Goal: Task Accomplishment & Management: Complete application form

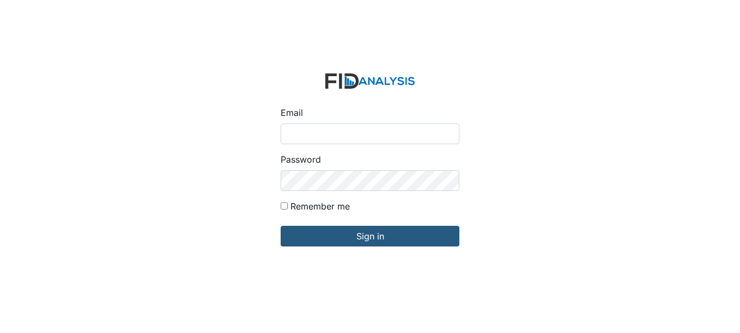
click at [326, 129] on input "Email" at bounding box center [370, 134] width 179 height 21
type input "[EMAIL_ADDRESS][DOMAIN_NAME]"
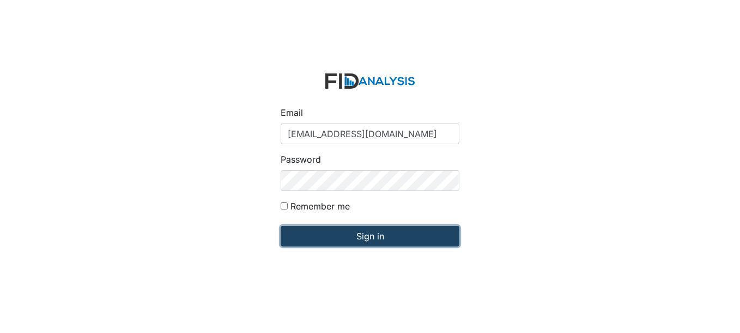
click at [376, 236] on input "Sign in" at bounding box center [370, 236] width 179 height 21
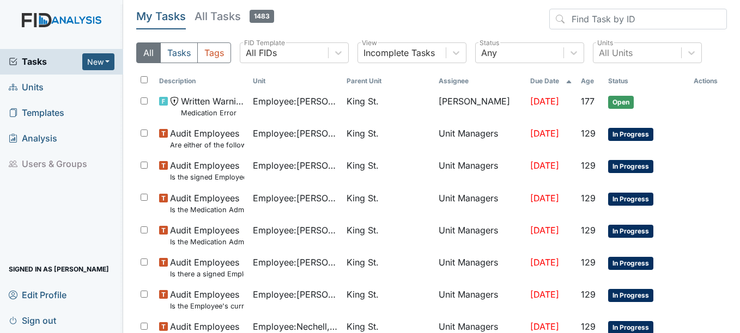
click at [28, 84] on span "Units" at bounding box center [26, 87] width 35 height 17
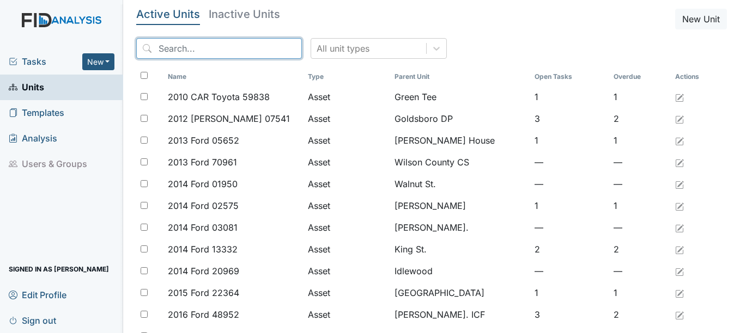
click at [242, 51] on input "search" at bounding box center [219, 48] width 166 height 21
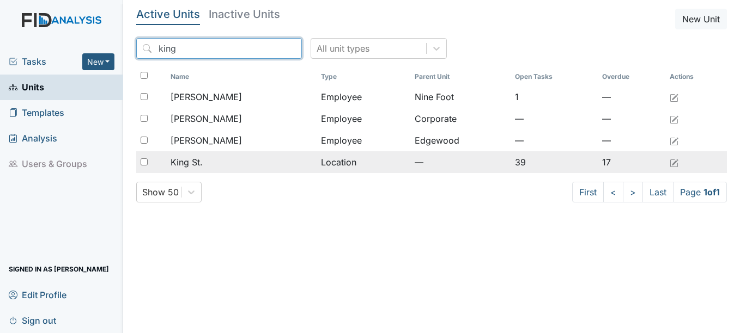
type input "king"
click at [180, 160] on span "King St." at bounding box center [187, 162] width 32 height 13
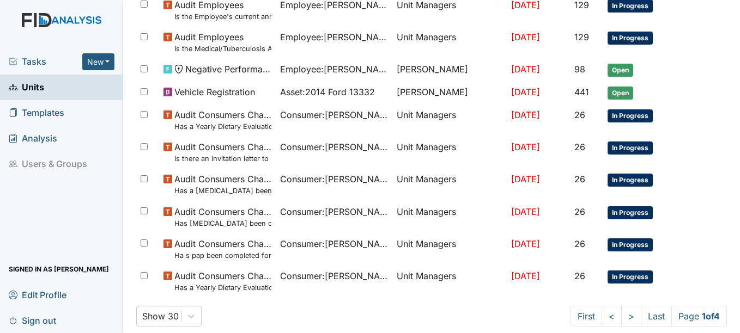
scroll to position [805, 0]
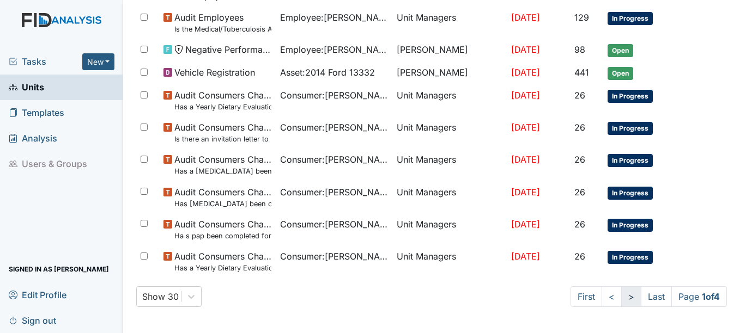
click at [621, 294] on link ">" at bounding box center [631, 297] width 20 height 21
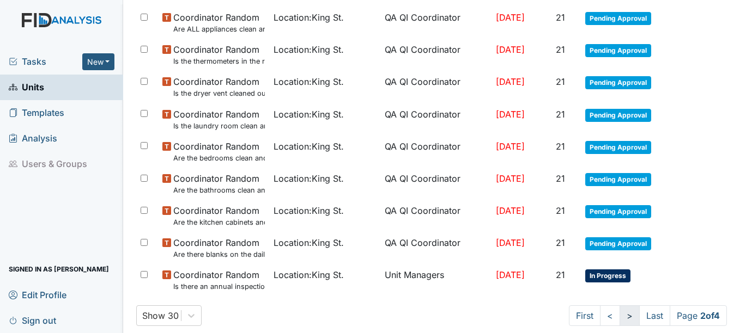
click at [619, 316] on link ">" at bounding box center [629, 316] width 20 height 21
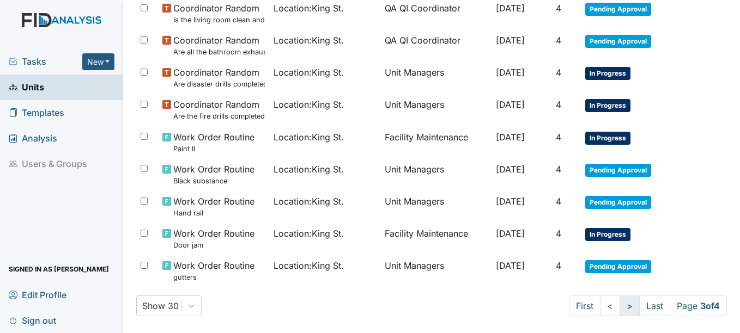
scroll to position [805, 0]
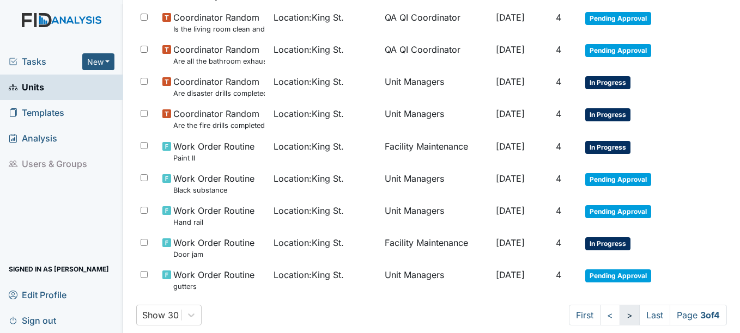
click at [619, 315] on link ">" at bounding box center [629, 315] width 20 height 21
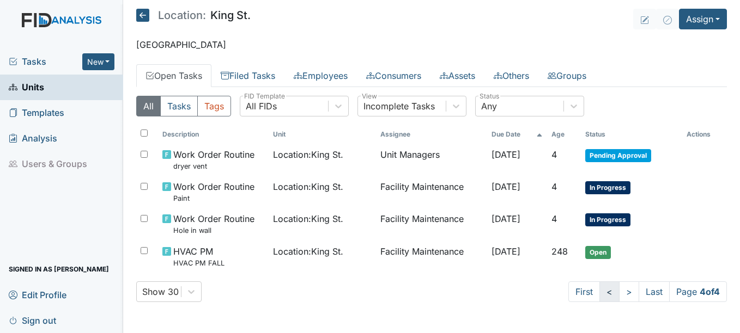
click at [601, 293] on link "<" at bounding box center [609, 292] width 20 height 21
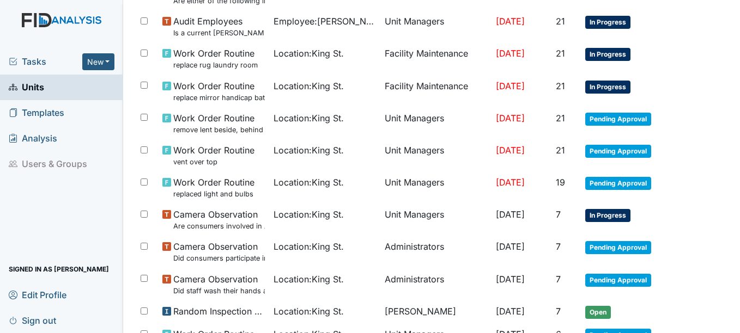
scroll to position [381, 0]
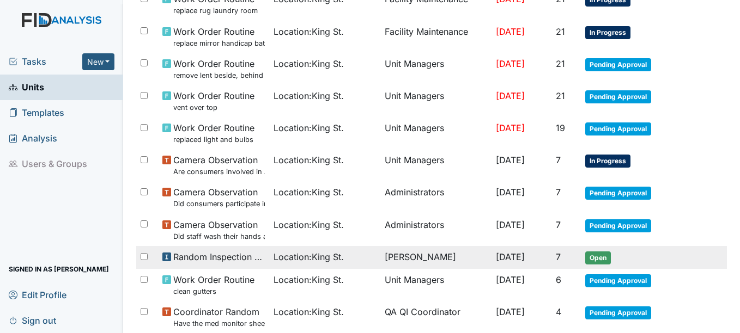
click at [599, 258] on span "Open" at bounding box center [598, 258] width 26 height 13
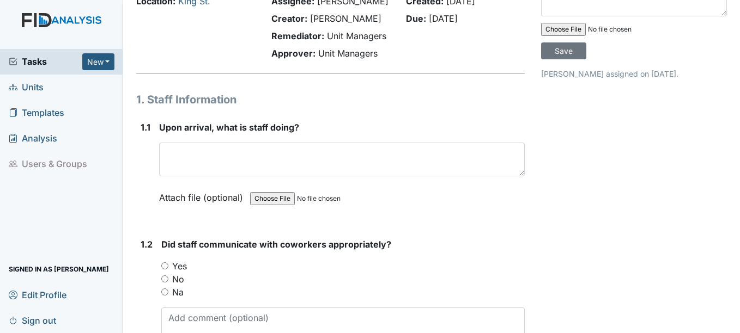
scroll to position [54, 0]
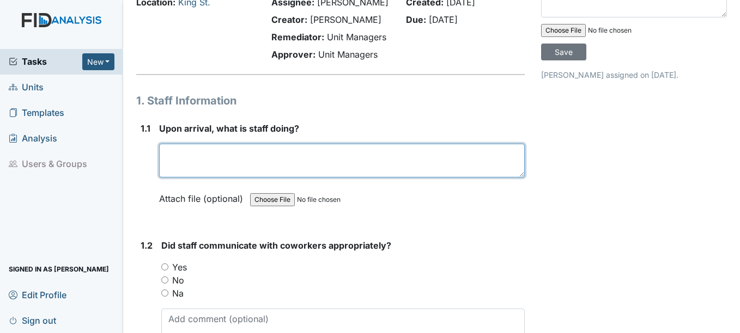
click at [192, 159] on textarea at bounding box center [341, 161] width 365 height 34
type textarea "p"
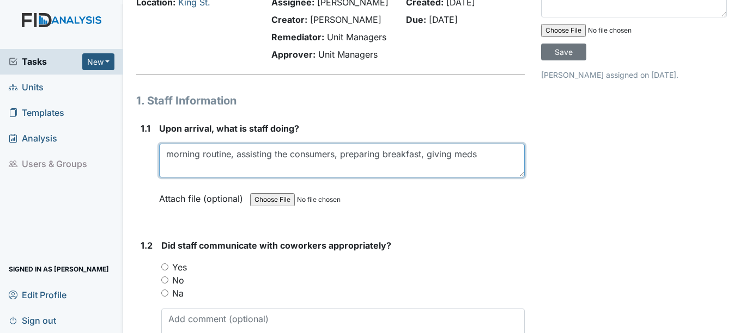
type textarea "morning routine, assisting the consumers, preparing breakfast, giving meds"
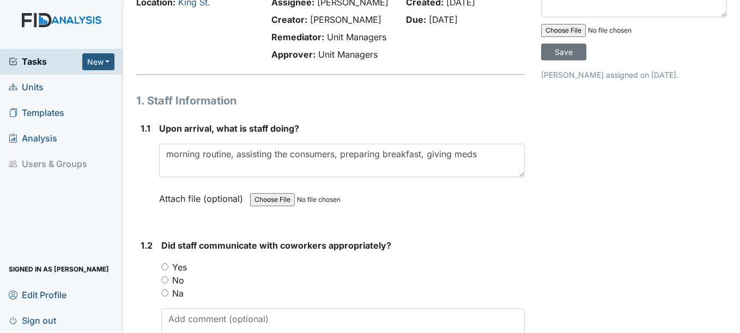
click at [167, 267] on input "Yes" at bounding box center [164, 267] width 7 height 7
radio input "true"
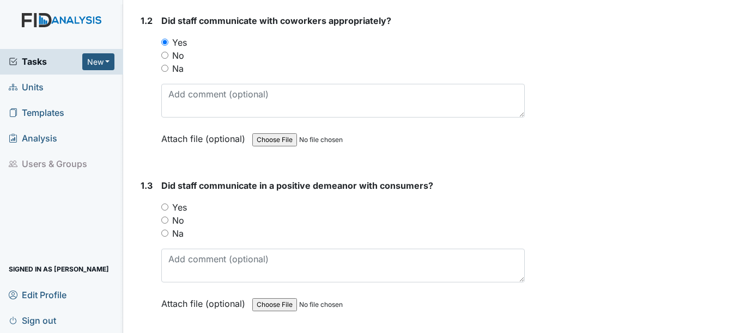
scroll to position [327, 0]
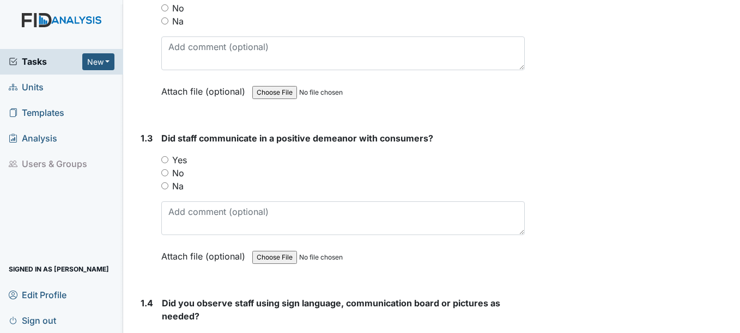
click at [166, 157] on input "Yes" at bounding box center [164, 159] width 7 height 7
radio input "true"
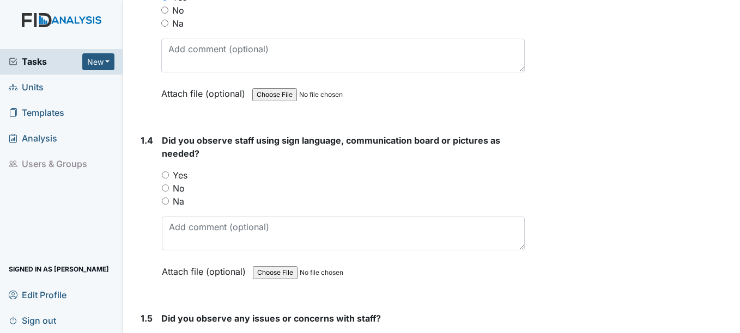
scroll to position [490, 0]
click at [166, 173] on input "Yes" at bounding box center [165, 174] width 7 height 7
radio input "true"
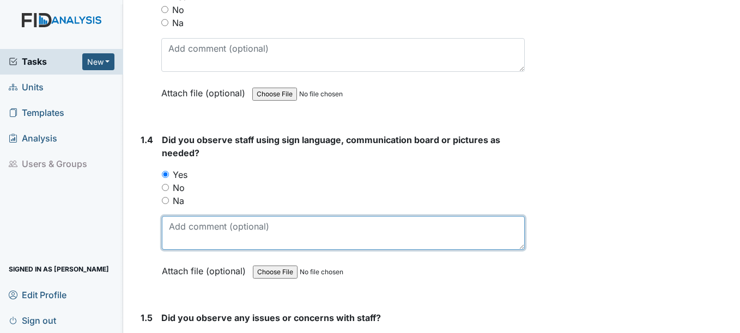
click at [200, 238] on textarea at bounding box center [343, 233] width 362 height 34
click at [263, 228] on textarea "meal prep, med administratioon" at bounding box center [343, 233] width 362 height 34
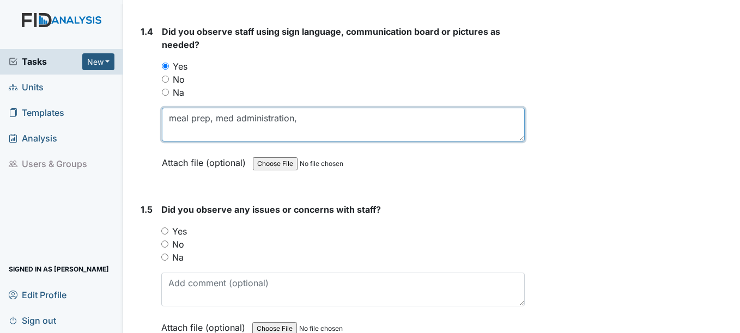
scroll to position [599, 0]
type textarea "meal prep, med administration,"
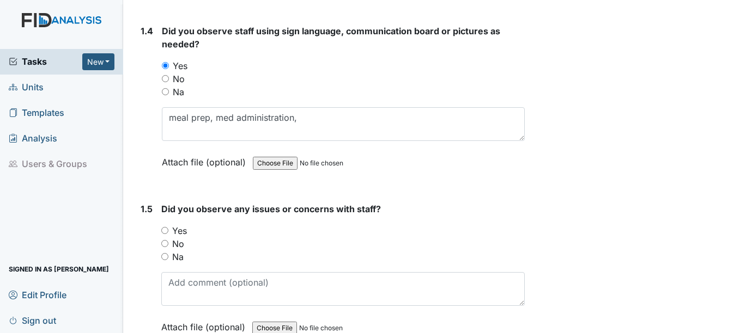
click at [166, 244] on input "No" at bounding box center [164, 243] width 7 height 7
radio input "true"
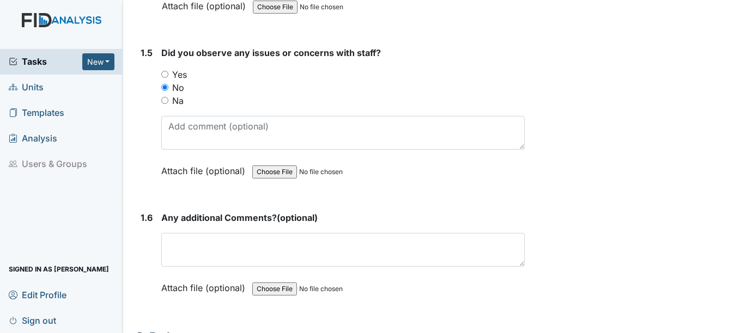
scroll to position [763, 0]
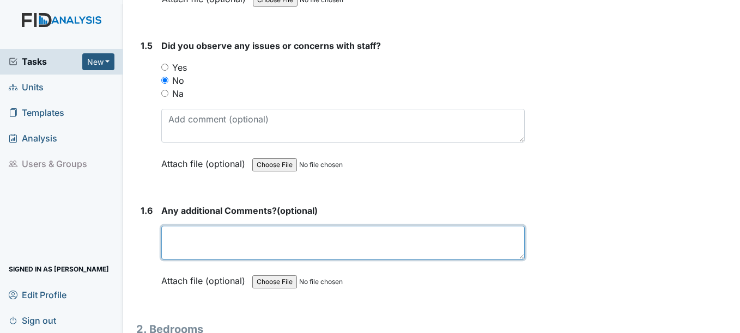
click at [175, 244] on textarea at bounding box center [342, 243] width 363 height 34
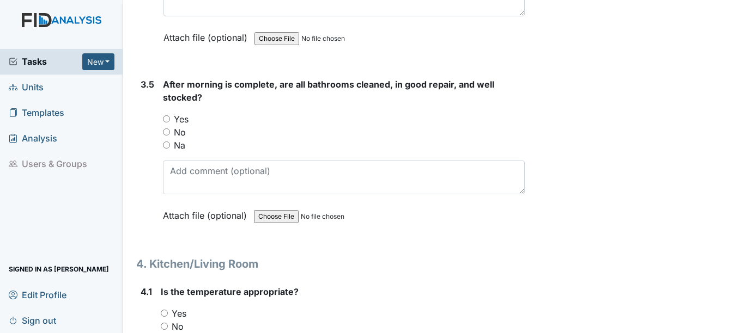
scroll to position [3650, 0]
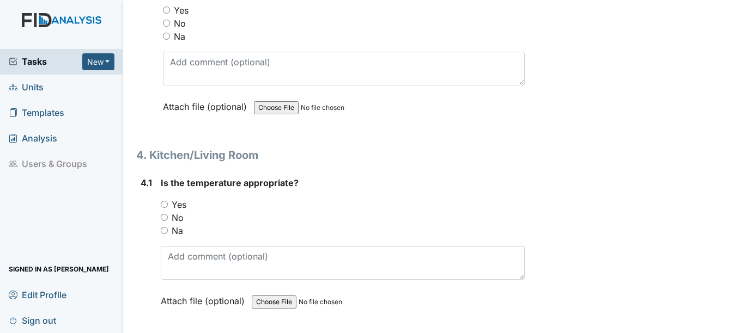
type textarea "no"
click at [164, 205] on input "Yes" at bounding box center [164, 204] width 7 height 7
radio input "true"
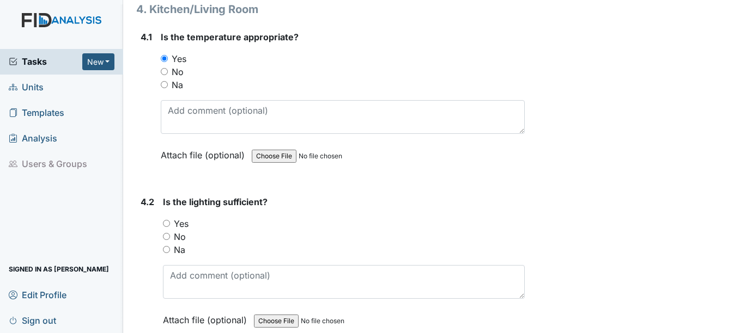
scroll to position [3813, 0]
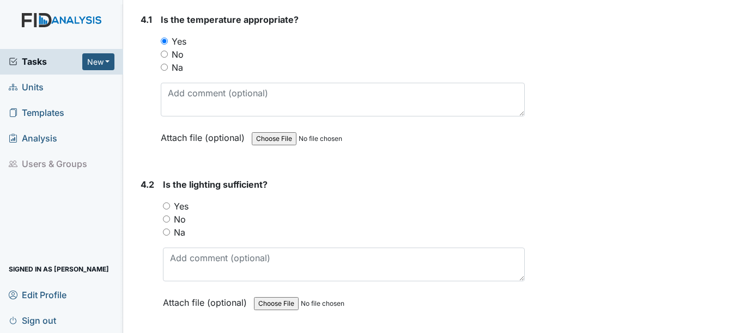
click at [166, 205] on input "Yes" at bounding box center [166, 206] width 7 height 7
radio input "true"
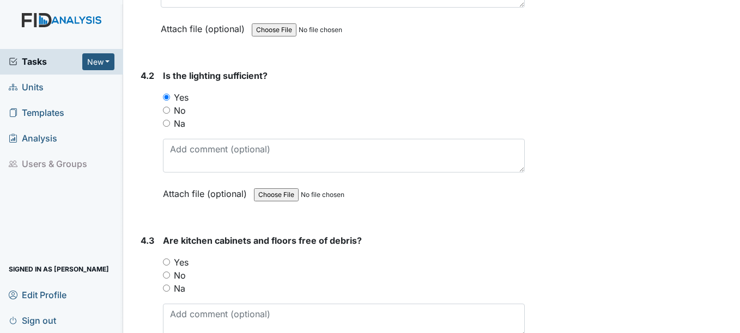
scroll to position [4031, 0]
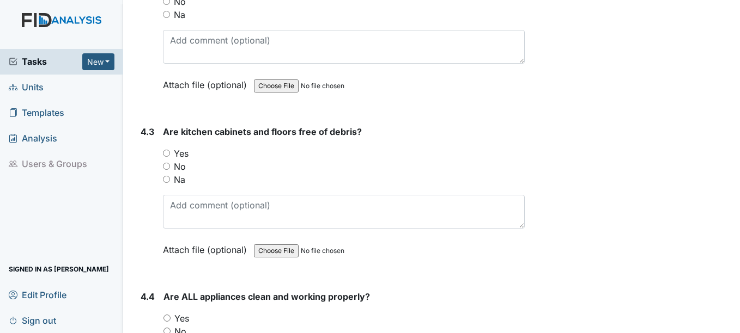
click at [168, 154] on input "Yes" at bounding box center [166, 153] width 7 height 7
radio input "true"
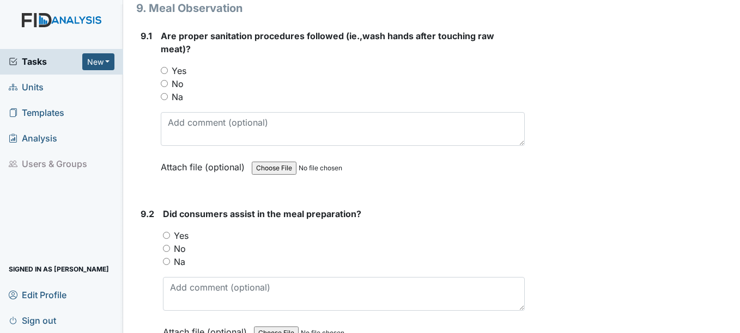
scroll to position [8390, 0]
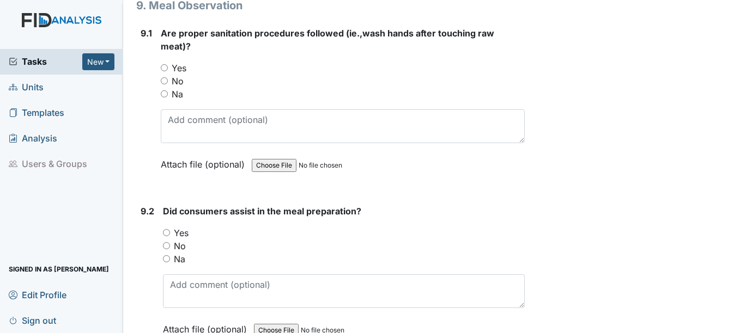
click at [170, 234] on input "Yes" at bounding box center [166, 232] width 7 height 7
radio input "true"
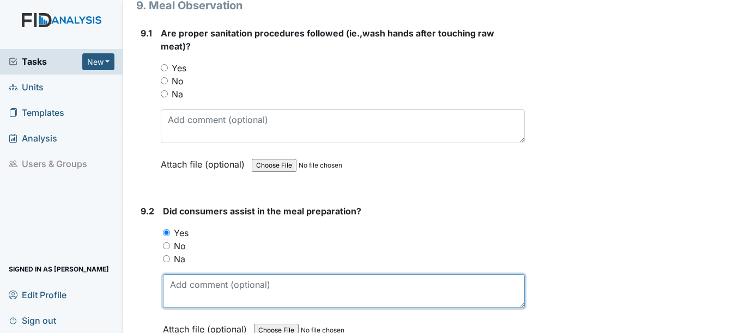
click at [189, 294] on textarea at bounding box center [343, 292] width 361 height 34
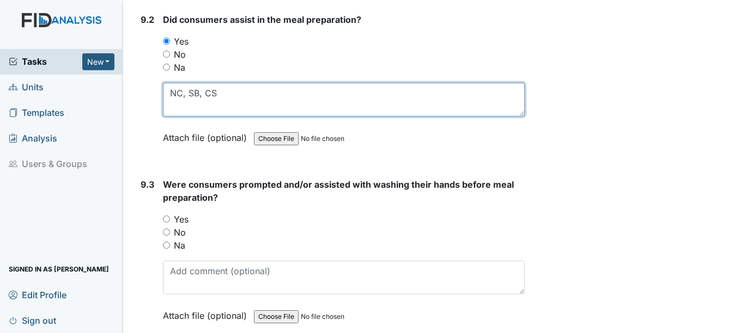
scroll to position [8608, 0]
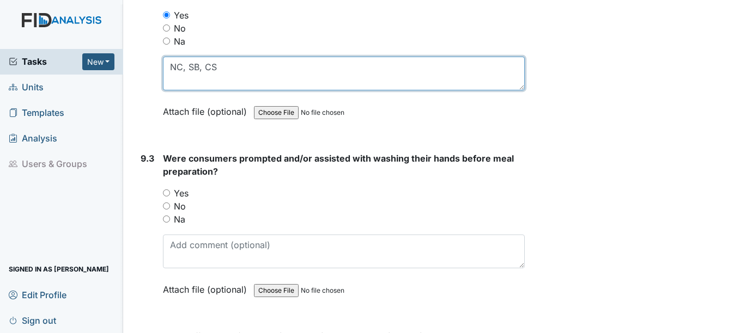
type textarea "NC, SB, CS"
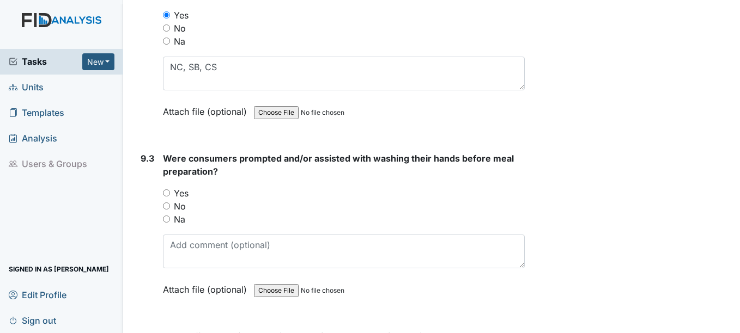
click at [167, 193] on input "Yes" at bounding box center [166, 193] width 7 height 7
radio input "true"
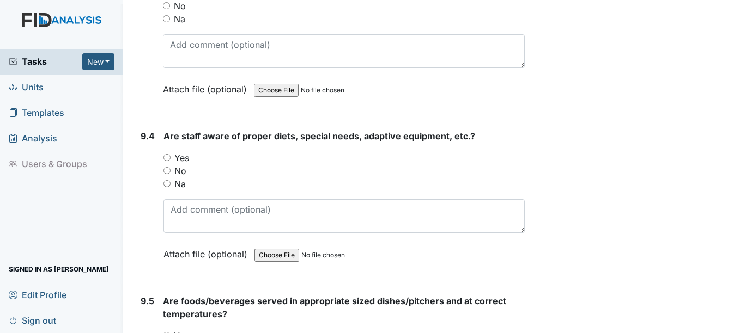
scroll to position [8825, 0]
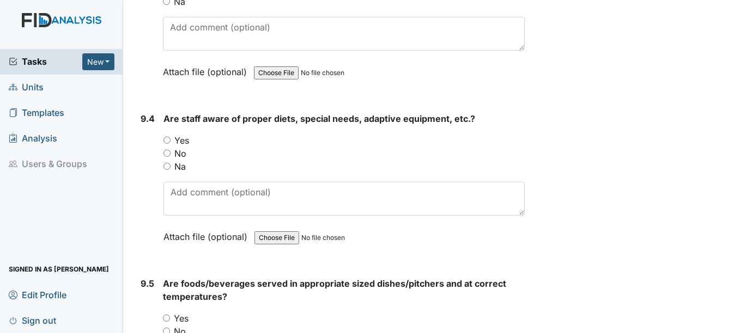
click at [167, 139] on input "Yes" at bounding box center [166, 140] width 7 height 7
radio input "true"
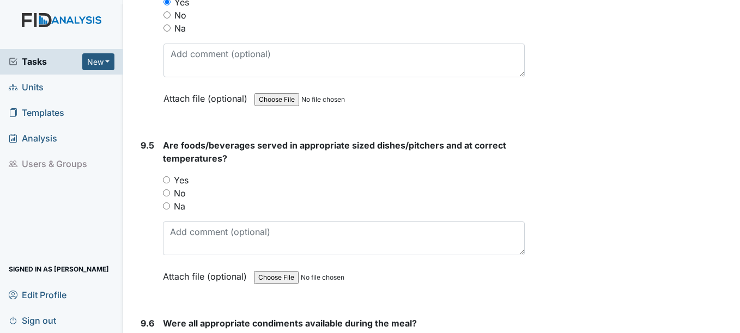
scroll to position [8989, 0]
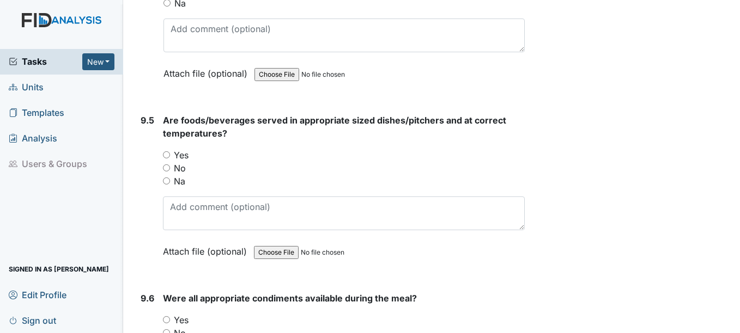
click at [167, 154] on input "Yes" at bounding box center [166, 154] width 7 height 7
radio input "true"
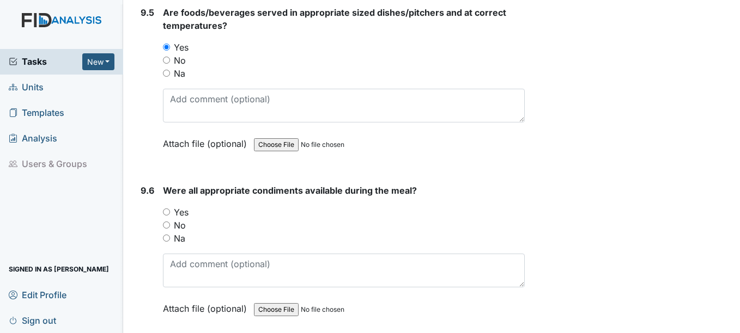
scroll to position [9098, 0]
click at [169, 211] on input "Yes" at bounding box center [166, 211] width 7 height 7
radio input "true"
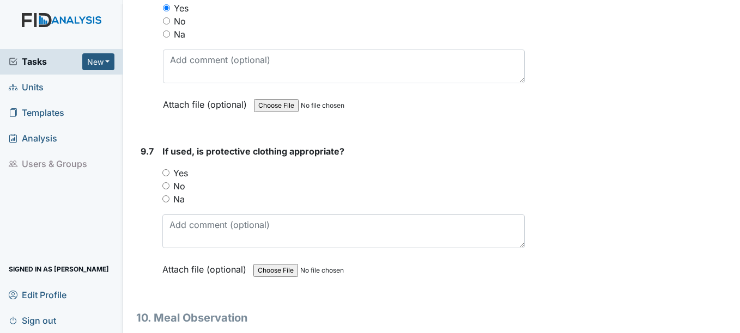
scroll to position [9316, 0]
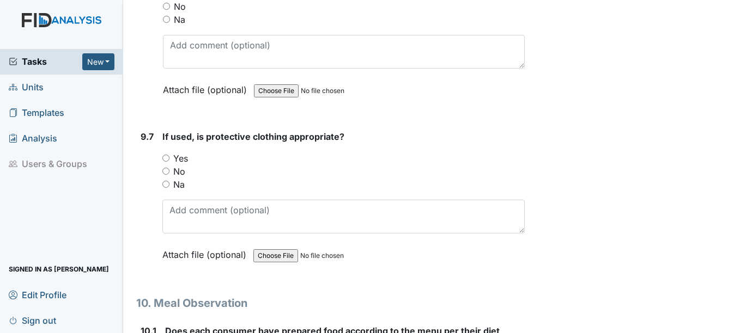
drag, startPoint x: 166, startPoint y: 157, endPoint x: 172, endPoint y: 159, distance: 5.9
click at [166, 157] on input "Yes" at bounding box center [165, 158] width 7 height 7
radio input "true"
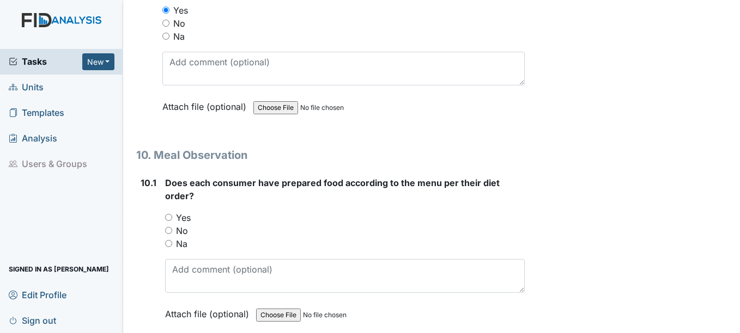
scroll to position [9479, 0]
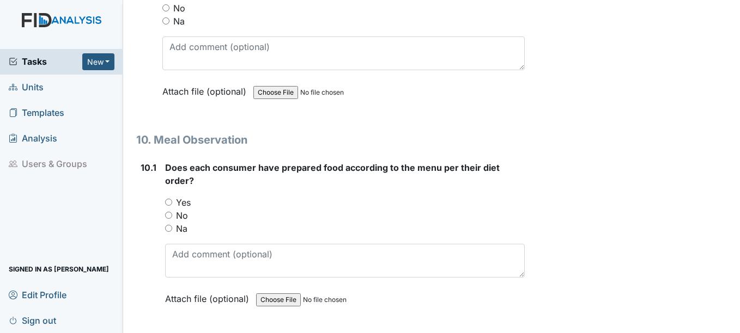
click at [168, 200] on input "Yes" at bounding box center [168, 202] width 7 height 7
radio input "true"
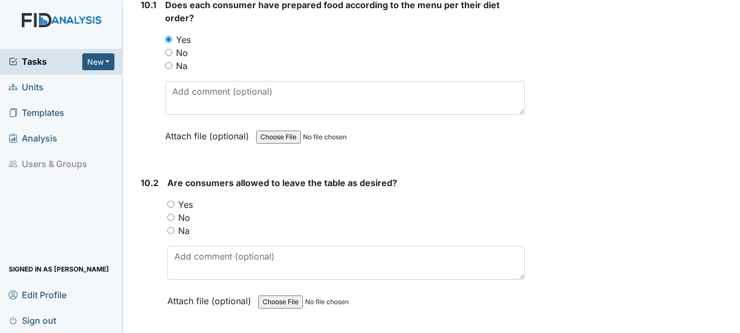
scroll to position [9643, 0]
click at [171, 203] on input "Yes" at bounding box center [170, 203] width 7 height 7
radio input "true"
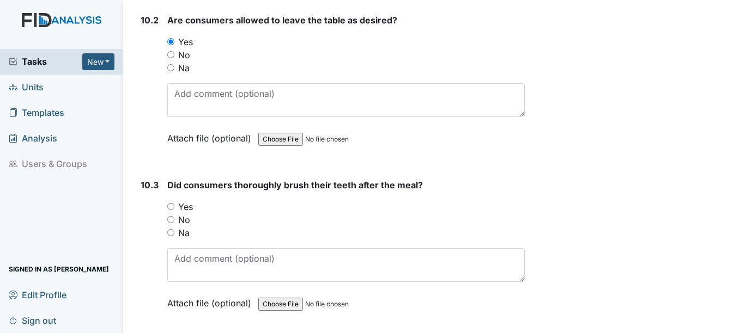
scroll to position [9806, 0]
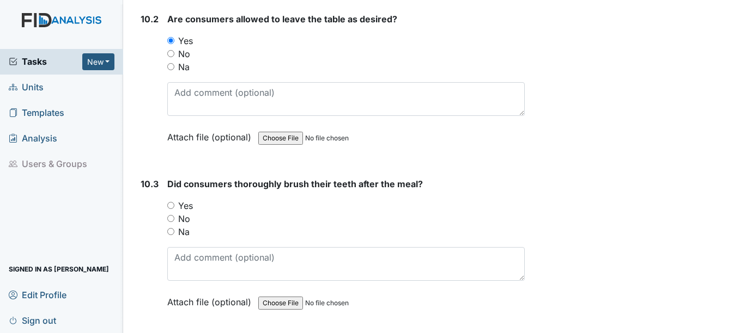
click at [169, 205] on input "Yes" at bounding box center [170, 205] width 7 height 7
radio input "true"
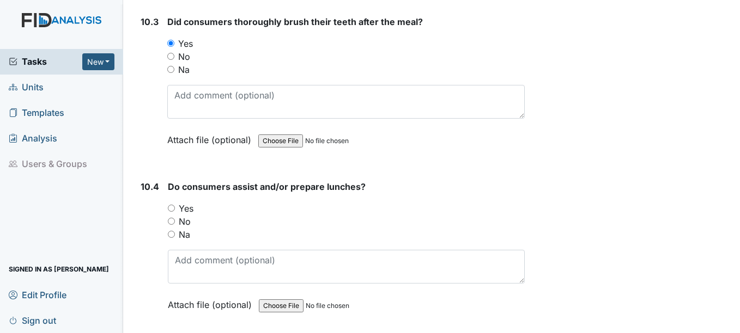
scroll to position [9969, 0]
click at [172, 206] on input "Yes" at bounding box center [171, 207] width 7 height 7
radio input "true"
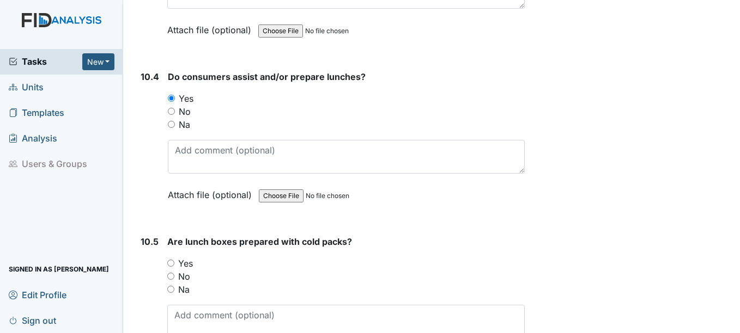
scroll to position [10133, 0]
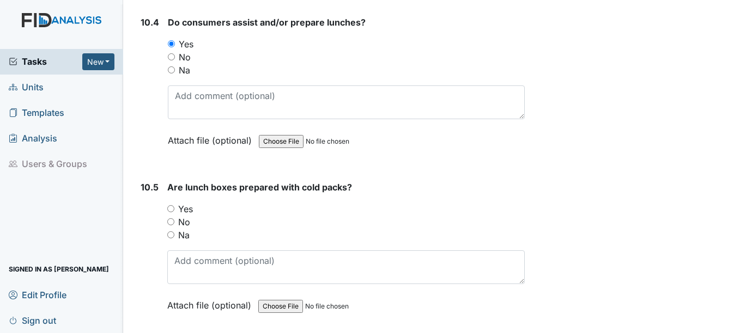
click at [169, 208] on input "Yes" at bounding box center [170, 208] width 7 height 7
radio input "true"
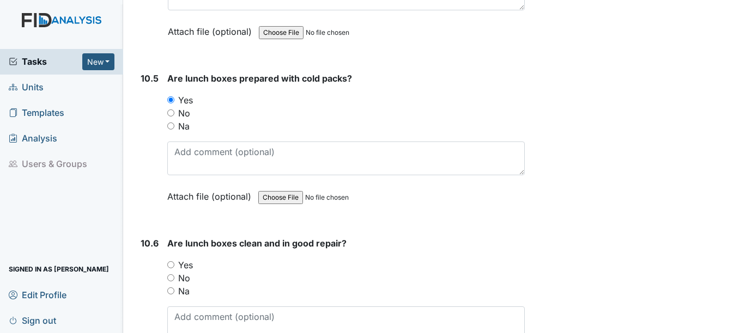
scroll to position [10296, 0]
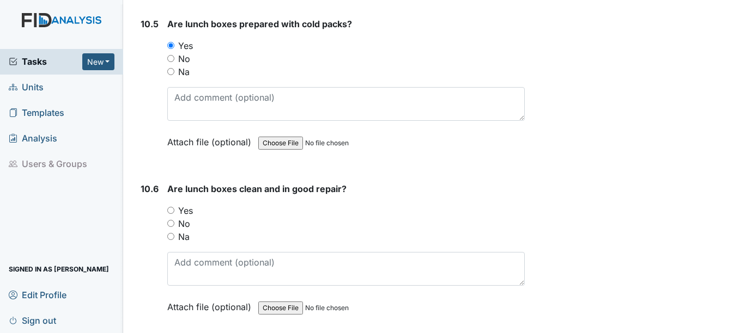
click at [172, 209] on input "Yes" at bounding box center [170, 210] width 7 height 7
radio input "true"
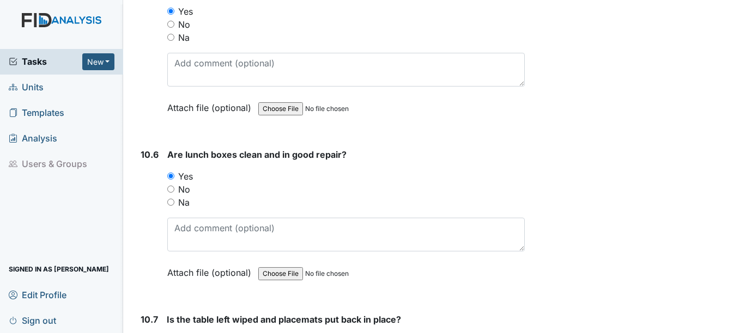
scroll to position [10460, 0]
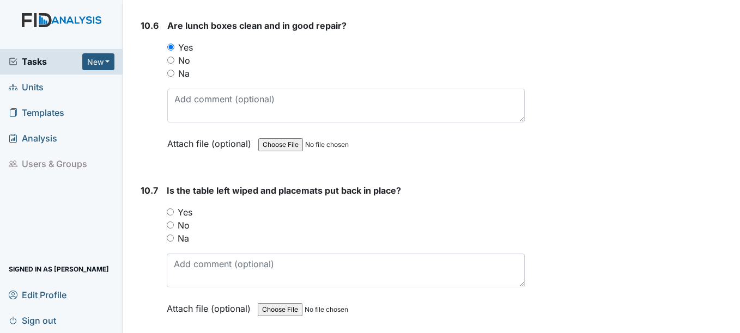
click at [171, 211] on input "Yes" at bounding box center [170, 212] width 7 height 7
radio input "true"
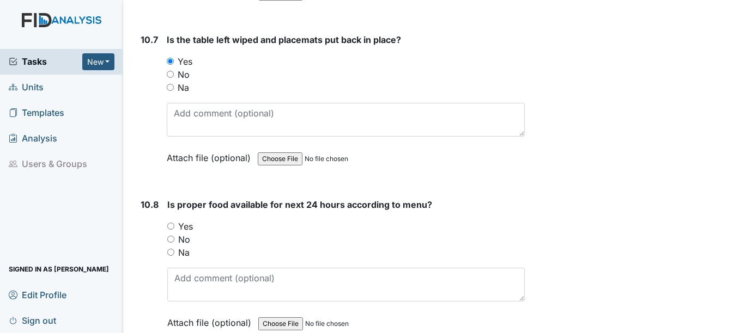
scroll to position [10623, 0]
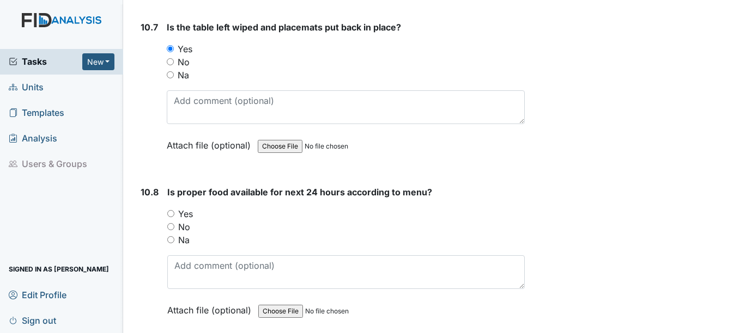
click at [172, 212] on input "Yes" at bounding box center [170, 213] width 7 height 7
radio input "true"
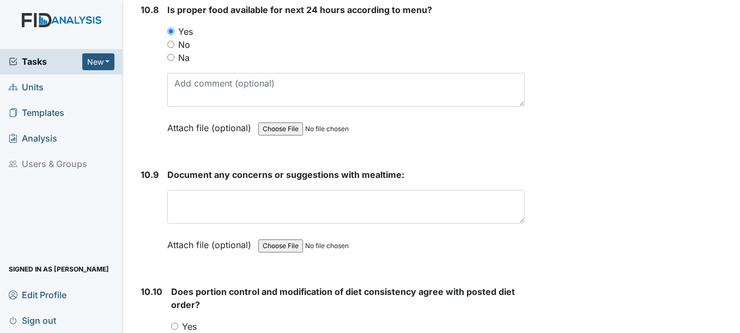
scroll to position [10896, 0]
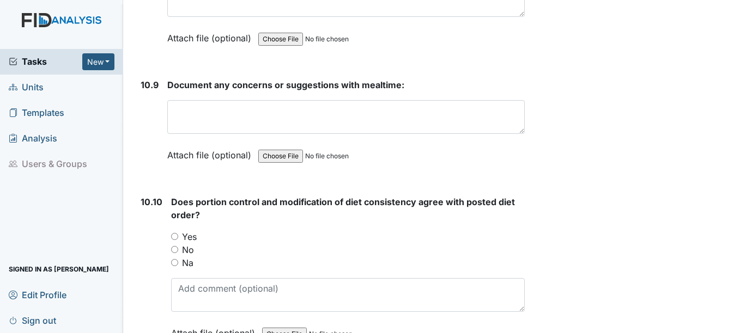
click at [175, 235] on input "Yes" at bounding box center [174, 236] width 7 height 7
radio input "true"
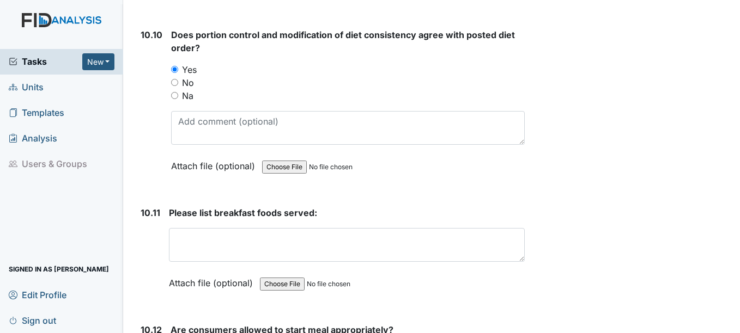
scroll to position [11113, 0]
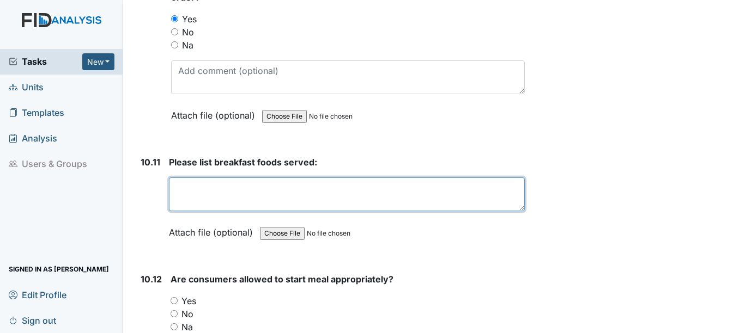
click at [191, 191] on textarea at bounding box center [346, 195] width 355 height 34
click at [191, 191] on textarea "coffbee, milk, apple juice, berries, fruit cups, raison bread, whole wheat toas…" at bounding box center [346, 195] width 355 height 34
click at [505, 187] on textarea "coffee, milk, apple juice, berries, fruit cups, raison bread, whole wheat toast," at bounding box center [346, 195] width 355 height 34
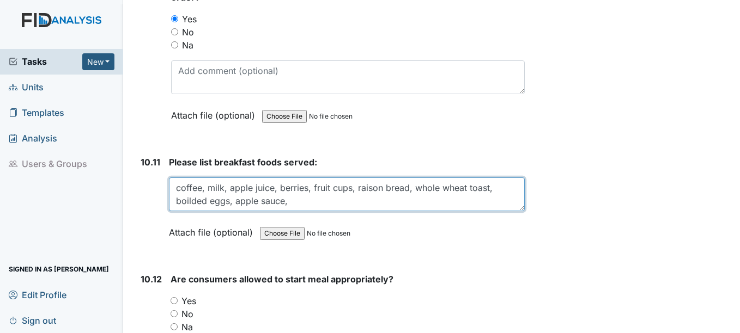
click at [189, 200] on textarea "coffee, milk, apple juice, berries, fruit cups, raison bread, whole wheat toast…" at bounding box center [346, 195] width 355 height 34
click at [289, 203] on textarea "coffee, milk, apple juice, berries, fruit cups, raison bread, whole wheat toast…" at bounding box center [346, 195] width 355 height 34
click at [226, 185] on textarea "coffee, milk, apple juice, berries, fruit cups, raison bread, whole wheat toast…" at bounding box center [346, 195] width 355 height 34
click at [464, 203] on textarea "coffee, 2% milk, apple juice, berries, fruit cups, raison bread, whole wheat to…" at bounding box center [346, 195] width 355 height 34
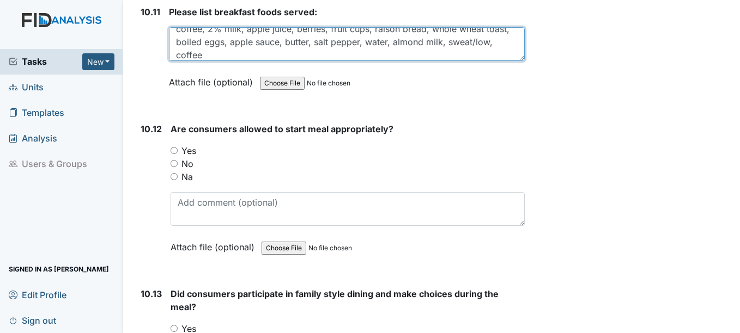
scroll to position [11277, 0]
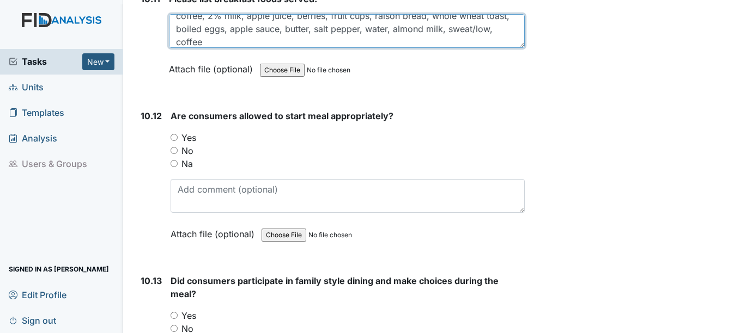
type textarea "coffee, 2% milk, apple juice, berries, fruit cups, raison bread, whole wheat to…"
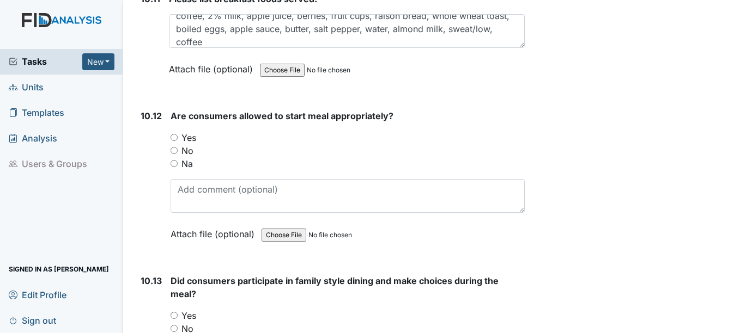
click at [173, 137] on input "Yes" at bounding box center [174, 137] width 7 height 7
radio input "true"
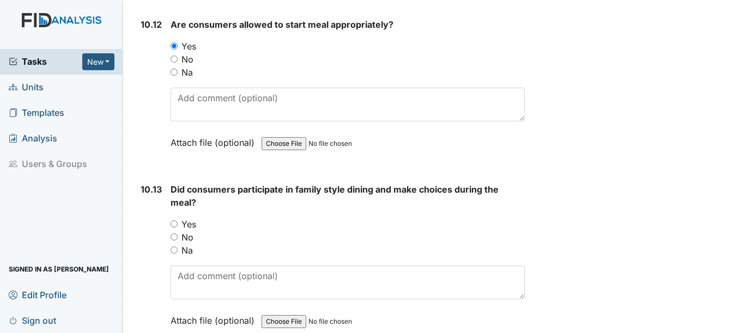
scroll to position [11386, 0]
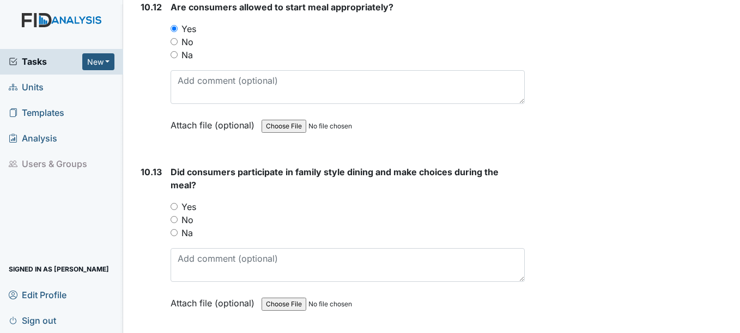
click at [174, 207] on input "Yes" at bounding box center [174, 206] width 7 height 7
radio input "true"
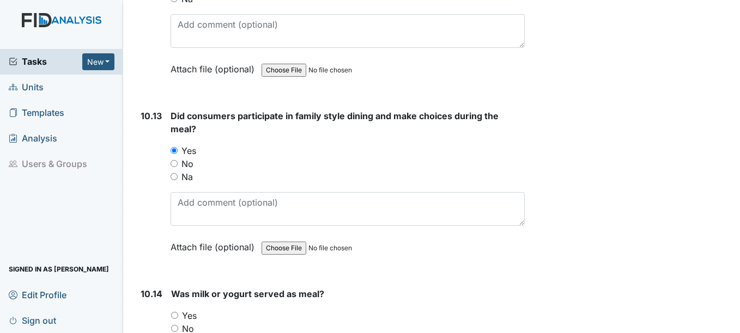
scroll to position [11549, 0]
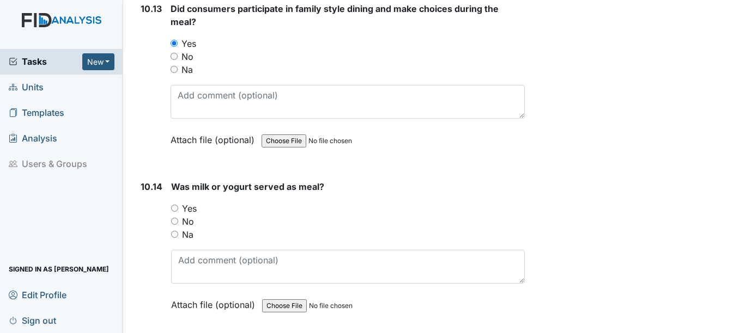
click at [175, 209] on input "Yes" at bounding box center [174, 208] width 7 height 7
radio input "true"
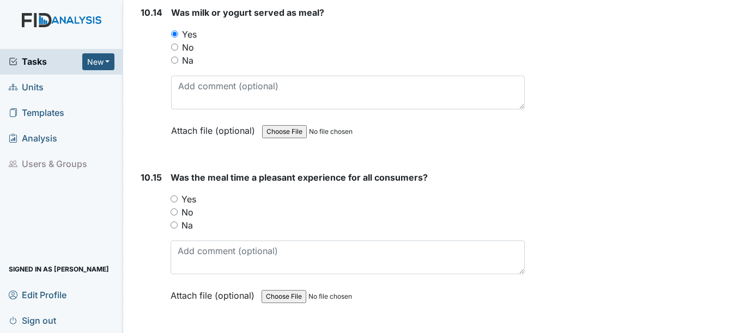
scroll to position [11767, 0]
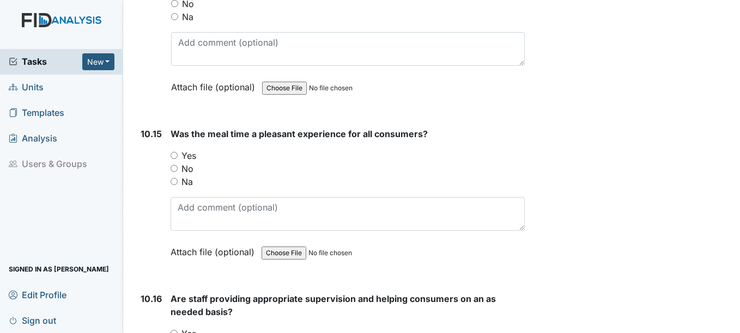
click at [174, 154] on input "Yes" at bounding box center [174, 155] width 7 height 7
radio input "true"
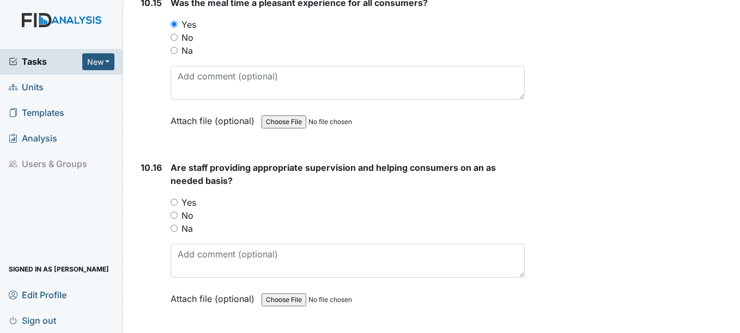
scroll to position [11931, 0]
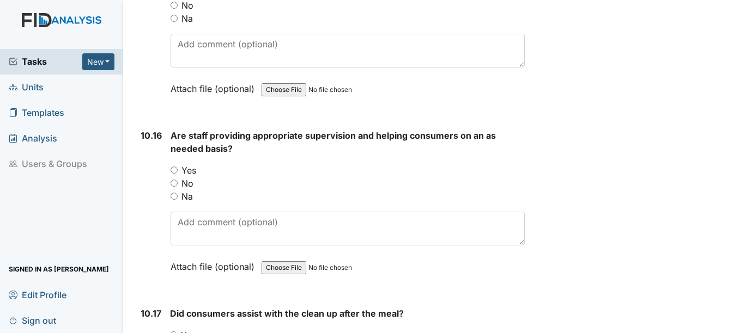
click at [173, 168] on input "Yes" at bounding box center [174, 170] width 7 height 7
radio input "true"
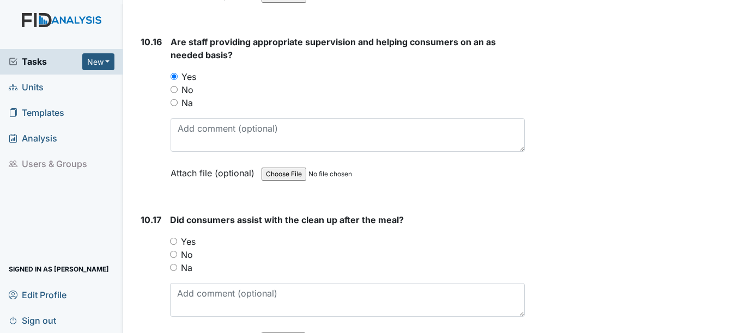
scroll to position [12040, 0]
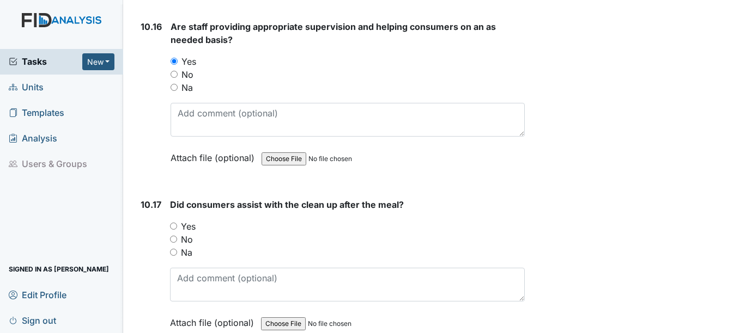
click at [173, 225] on input "Yes" at bounding box center [173, 226] width 7 height 7
radio input "true"
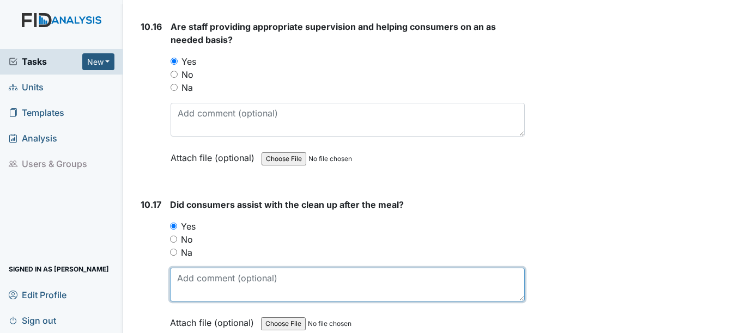
click at [191, 287] on textarea at bounding box center [347, 285] width 354 height 34
type textarea "e"
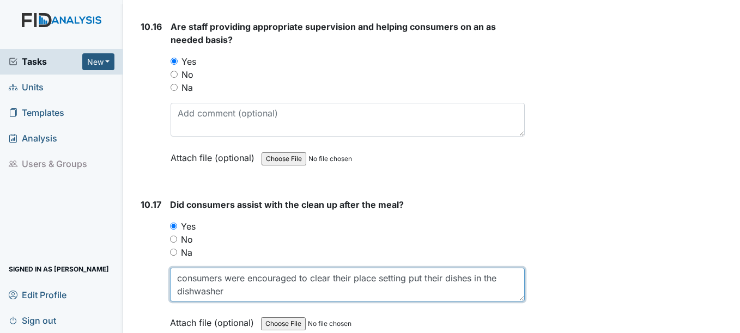
click at [191, 287] on textarea "consumers were encouraged to clear their place setting put their dishes in the …" at bounding box center [347, 285] width 354 height 34
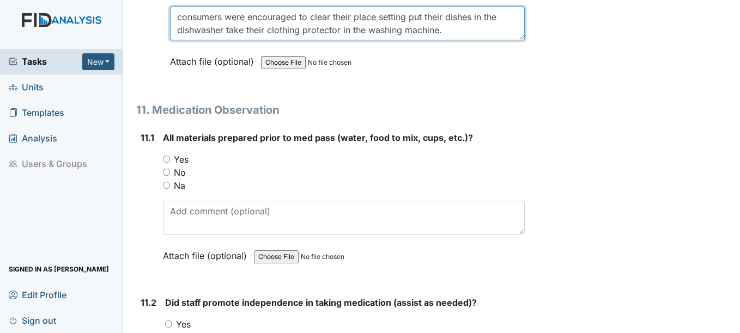
scroll to position [12312, 0]
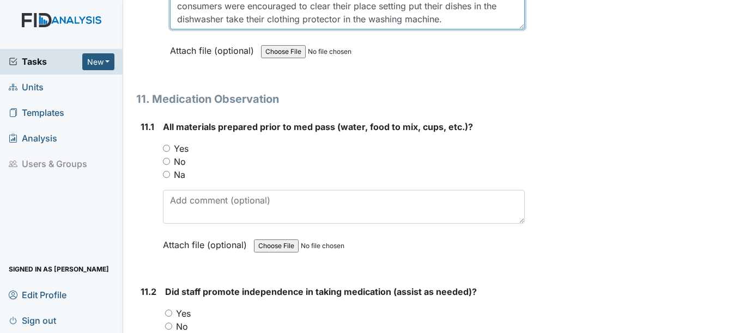
type textarea "consumers were encouraged to clear their place setting put their dishes in the …"
click at [168, 149] on input "Yes" at bounding box center [166, 148] width 7 height 7
radio input "true"
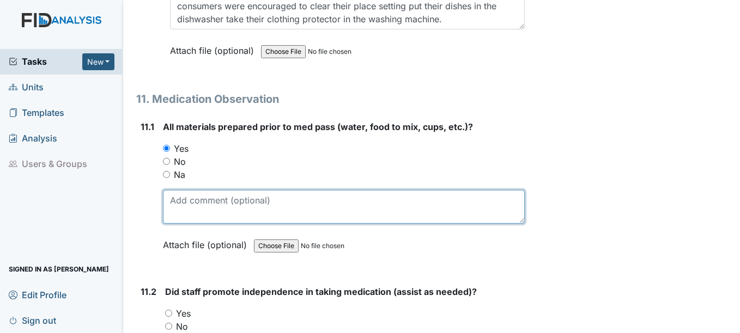
click at [169, 204] on textarea at bounding box center [343, 207] width 361 height 34
type textarea "Observed KN, [GEOGRAPHIC_DATA], SB, [GEOGRAPHIC_DATA]"
drag, startPoint x: 169, startPoint y: 199, endPoint x: 264, endPoint y: 194, distance: 94.9
click at [288, 201] on textarea "Observed KN, [GEOGRAPHIC_DATA], SB, [GEOGRAPHIC_DATA]" at bounding box center [343, 207] width 361 height 34
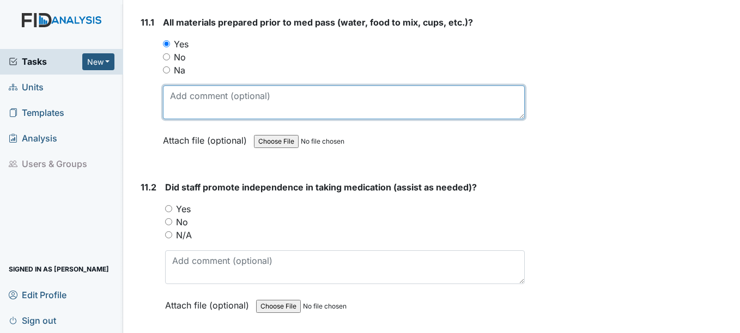
scroll to position [12421, 0]
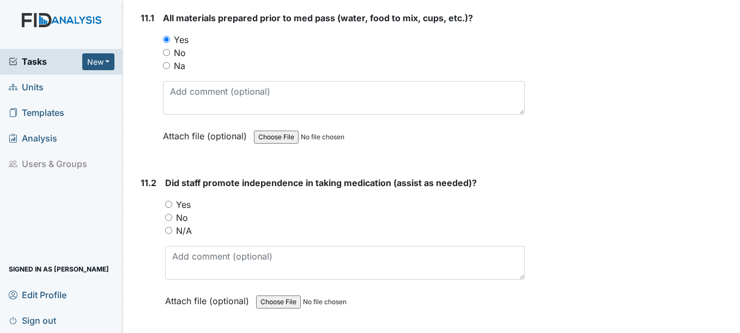
click at [172, 203] on input "Yes" at bounding box center [168, 204] width 7 height 7
radio input "true"
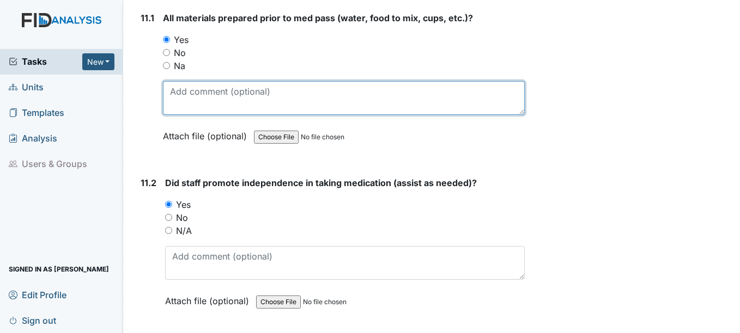
click at [178, 100] on textarea at bounding box center [343, 98] width 361 height 34
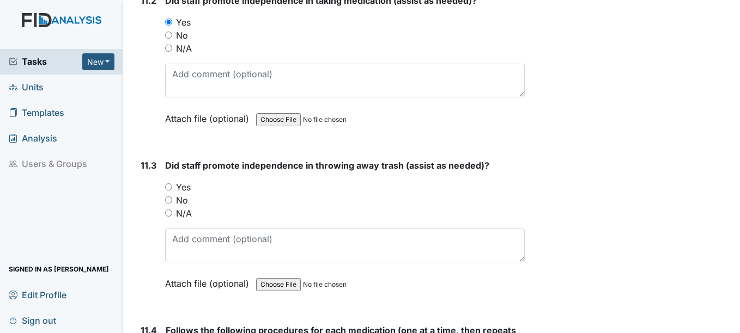
scroll to position [12584, 0]
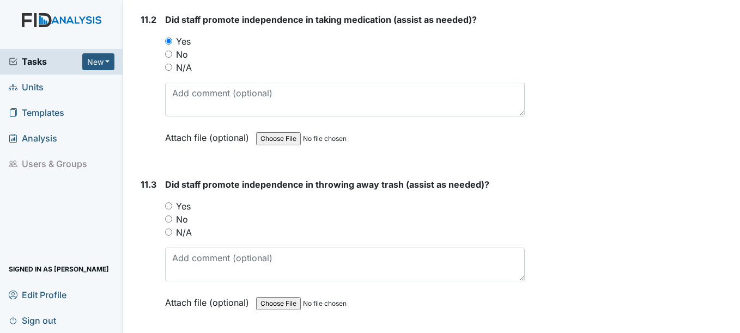
type textarea "Observed [PERSON_NAME]"
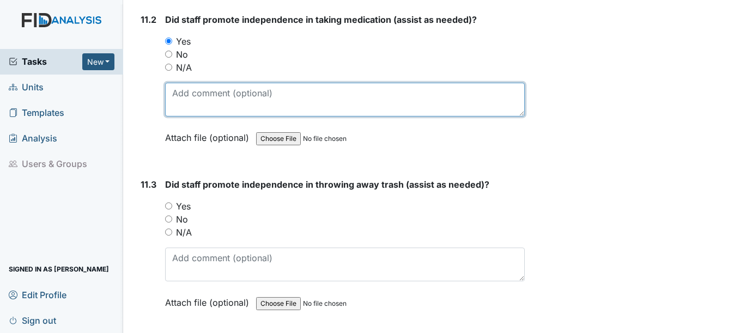
click at [178, 96] on textarea at bounding box center [344, 100] width 359 height 34
paste textarea "Observed KN, [GEOGRAPHIC_DATA], SB, [GEOGRAPHIC_DATA]"
type textarea "Observed KN, [GEOGRAPHIC_DATA], SB, [GEOGRAPHIC_DATA]"
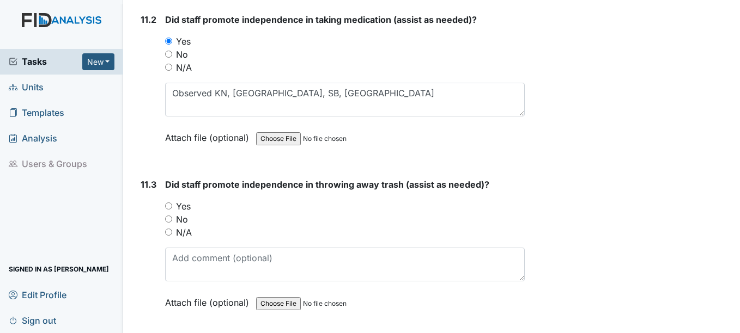
click at [167, 206] on input "Yes" at bounding box center [168, 206] width 7 height 7
radio input "true"
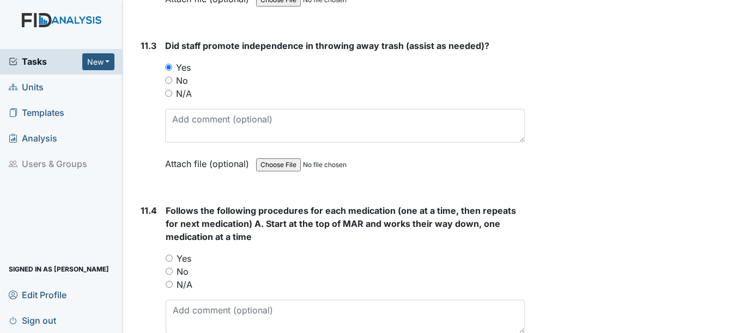
scroll to position [12748, 0]
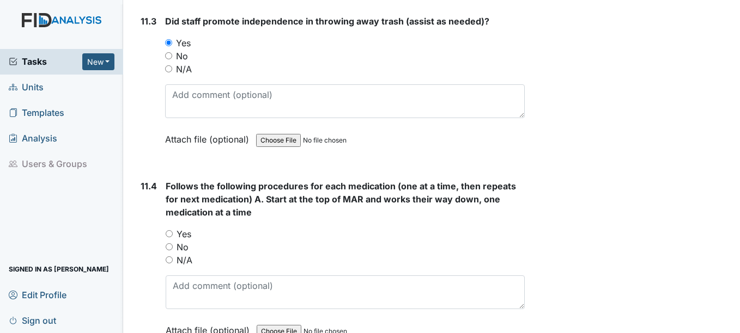
click at [169, 235] on input "Yes" at bounding box center [169, 233] width 7 height 7
radio input "true"
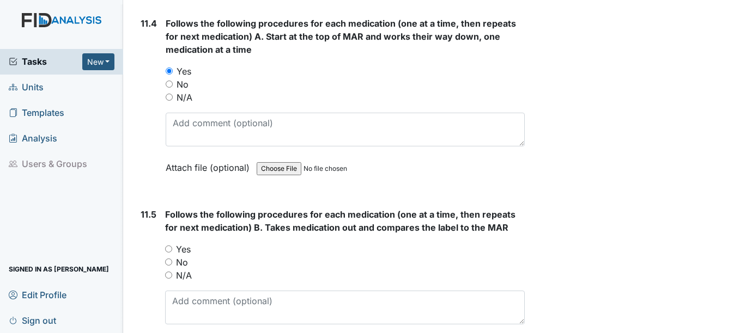
scroll to position [12911, 0]
click at [167, 249] on input "Yes" at bounding box center [168, 248] width 7 height 7
radio input "true"
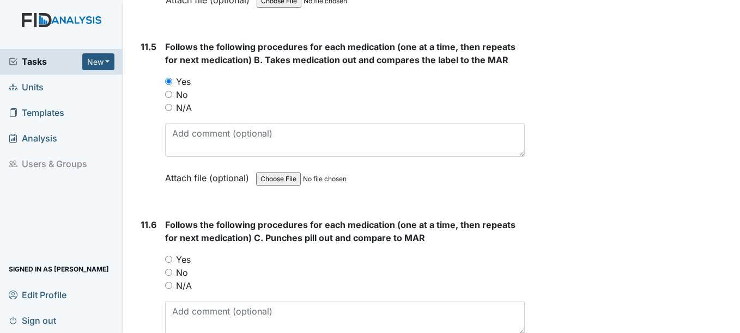
scroll to position [13129, 0]
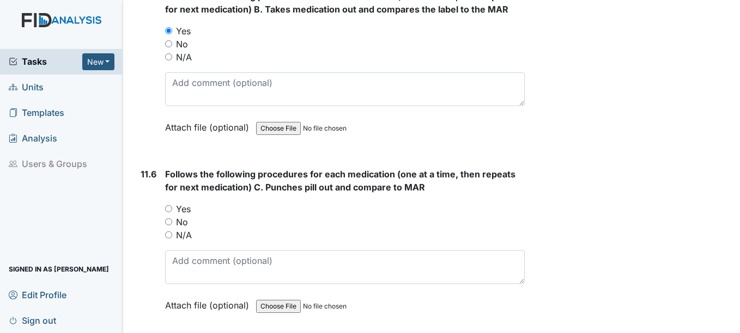
click at [169, 209] on input "Yes" at bounding box center [168, 208] width 7 height 7
radio input "true"
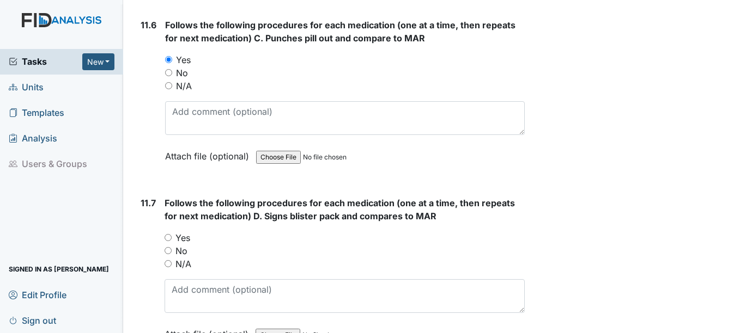
scroll to position [13293, 0]
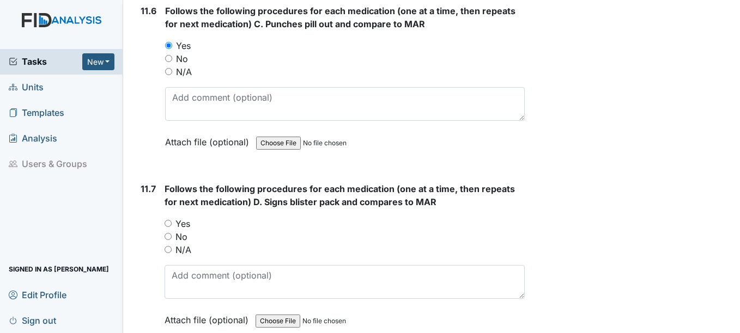
click at [169, 222] on input "Yes" at bounding box center [168, 223] width 7 height 7
radio input "true"
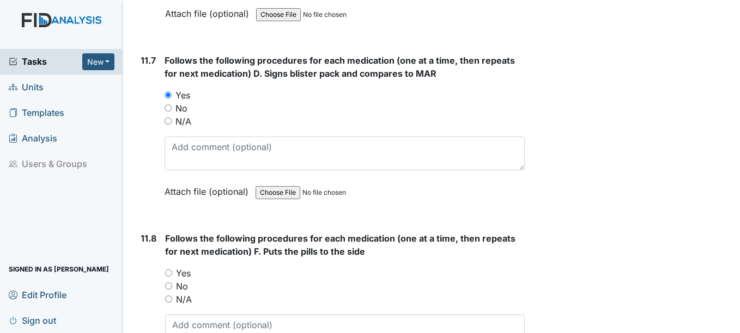
scroll to position [13456, 0]
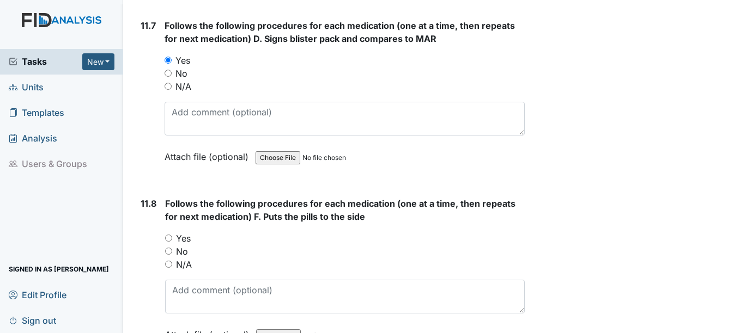
click at [169, 237] on input "Yes" at bounding box center [168, 238] width 7 height 7
radio input "true"
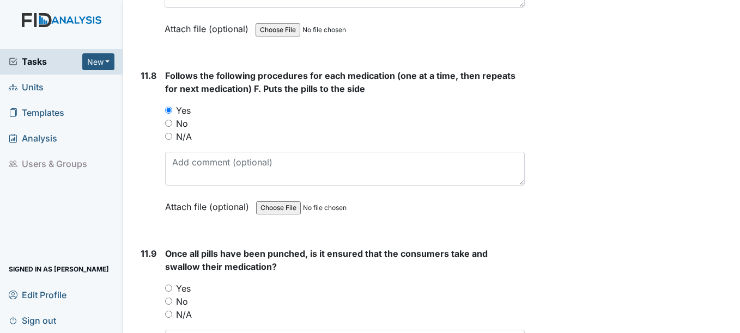
scroll to position [13619, 0]
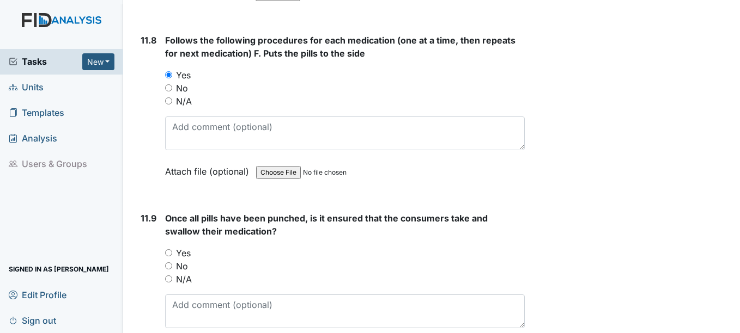
click at [169, 250] on input "Yes" at bounding box center [168, 253] width 7 height 7
radio input "true"
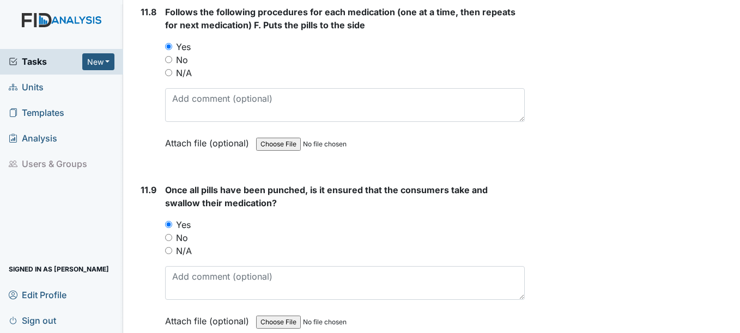
scroll to position [13728, 0]
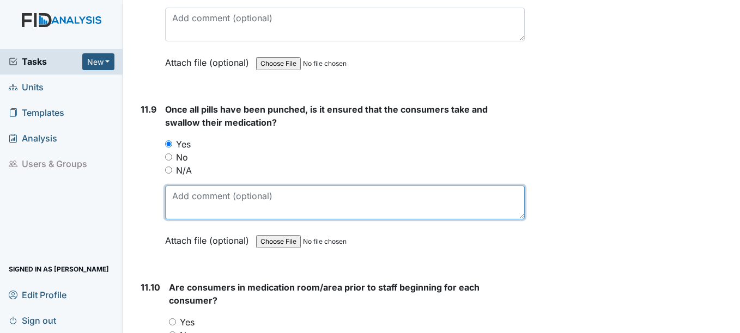
click at [180, 200] on textarea at bounding box center [344, 203] width 359 height 34
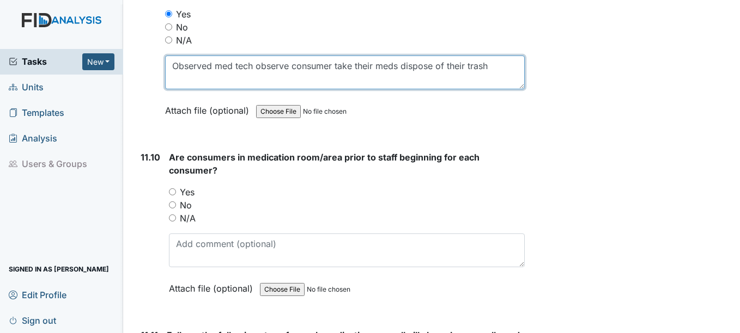
scroll to position [13892, 0]
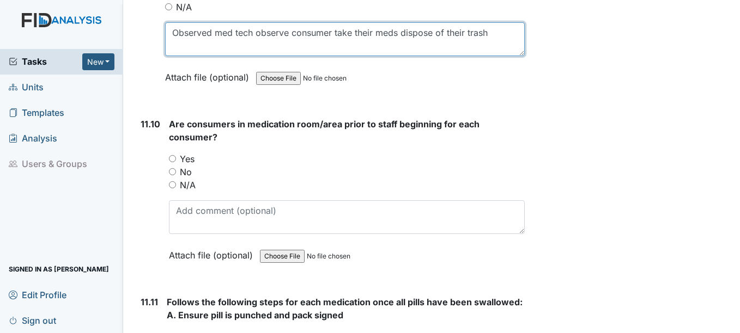
type textarea "Observed med tech observe consumer take their meds dispose of their trash"
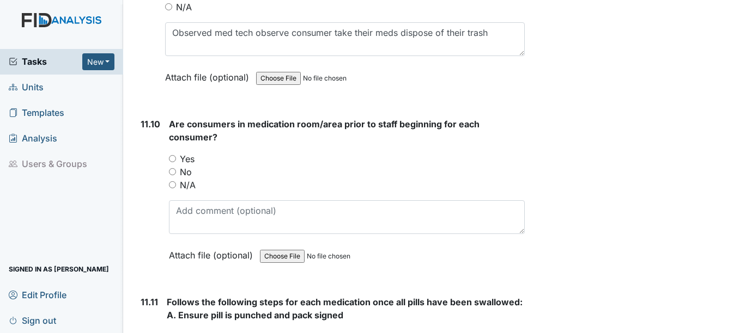
click at [170, 160] on input "Yes" at bounding box center [172, 158] width 7 height 7
radio input "true"
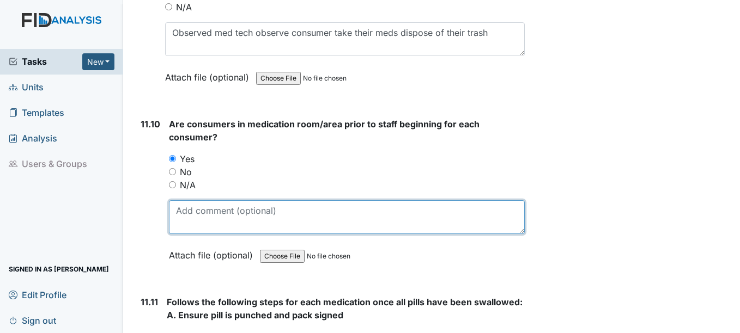
click at [180, 217] on textarea at bounding box center [346, 217] width 355 height 34
click at [234, 211] on textarea "encouraged" at bounding box center [346, 217] width 355 height 34
type textarea "e"
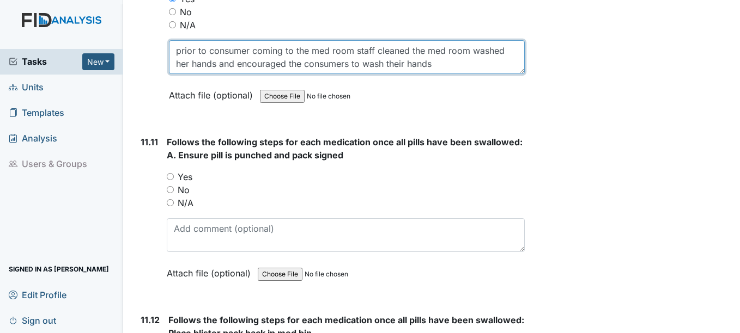
scroll to position [14055, 0]
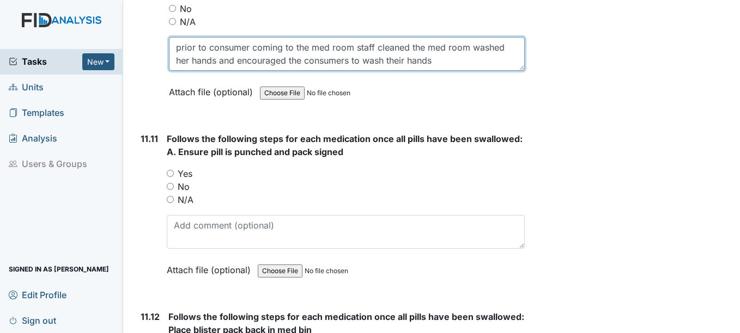
type textarea "prior to consumer coming to the med room staff cleaned the med room washed her …"
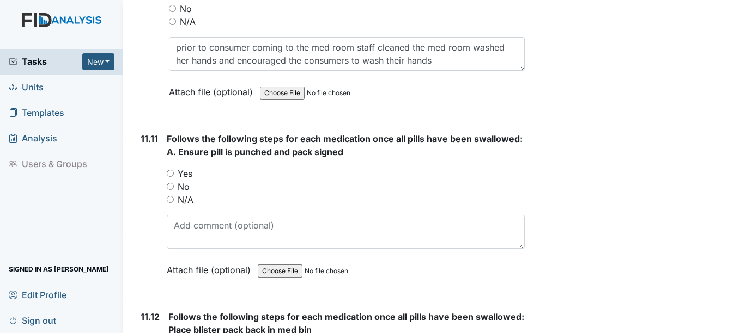
click at [173, 174] on input "Yes" at bounding box center [170, 173] width 7 height 7
radio input "true"
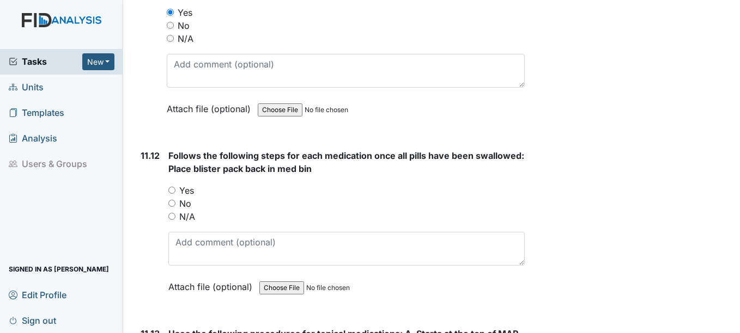
scroll to position [14219, 0]
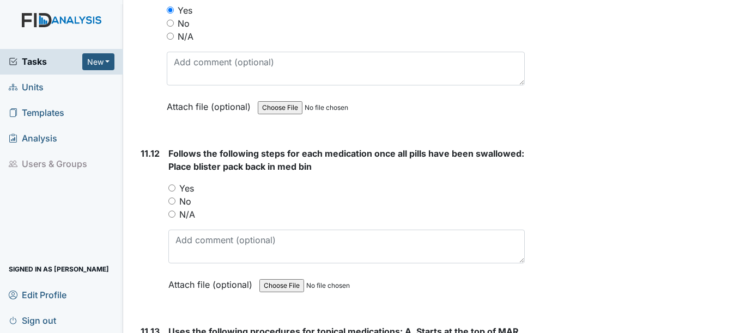
click at [171, 186] on input "Yes" at bounding box center [171, 188] width 7 height 7
radio input "true"
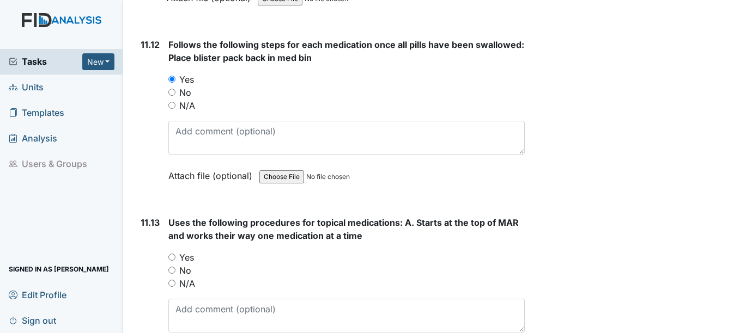
scroll to position [14382, 0]
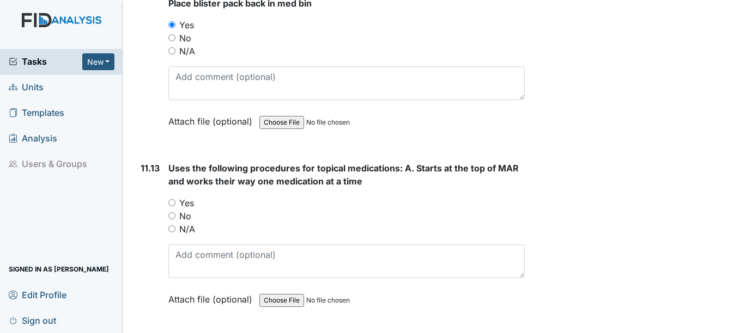
click at [171, 203] on input "Yes" at bounding box center [171, 202] width 7 height 7
radio input "true"
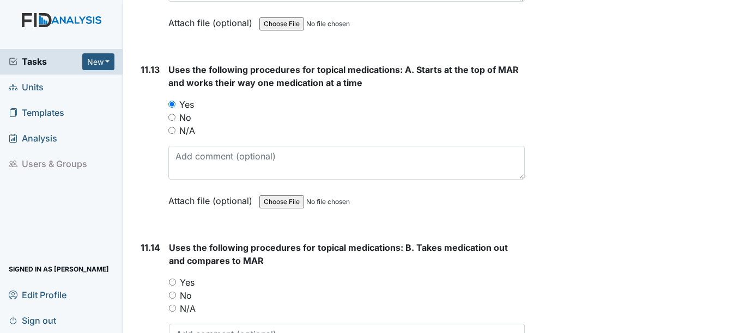
scroll to position [14546, 0]
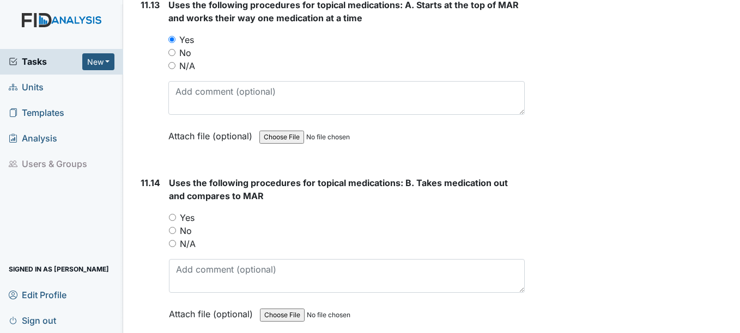
click at [173, 216] on input "Yes" at bounding box center [172, 217] width 7 height 7
radio input "true"
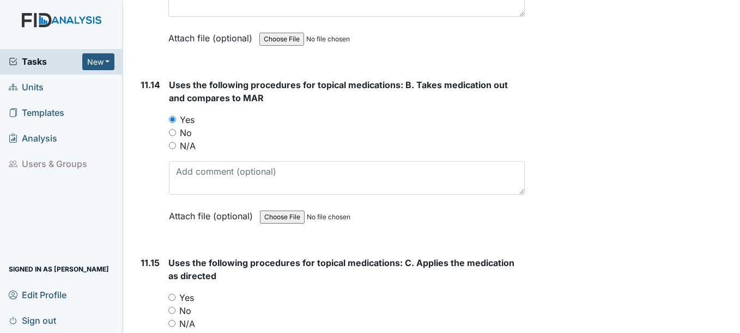
scroll to position [14709, 0]
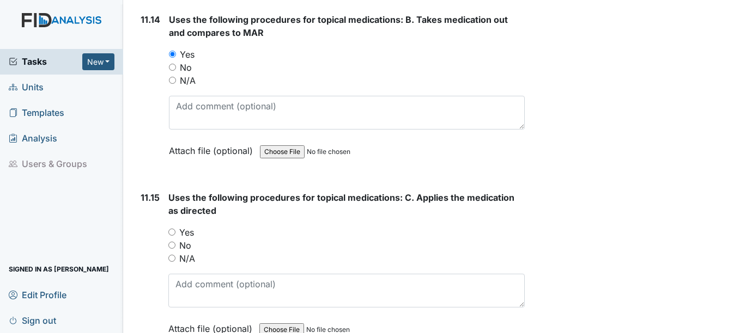
click at [173, 232] on input "Yes" at bounding box center [171, 232] width 7 height 7
radio input "true"
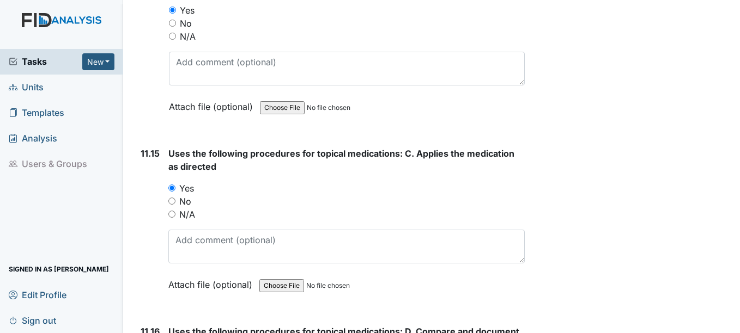
scroll to position [14872, 0]
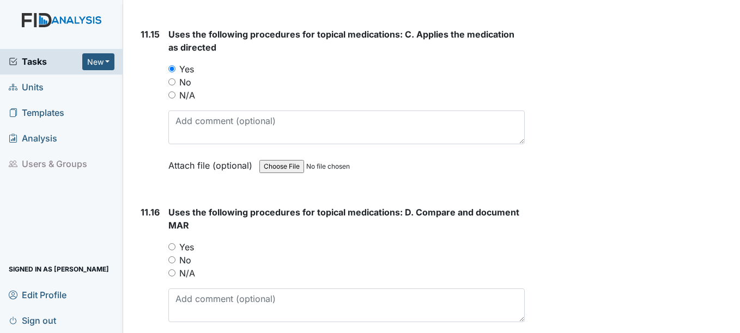
click at [171, 247] on input "Yes" at bounding box center [171, 247] width 7 height 7
radio input "true"
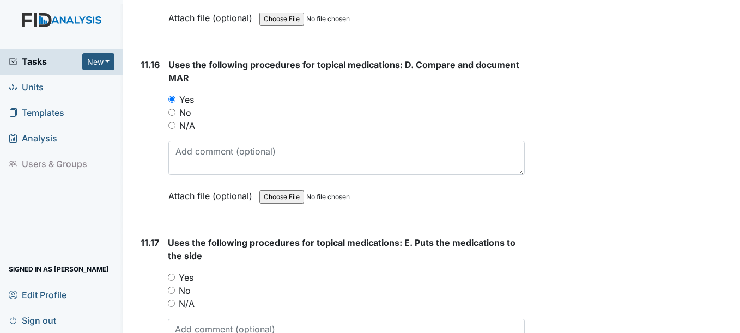
scroll to position [15036, 0]
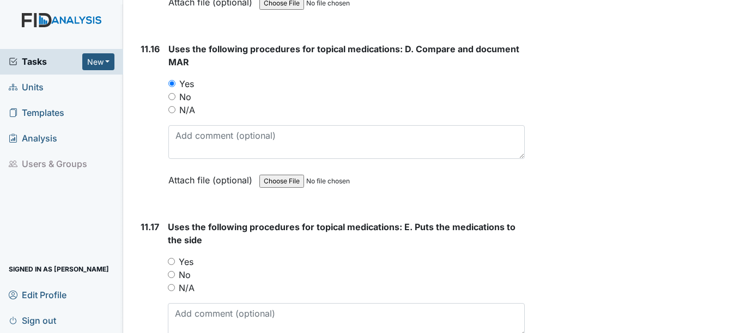
click at [172, 262] on input "Yes" at bounding box center [171, 261] width 7 height 7
radio input "true"
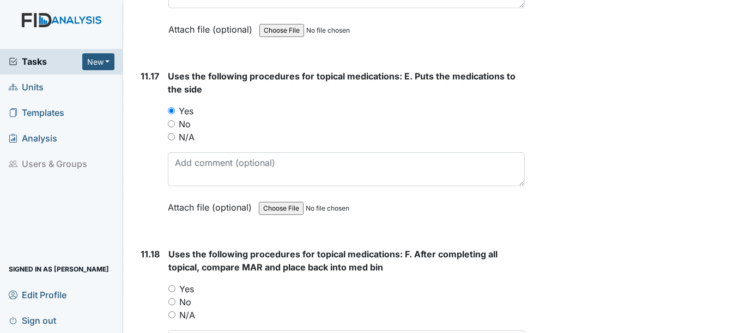
scroll to position [15199, 0]
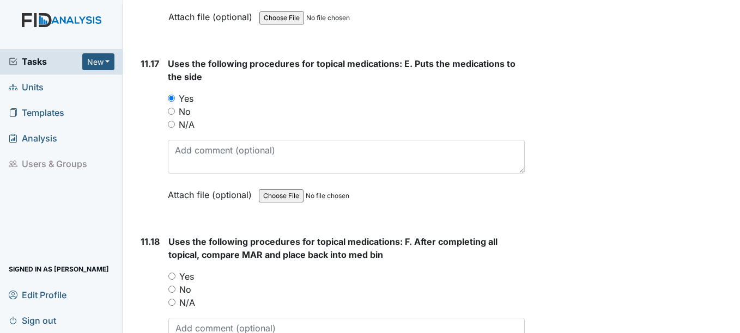
click at [173, 276] on input "Yes" at bounding box center [171, 276] width 7 height 7
radio input "true"
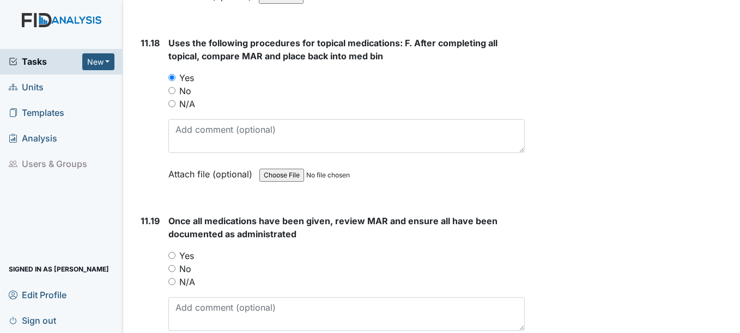
scroll to position [15417, 0]
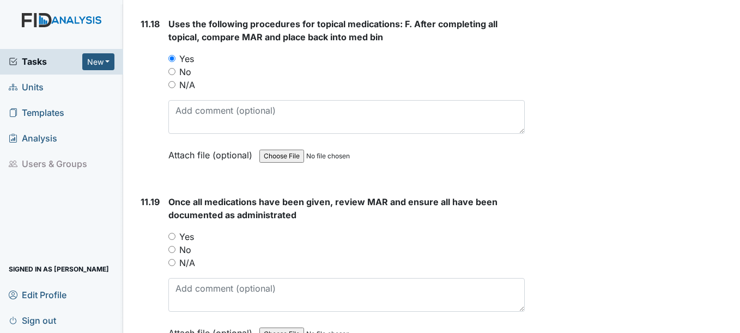
click at [170, 236] on input "Yes" at bounding box center [171, 236] width 7 height 7
radio input "true"
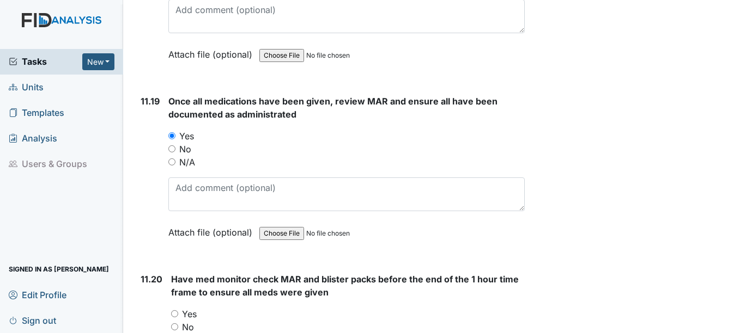
scroll to position [15526, 0]
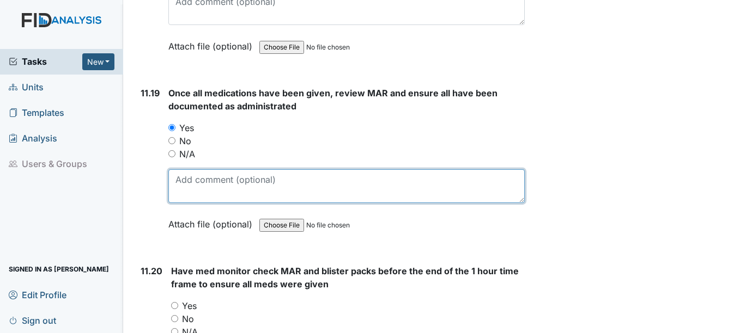
click at [193, 184] on textarea at bounding box center [346, 186] width 356 height 34
click at [179, 178] on textarea "staff completed 3 med checks" at bounding box center [346, 186] width 356 height 34
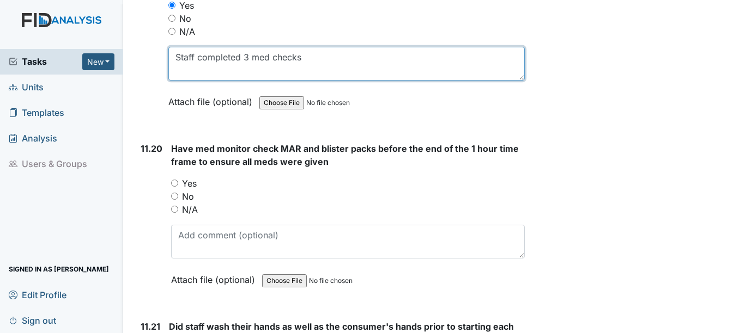
scroll to position [15690, 0]
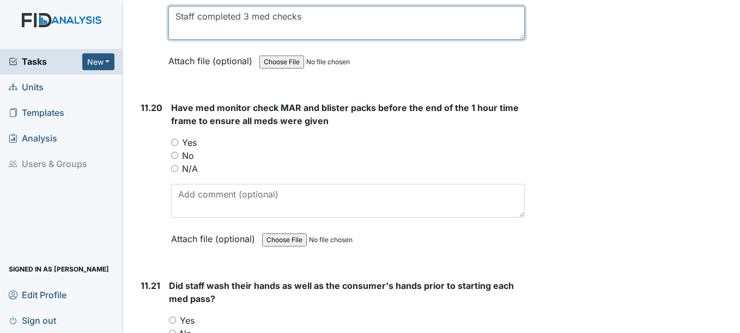
type textarea "Staff completed 3 med checks"
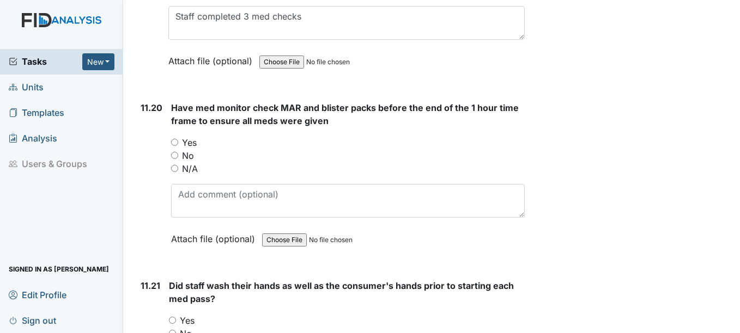
click at [175, 141] on input "Yes" at bounding box center [174, 142] width 7 height 7
radio input "true"
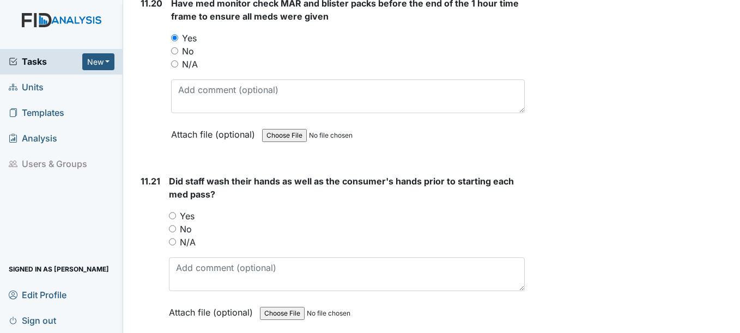
scroll to position [15799, 0]
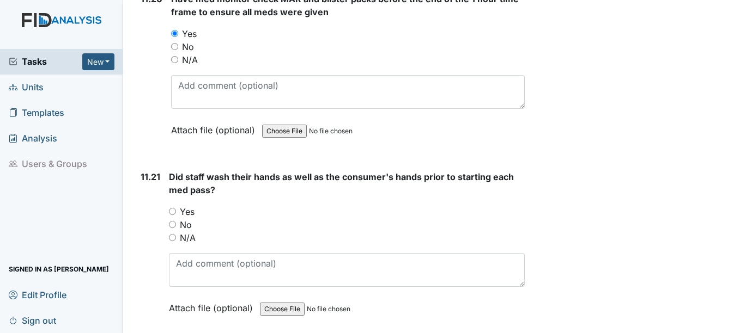
click at [171, 211] on input "Yes" at bounding box center [172, 211] width 7 height 7
radio input "true"
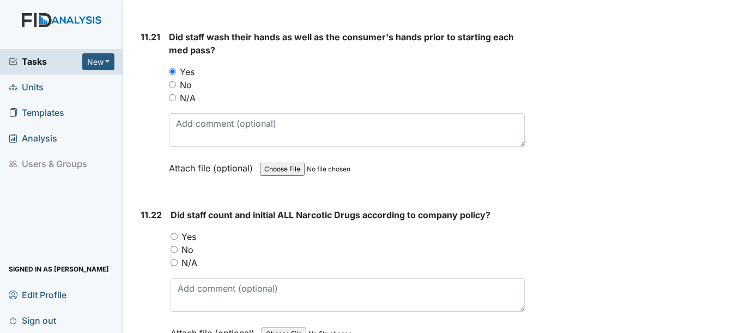
scroll to position [15962, 0]
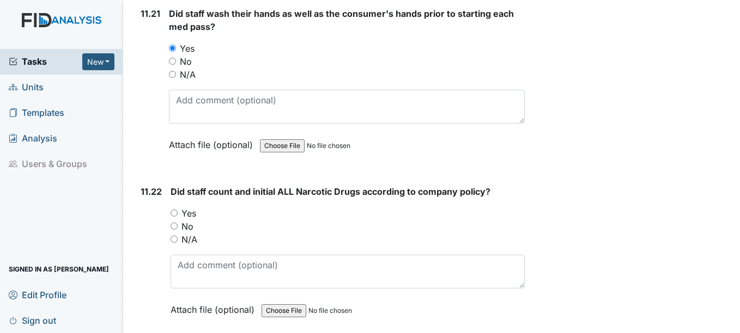
click at [173, 214] on input "Yes" at bounding box center [174, 213] width 7 height 7
radio input "true"
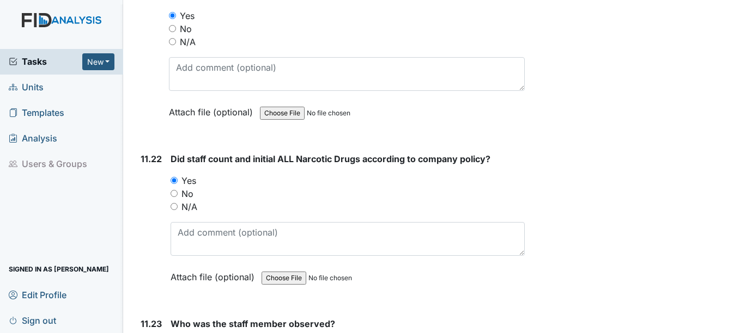
scroll to position [16071, 0]
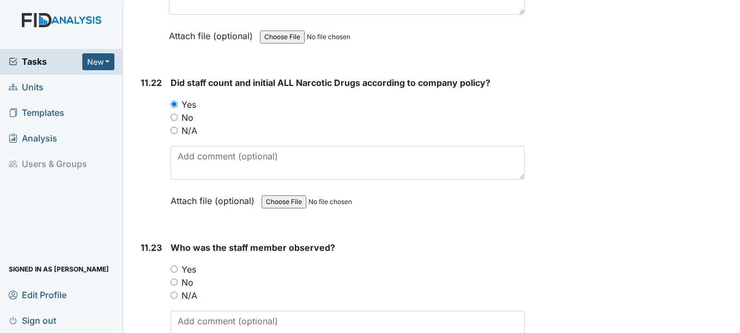
click at [174, 270] on input "Yes" at bounding box center [174, 269] width 7 height 7
radio input "true"
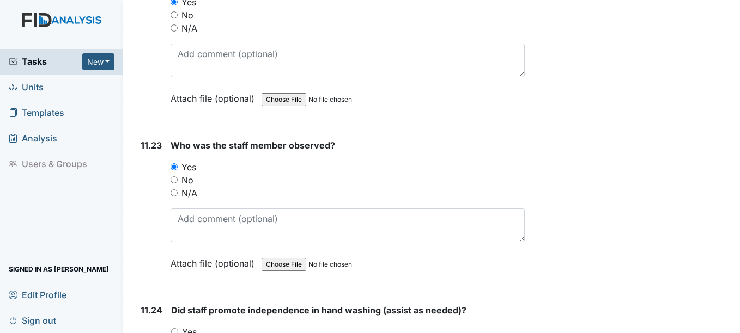
scroll to position [16180, 0]
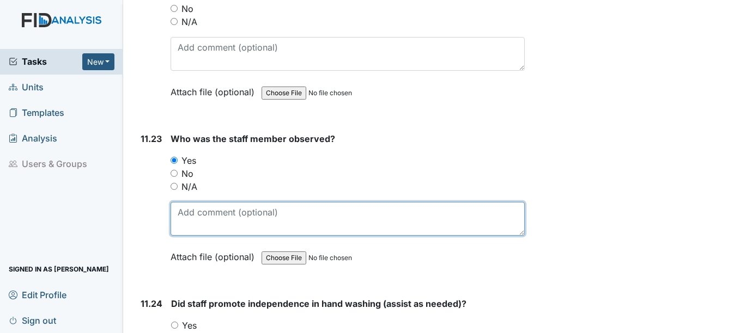
click at [202, 223] on textarea at bounding box center [348, 219] width 354 height 34
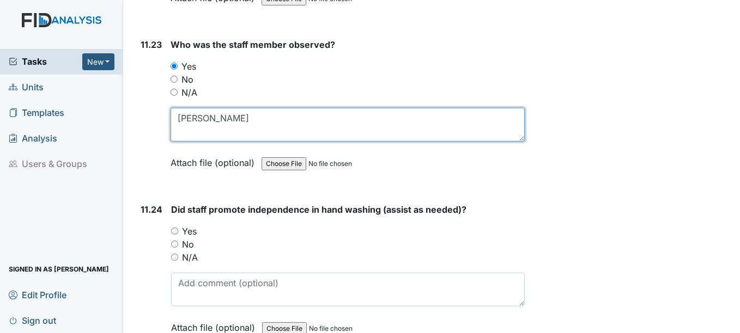
scroll to position [16289, 0]
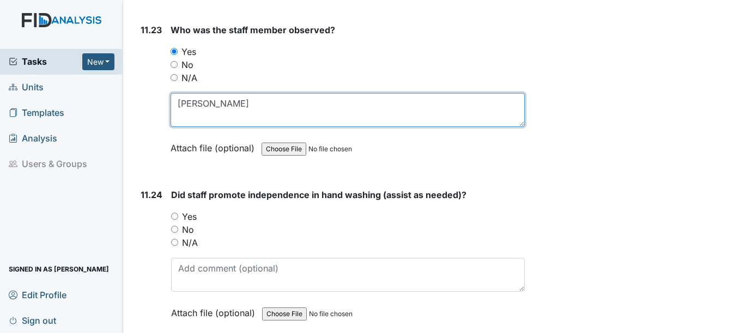
type textarea "[PERSON_NAME]"
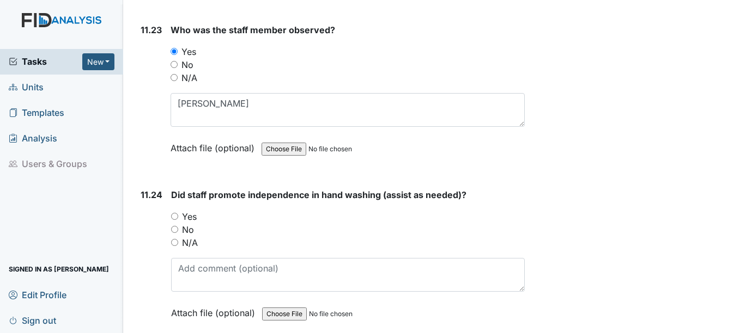
click at [176, 216] on input "Yes" at bounding box center [174, 216] width 7 height 7
radio input "true"
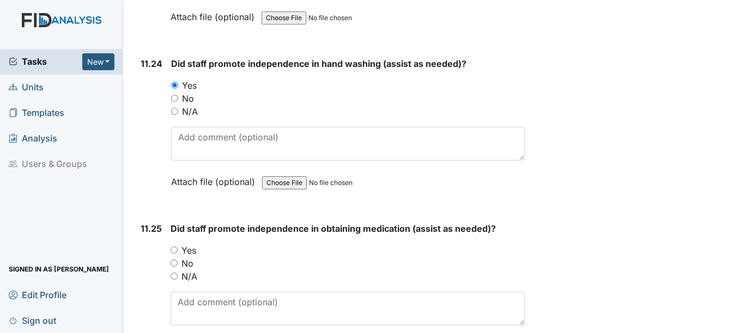
scroll to position [16452, 0]
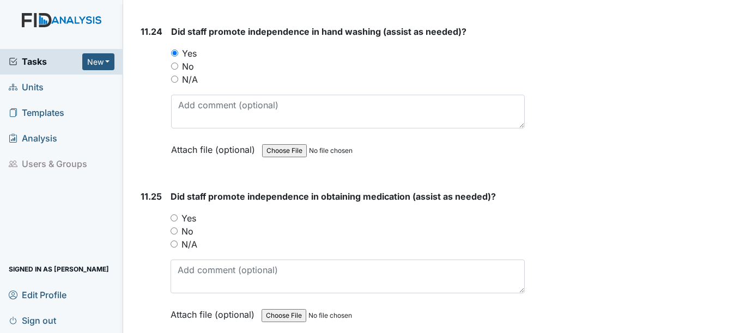
click at [174, 216] on input "Yes" at bounding box center [174, 218] width 7 height 7
radio input "true"
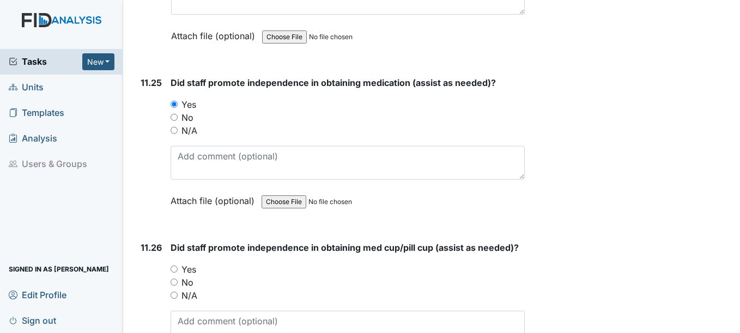
scroll to position [16616, 0]
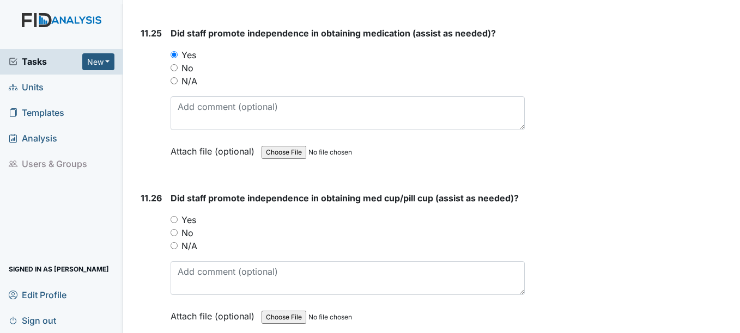
click at [175, 220] on input "Yes" at bounding box center [174, 219] width 7 height 7
radio input "true"
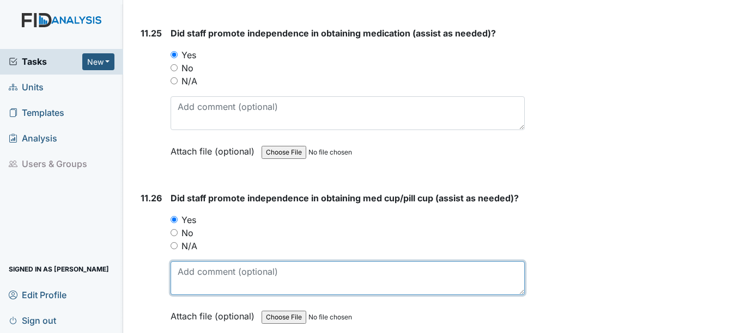
click at [184, 273] on textarea at bounding box center [348, 278] width 354 height 34
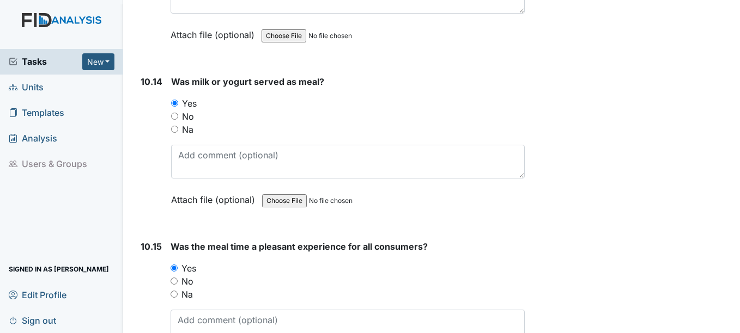
scroll to position [11440, 0]
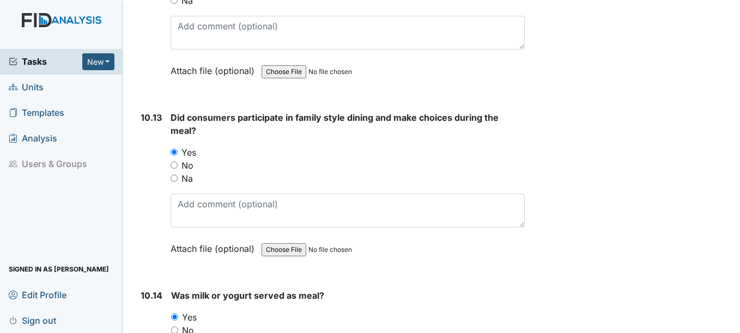
type textarea "KN independence promoted with getting her med cup, choice of pudding, removed h…"
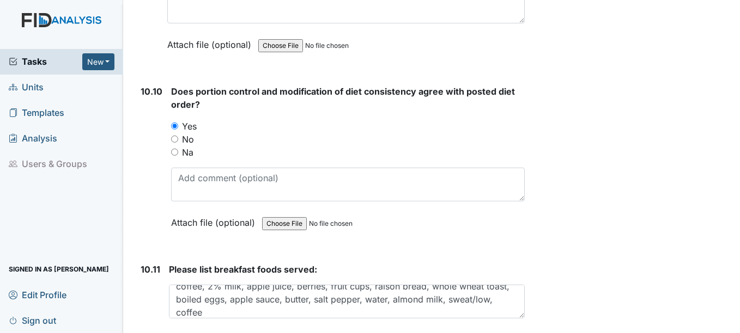
scroll to position [11005, 0]
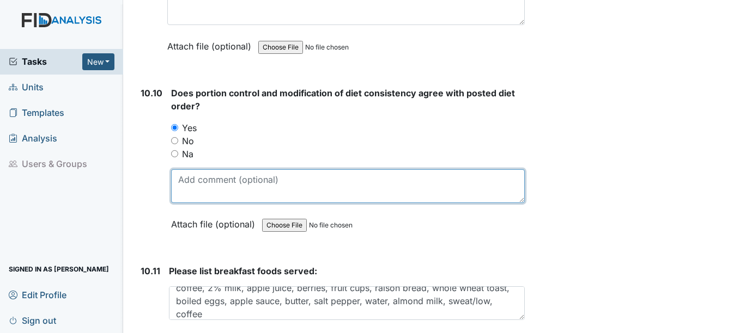
click at [175, 183] on textarea at bounding box center [347, 186] width 353 height 34
click at [386, 179] on textarea "KN food cut 3/4 to 1 inch for breakfast, lunch sandwhich cut into 16pcs" at bounding box center [347, 186] width 353 height 34
click at [465, 180] on textarea "KN food cut 3/4 to 1 inch for breakfast, lunch sandwich cut into 16pcs" at bounding box center [347, 186] width 353 height 34
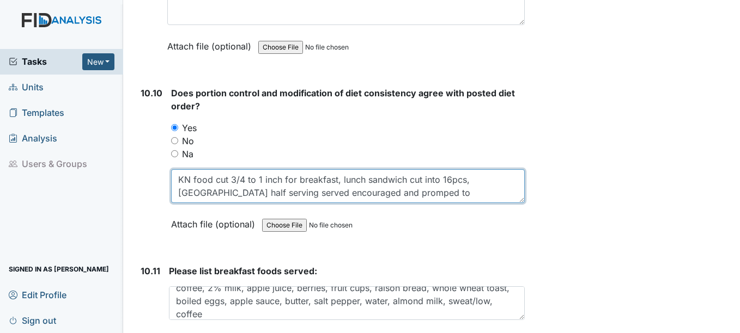
click at [330, 191] on textarea "KN food cut 3/4 to 1 inch for breakfast, lunch sandwich cut into 16pcs, NC half…" at bounding box center [347, 186] width 353 height 34
click at [376, 193] on textarea "KN food cut 3/4 to 1 inch for breakfast, lunch sandwich cut into 16pcs, NC half…" at bounding box center [347, 186] width 353 height 34
click at [304, 192] on textarea "KN food cut 3/4 to 1 inch for breakfast, lunch sandwich cut into 16pcs, NC half…" at bounding box center [347, 186] width 353 height 34
click at [244, 191] on textarea "KN food cut 3/4 to 1 inch for breakfast, lunch sandwich cut into 16pcs, NC half…" at bounding box center [347, 186] width 353 height 34
click at [387, 192] on textarea "KN food cut 3/4 to 1 inch for breakfast, lunch sandwich cut into 16pcs, NC half…" at bounding box center [347, 186] width 353 height 34
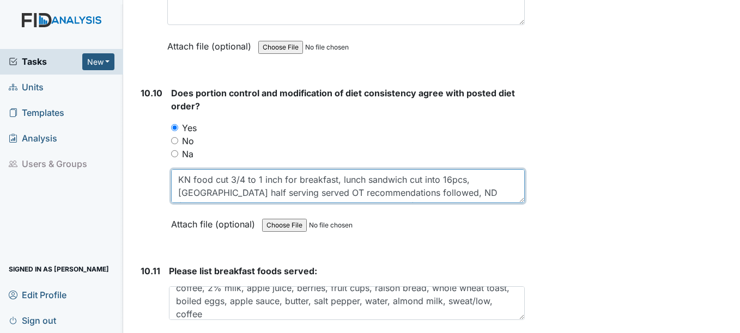
scroll to position [13, 0]
click at [452, 193] on textarea "KN food cut 3/4 to 1 inch for breakfast, lunch sandwich cut into 16pcs, NC half…" at bounding box center [347, 186] width 353 height 34
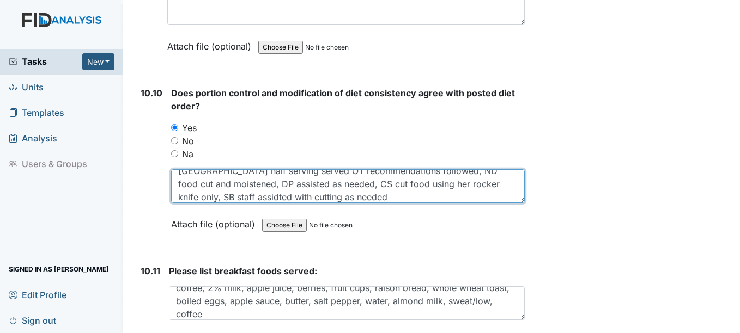
click at [482, 184] on textarea "KN food cut 3/4 to 1 inch for breakfast, lunch sandwich cut into 16pcs, NC half…" at bounding box center [347, 186] width 353 height 34
click at [279, 198] on textarea "KN food cut 3/4 to 1 inch for breakfast, lunch sandwich cut into 16pcs, [GEOGRA…" at bounding box center [347, 186] width 353 height 34
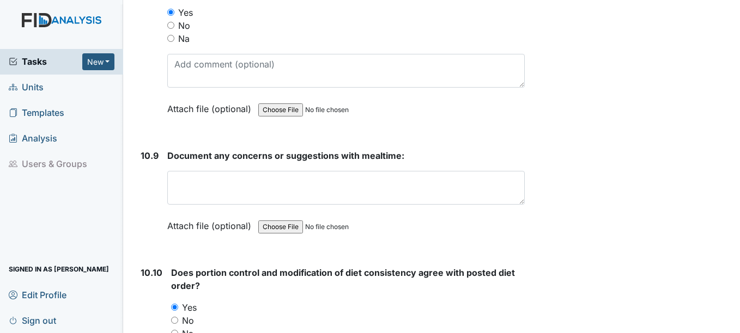
scroll to position [10787, 0]
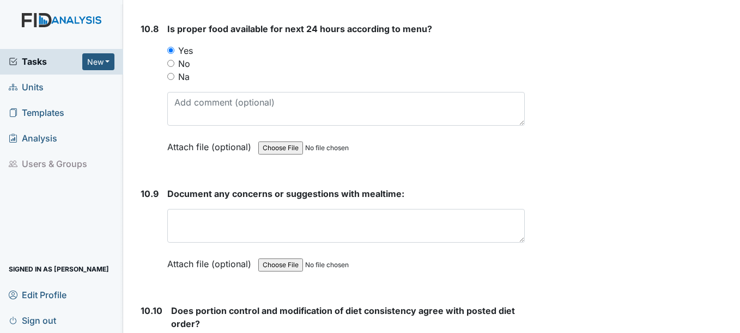
type textarea "KN food cut 3/4 to 1 inch for breakfast, lunch sandwich cut into 16pcs, [GEOGRA…"
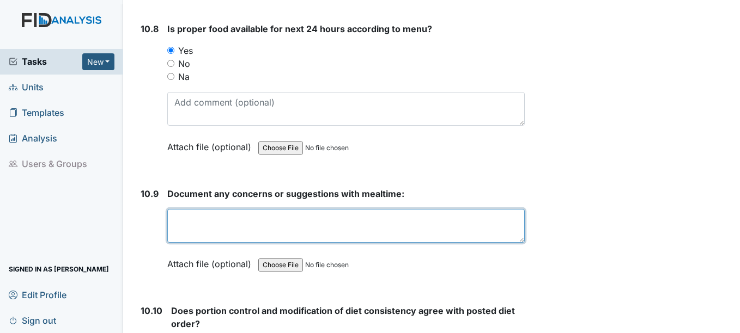
click at [194, 219] on textarea at bounding box center [345, 226] width 357 height 34
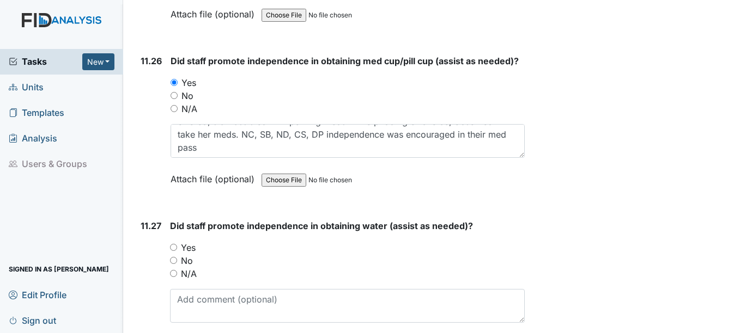
scroll to position [16779, 0]
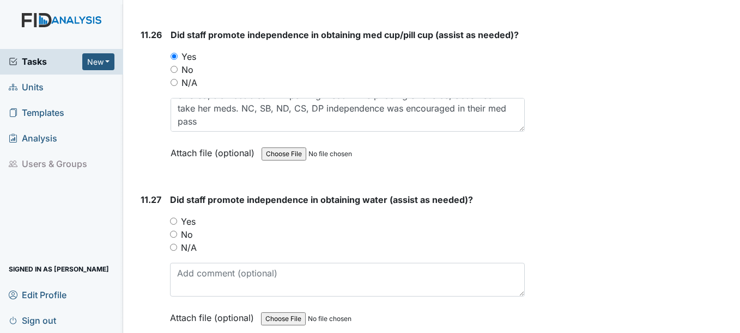
type textarea "[PERSON_NAME], [PERSON_NAME], [PERSON_NAME] di a great job this AM inspection"
click at [173, 222] on input "Yes" at bounding box center [173, 221] width 7 height 7
radio input "true"
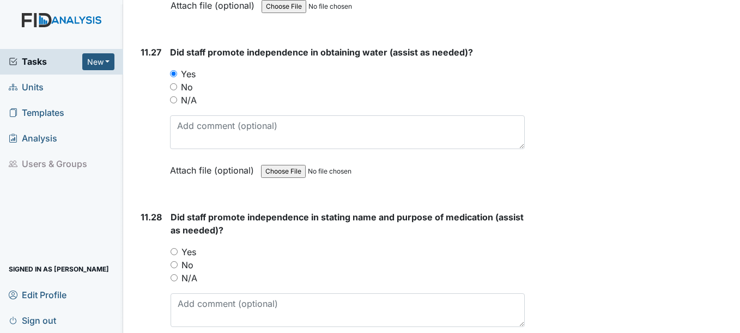
scroll to position [16943, 0]
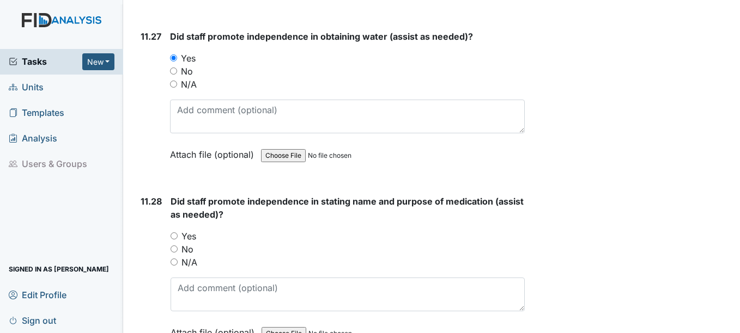
click at [174, 236] on input "Yes" at bounding box center [174, 236] width 7 height 7
radio input "true"
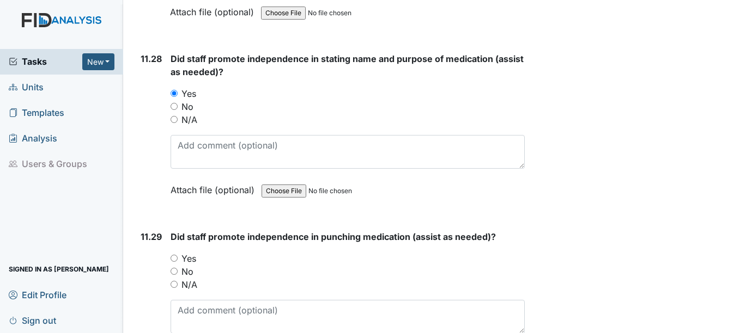
scroll to position [17106, 0]
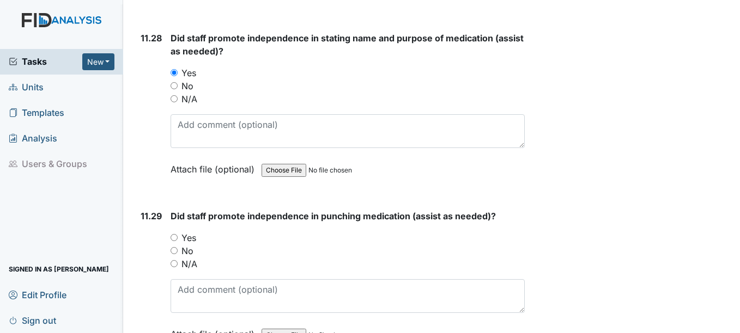
click at [173, 237] on input "Yes" at bounding box center [174, 237] width 7 height 7
radio input "true"
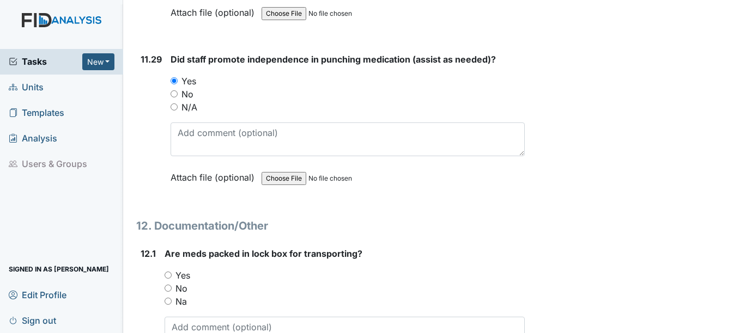
scroll to position [17269, 0]
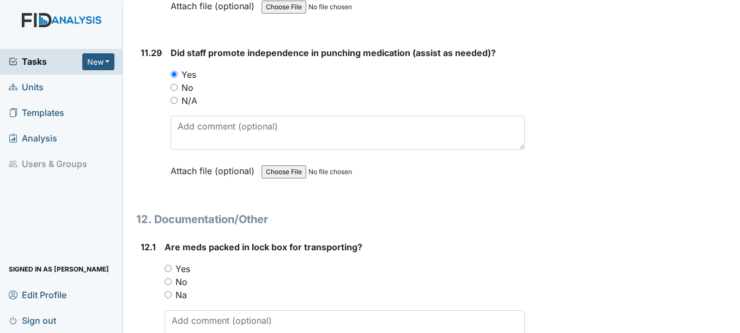
click at [168, 269] on input "Yes" at bounding box center [168, 268] width 7 height 7
radio input "true"
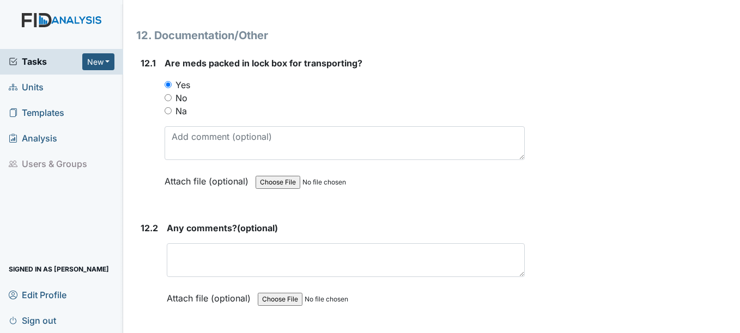
scroll to position [17487, 0]
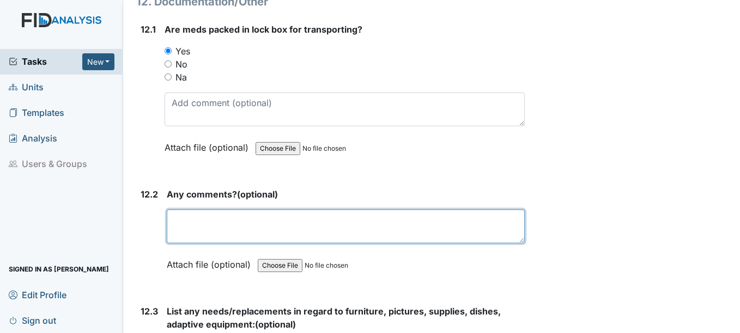
click at [185, 234] on textarea at bounding box center [345, 227] width 357 height 34
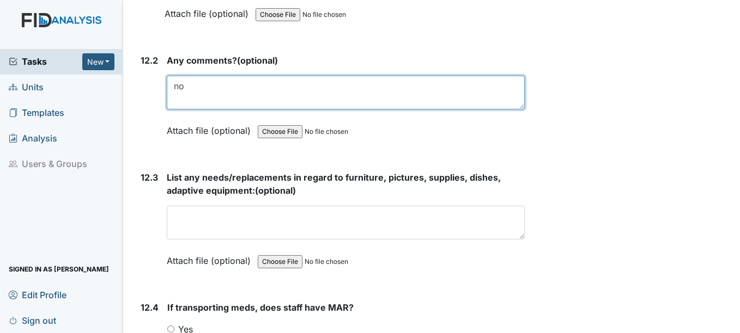
scroll to position [17651, 0]
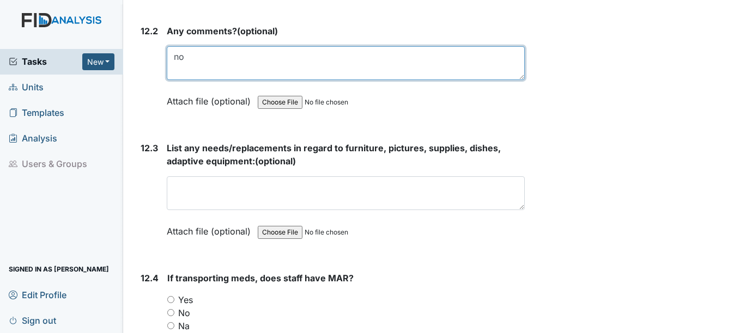
type textarea "no"
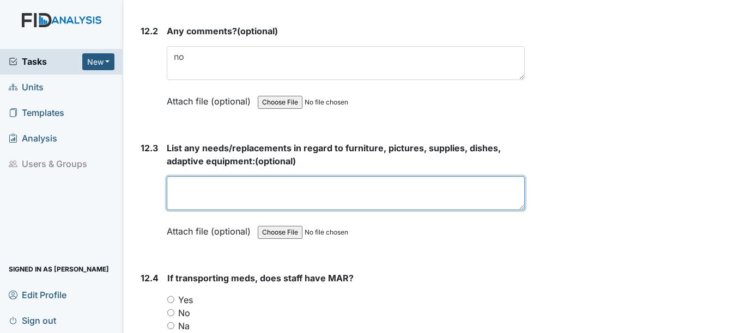
click at [207, 194] on textarea at bounding box center [345, 194] width 357 height 34
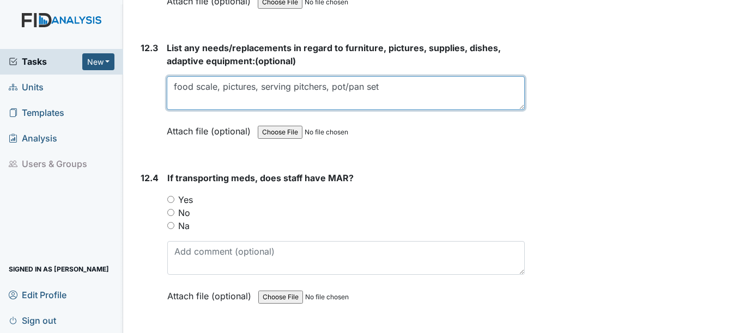
scroll to position [17760, 0]
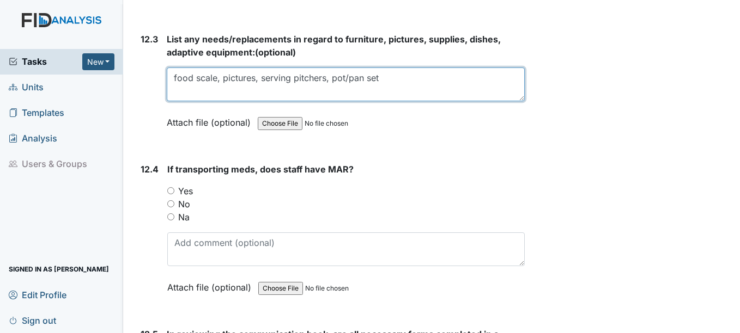
type textarea "food scale, pictures, serving pitchers, pot/pan set"
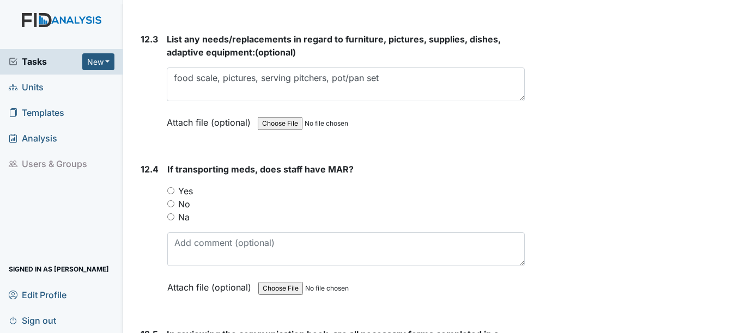
click at [169, 191] on input "Yes" at bounding box center [170, 190] width 7 height 7
radio input "true"
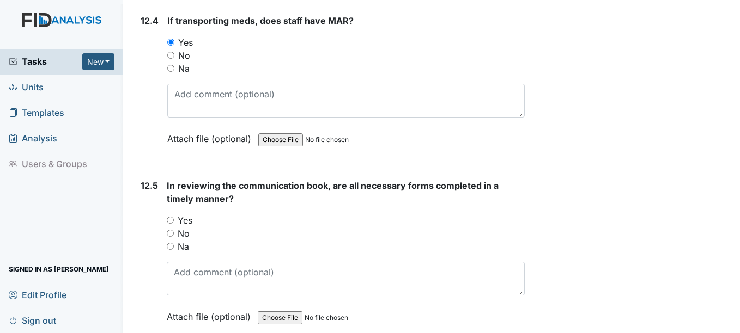
scroll to position [17923, 0]
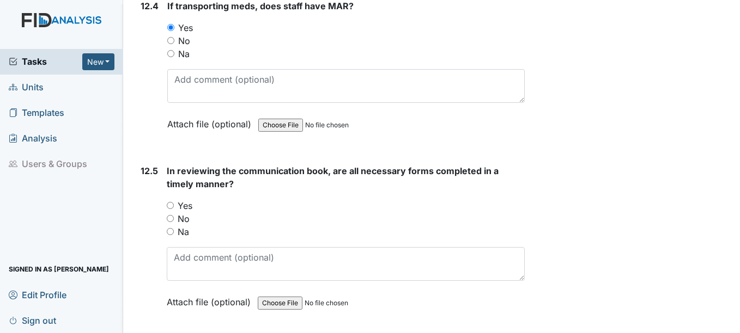
click at [172, 206] on input "Yes" at bounding box center [170, 205] width 7 height 7
radio input "true"
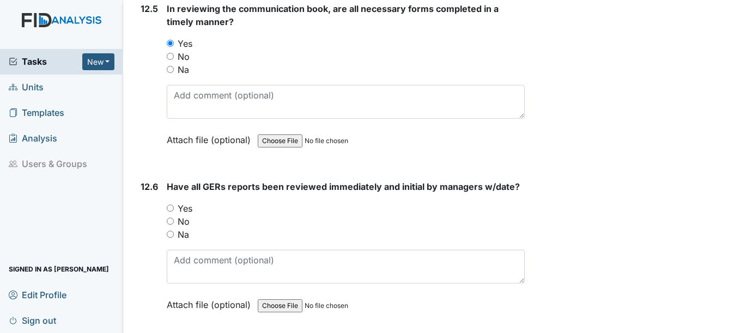
scroll to position [18141, 0]
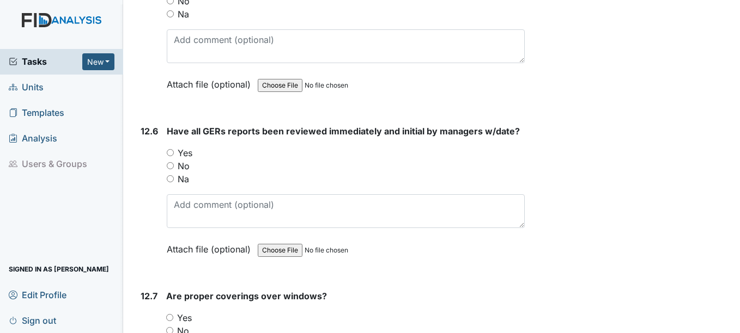
click at [171, 152] on input "Yes" at bounding box center [170, 152] width 7 height 7
radio input "true"
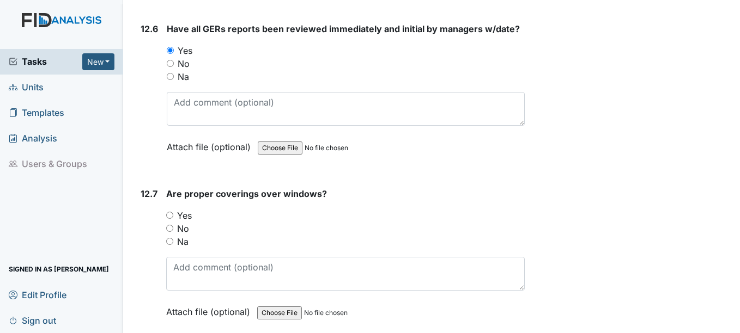
scroll to position [18250, 0]
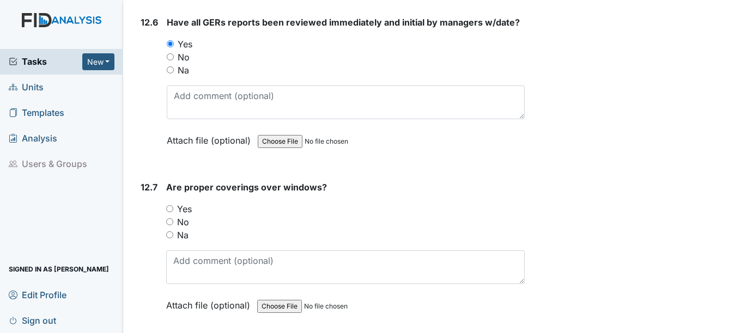
click at [171, 205] on input "Yes" at bounding box center [169, 208] width 7 height 7
radio input "true"
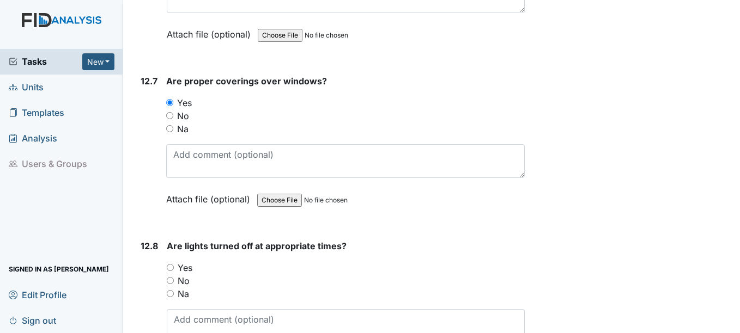
scroll to position [18414, 0]
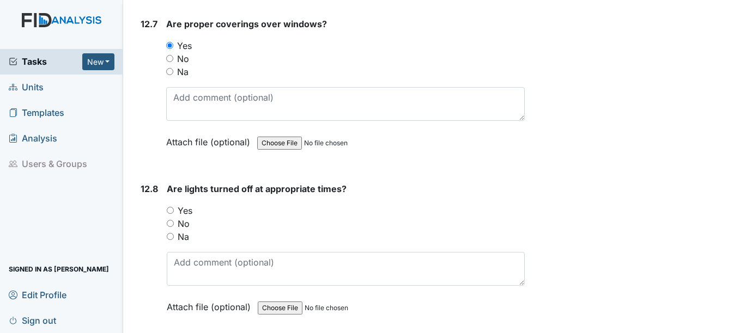
click at [171, 210] on input "Yes" at bounding box center [170, 210] width 7 height 7
radio input "true"
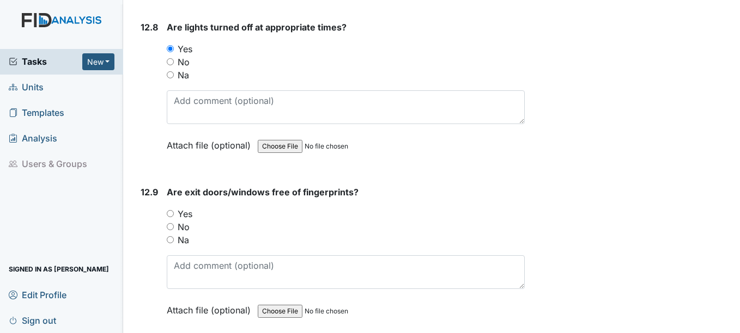
scroll to position [18577, 0]
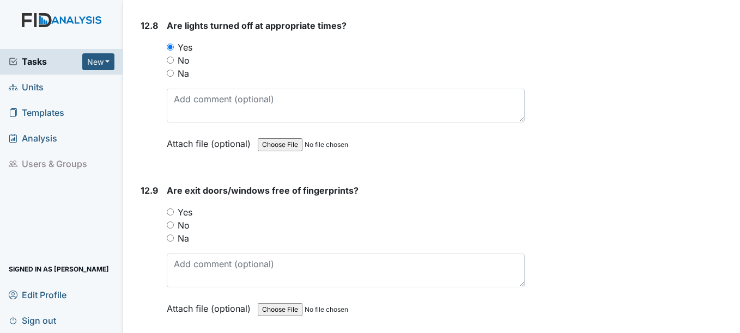
click at [169, 213] on input "Yes" at bounding box center [170, 212] width 7 height 7
radio input "true"
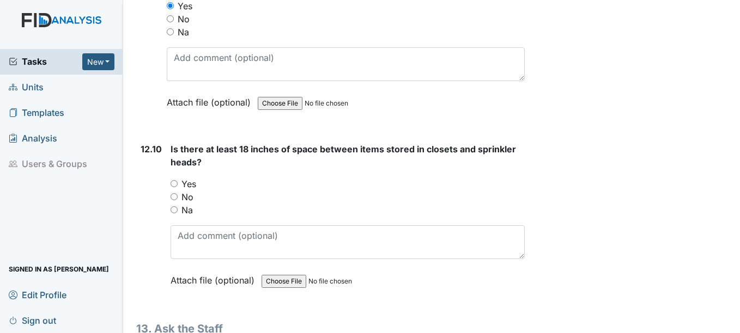
scroll to position [18795, 0]
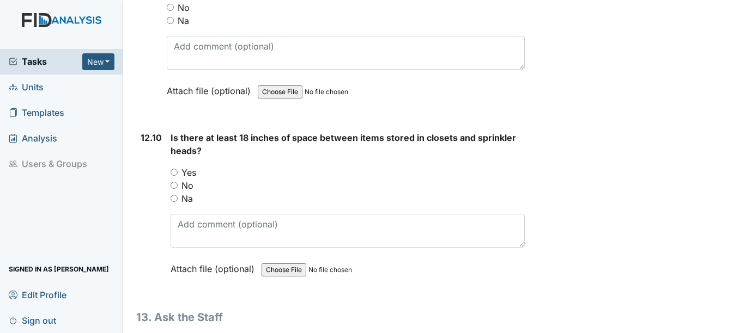
click at [173, 185] on input "No" at bounding box center [174, 185] width 7 height 7
radio input "true"
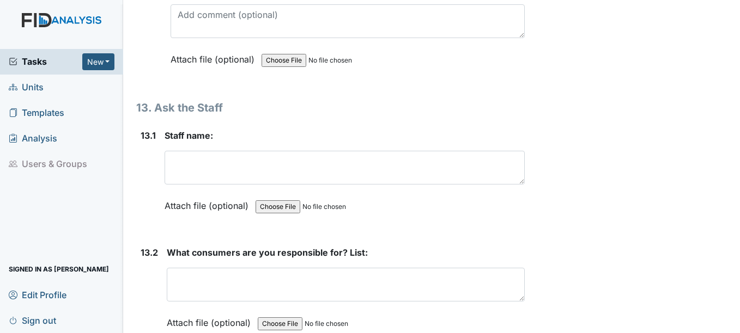
scroll to position [19013, 0]
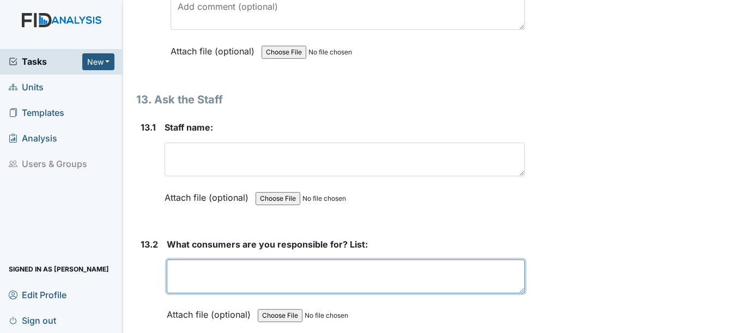
click at [184, 263] on textarea at bounding box center [345, 277] width 357 height 34
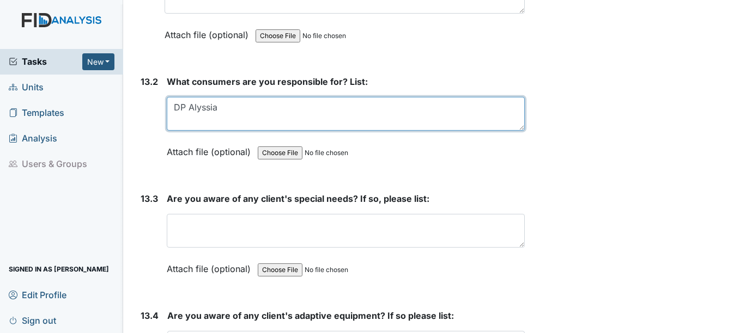
scroll to position [19176, 0]
type textarea "DP Alyssia"
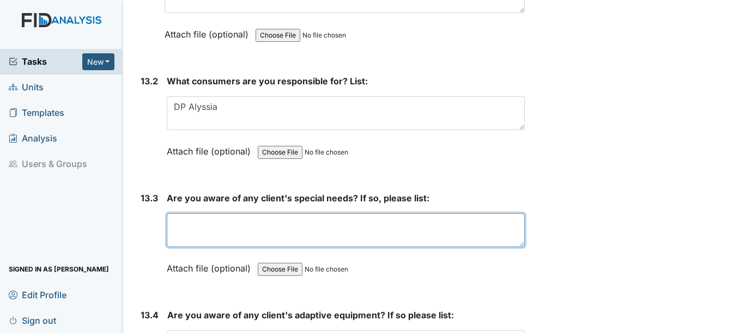
click at [178, 233] on textarea at bounding box center [345, 231] width 357 height 34
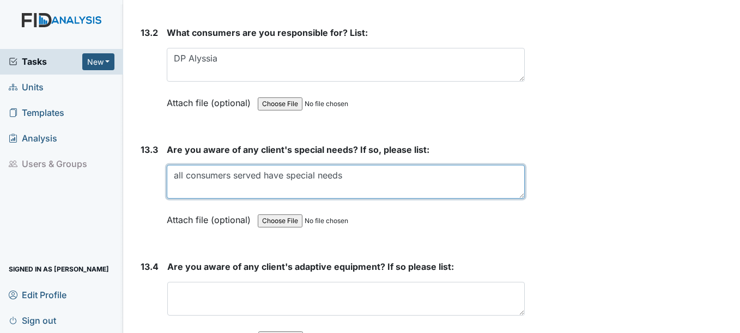
scroll to position [19340, 0]
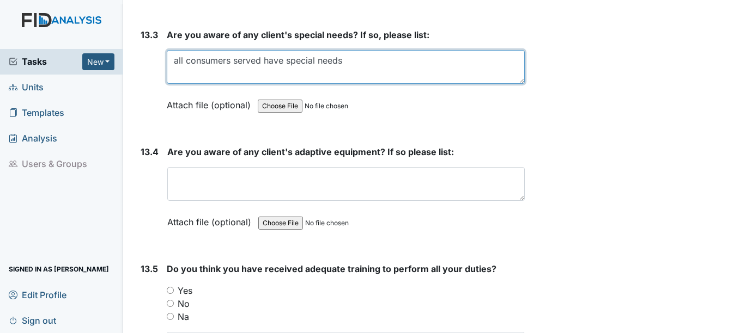
type textarea "all consumers served have special needs"
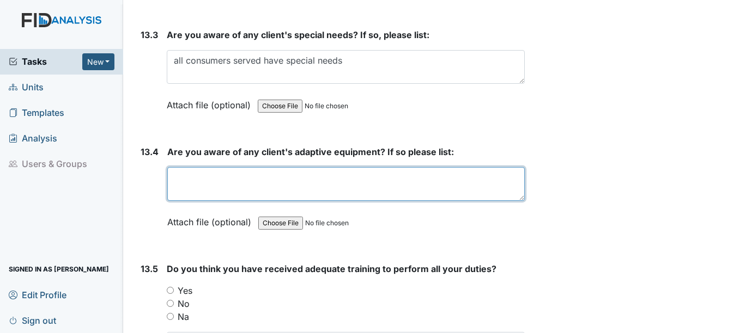
click at [183, 175] on textarea at bounding box center [345, 184] width 357 height 34
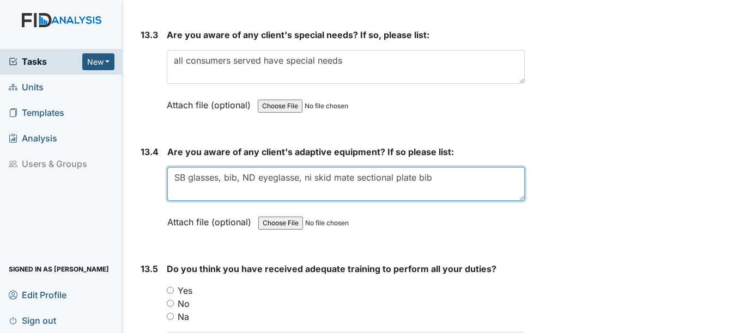
click at [282, 178] on textarea "SB glasses, bib, ND eyeglasse, ni skid mate sectional plate bib" at bounding box center [345, 184] width 357 height 34
click at [318, 178] on textarea "SB glasses, bib, ND eyeglasses, ni skid mate sectional plate bib" at bounding box center [345, 184] width 357 height 34
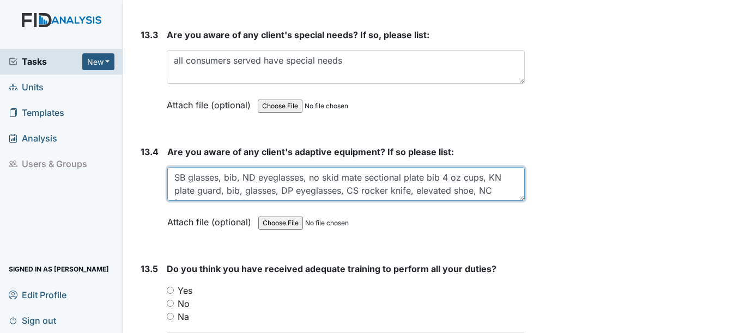
scroll to position [9, 0]
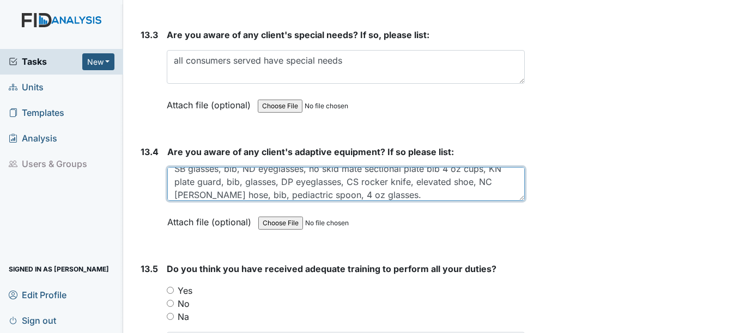
click at [257, 193] on textarea "SB glasses, bib, ND eyeglasses, no skid mate sectional plate bib 4 oz cups, KN …" at bounding box center [345, 184] width 357 height 34
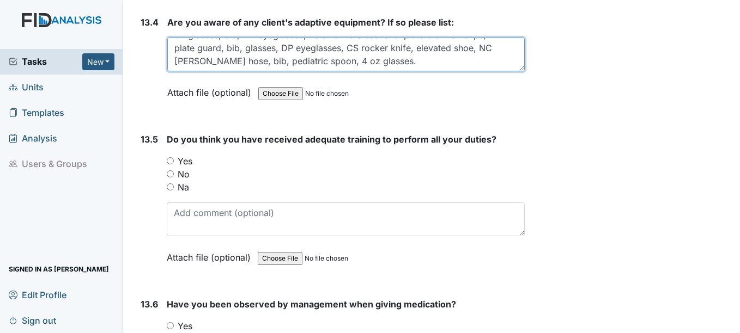
scroll to position [19503, 0]
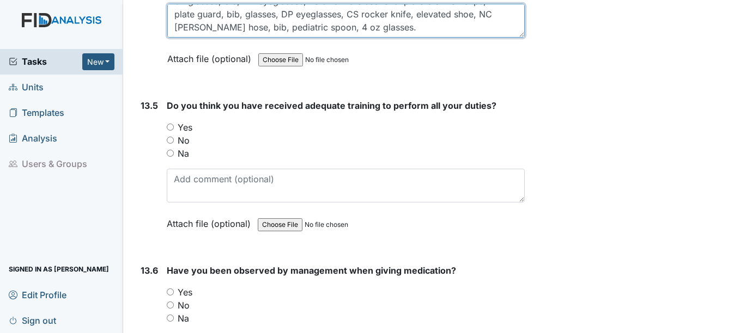
type textarea "SB glasses, bib, ND eyeglasses, no skid mate sectional plate bib 4 oz cups, KN …"
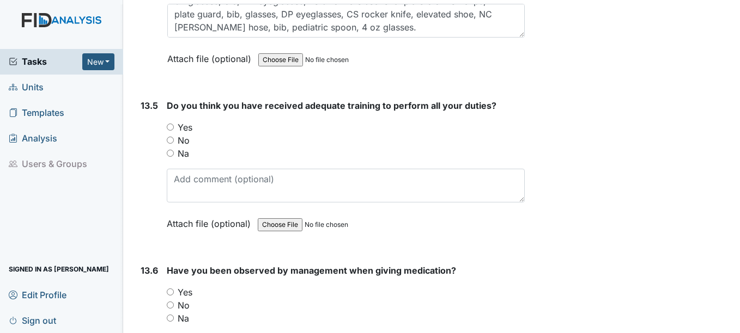
click at [172, 127] on input "Yes" at bounding box center [170, 127] width 7 height 7
radio input "true"
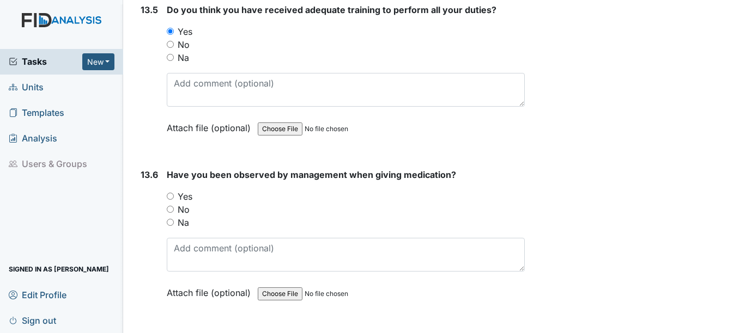
scroll to position [19612, 0]
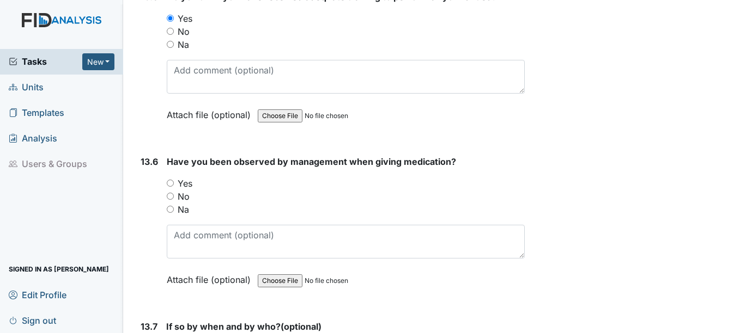
click at [172, 184] on input "Yes" at bounding box center [170, 183] width 7 height 7
radio input "true"
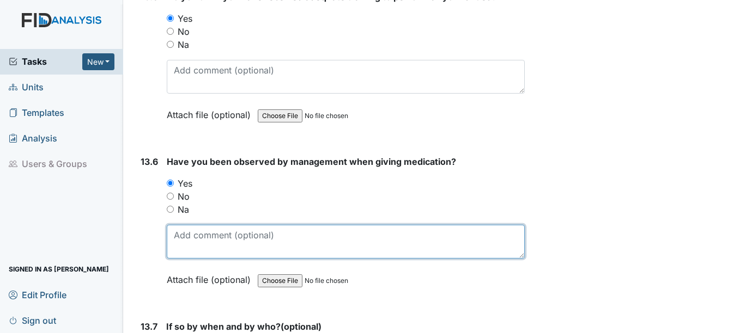
click at [187, 245] on textarea at bounding box center [345, 242] width 357 height 34
click at [205, 235] on textarea "1/1 havemn't" at bounding box center [345, 242] width 357 height 34
click at [241, 233] on textarea "1/1 haven't" at bounding box center [345, 242] width 357 height 34
click at [204, 234] on textarea "1/1 haven't in 2 months" at bounding box center [345, 242] width 357 height 34
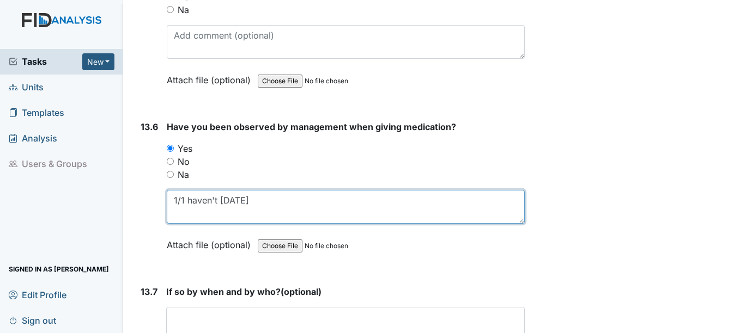
scroll to position [19775, 0]
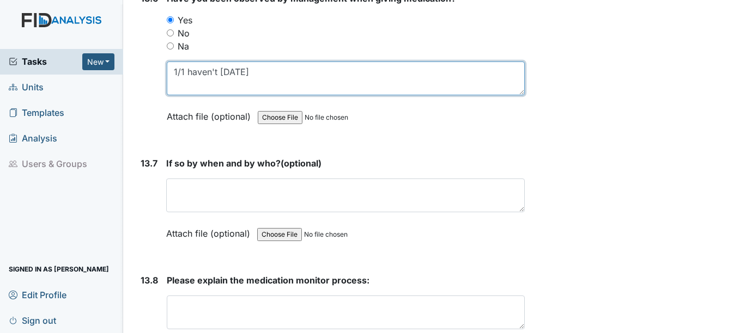
type textarea "1/1 haven't [DATE]"
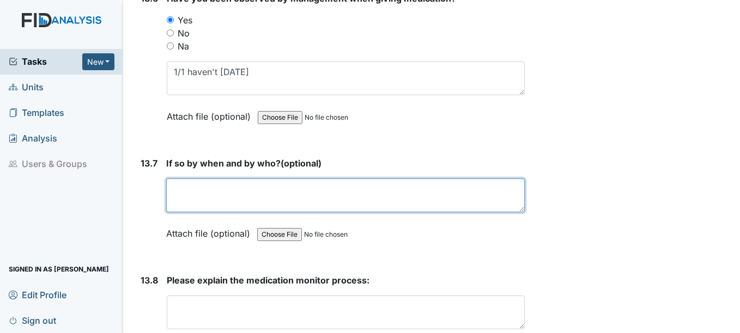
click at [196, 188] on textarea at bounding box center [345, 196] width 358 height 34
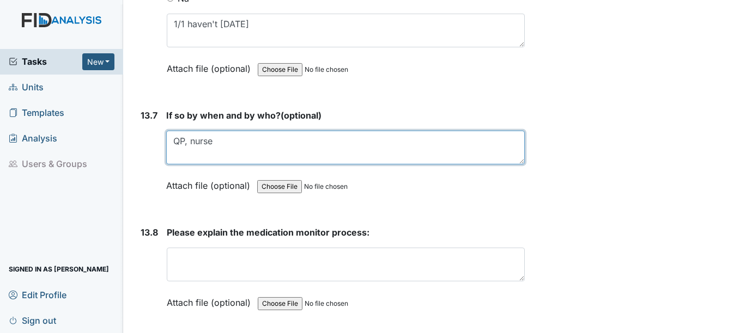
scroll to position [19884, 0]
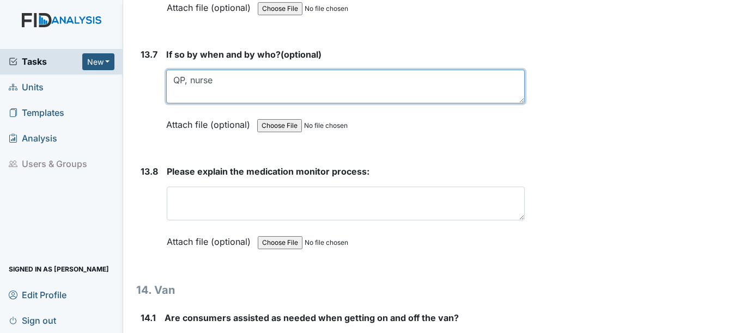
type textarea "QP, nurse"
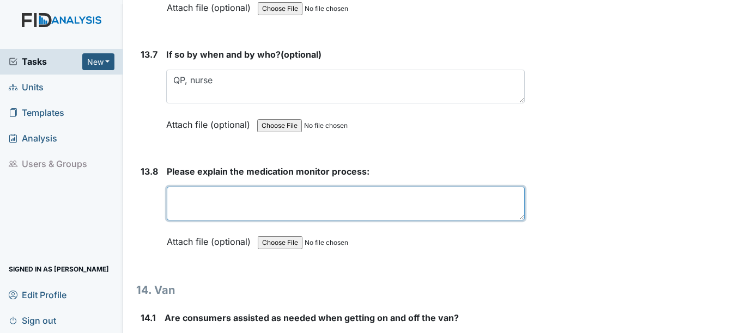
click at [214, 191] on textarea at bounding box center [345, 204] width 357 height 34
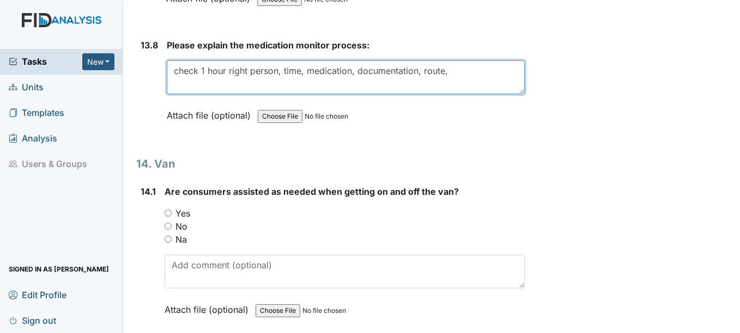
scroll to position [20048, 0]
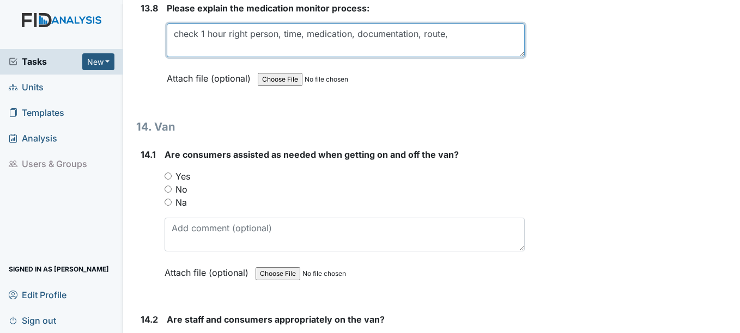
type textarea "check 1 hour right person, time, medication, documentation, route,"
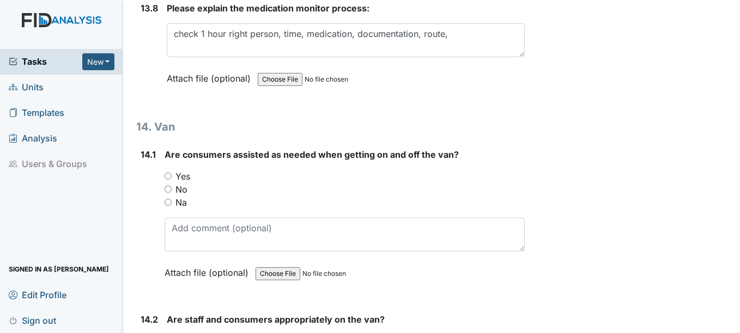
click at [169, 174] on input "Yes" at bounding box center [168, 176] width 7 height 7
radio input "true"
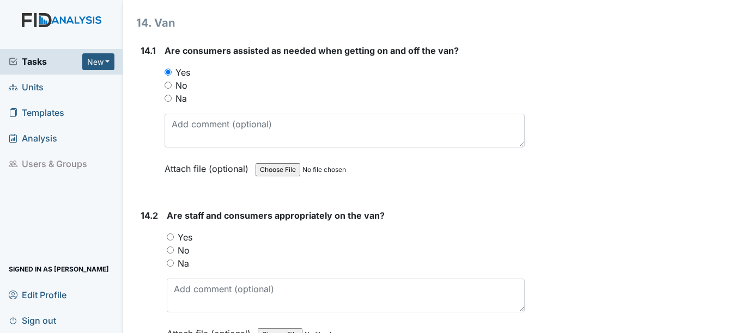
scroll to position [20157, 0]
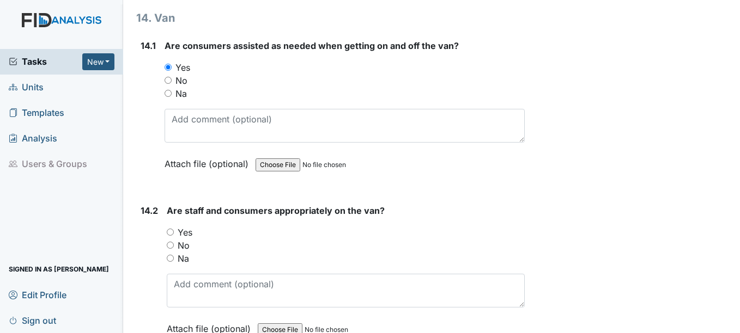
click at [171, 234] on input "Yes" at bounding box center [170, 232] width 7 height 7
radio input "true"
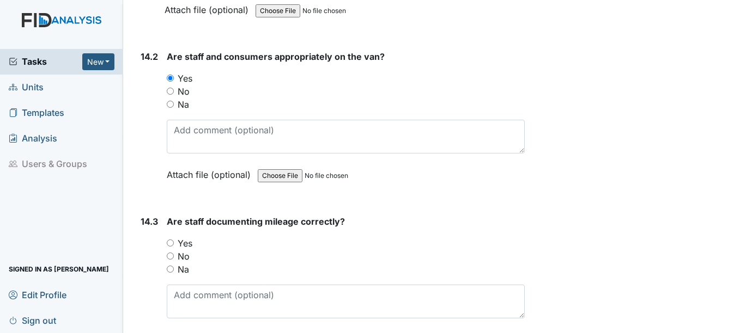
scroll to position [20320, 0]
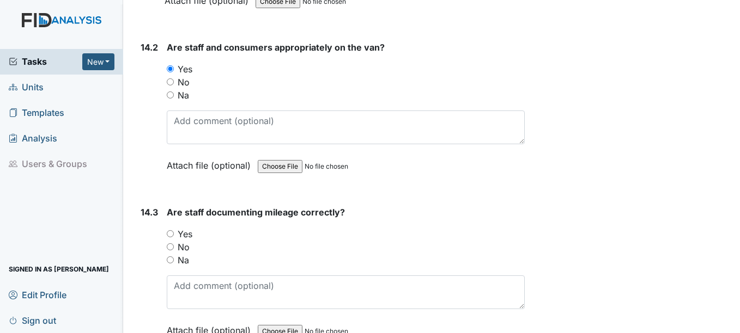
click at [173, 233] on input "Yes" at bounding box center [170, 233] width 7 height 7
radio input "true"
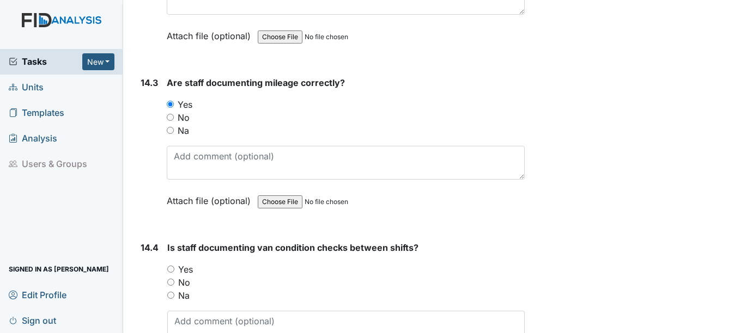
scroll to position [20484, 0]
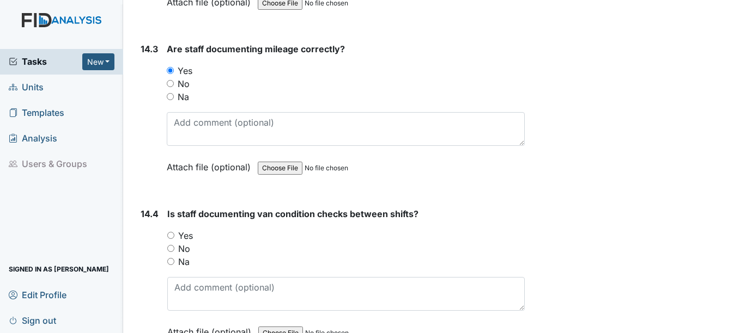
click at [173, 235] on input "Yes" at bounding box center [170, 235] width 7 height 7
radio input "true"
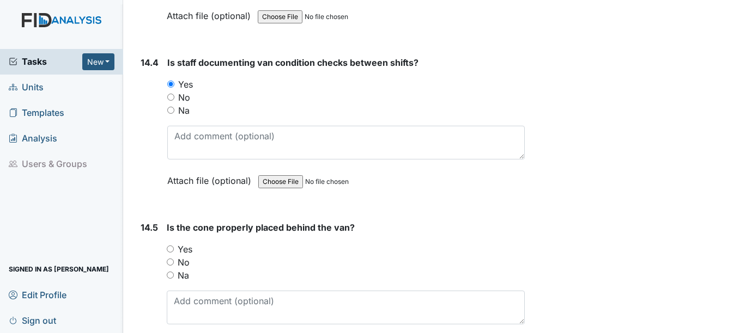
scroll to position [20647, 0]
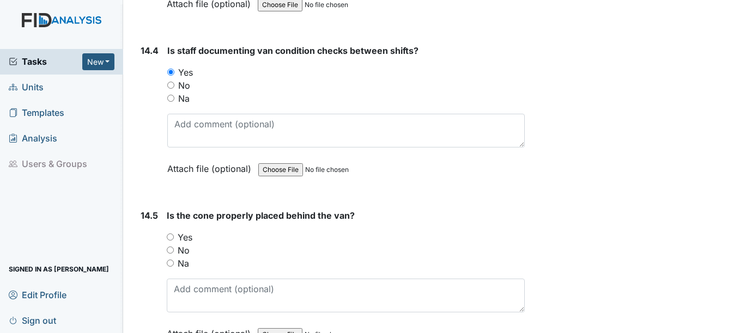
click at [172, 237] on input "Yes" at bounding box center [170, 237] width 7 height 7
radio input "true"
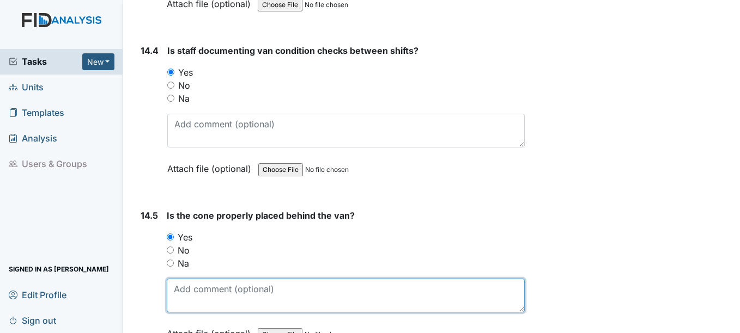
click at [185, 289] on textarea at bounding box center [345, 296] width 357 height 34
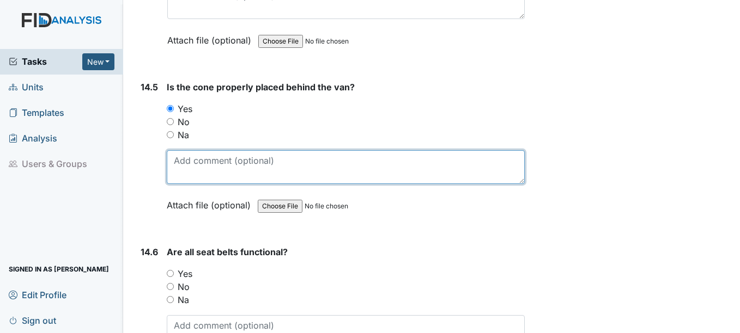
scroll to position [20811, 0]
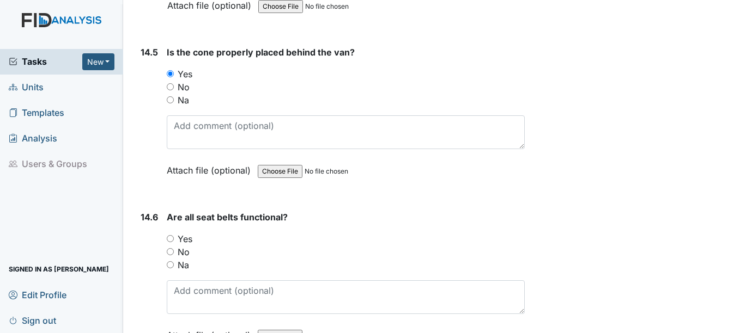
click at [171, 236] on input "Yes" at bounding box center [170, 238] width 7 height 7
radio input "true"
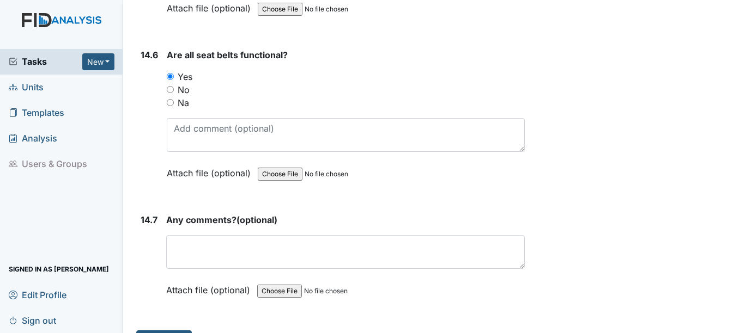
scroll to position [20974, 0]
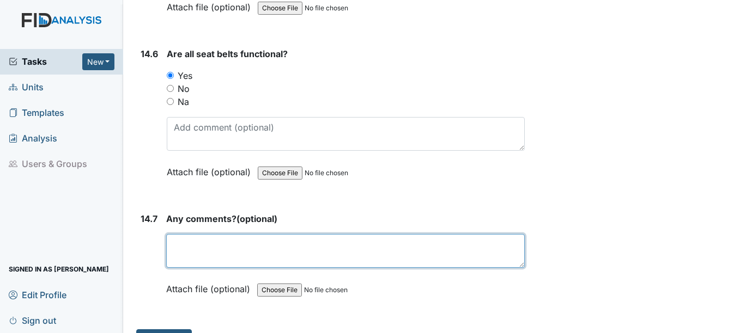
click at [180, 252] on textarea at bounding box center [345, 251] width 358 height 34
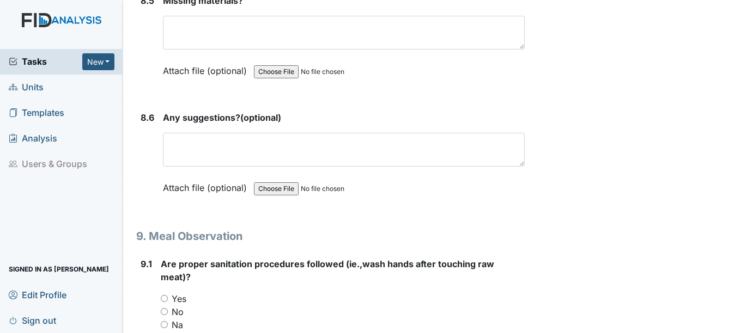
scroll to position [8063, 0]
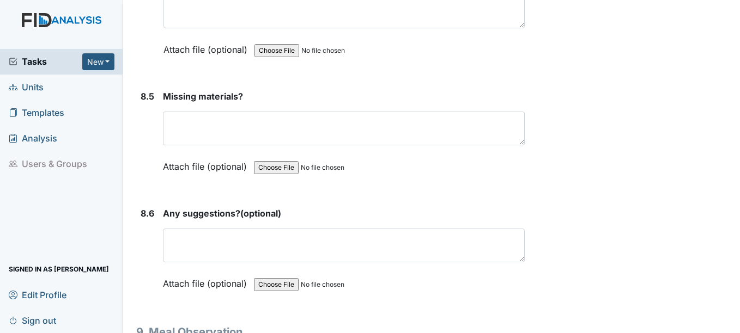
type textarea "no"
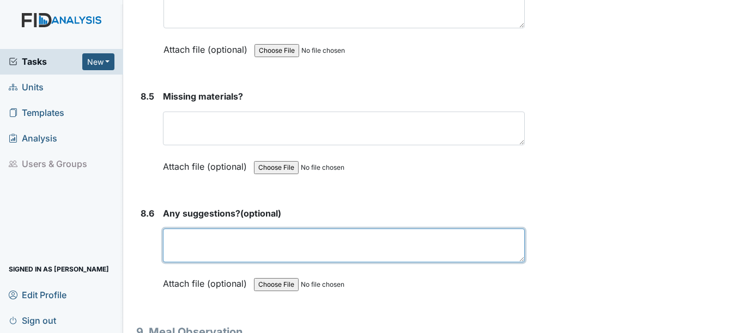
click at [221, 245] on textarea at bounding box center [343, 246] width 361 height 34
type textarea "no"
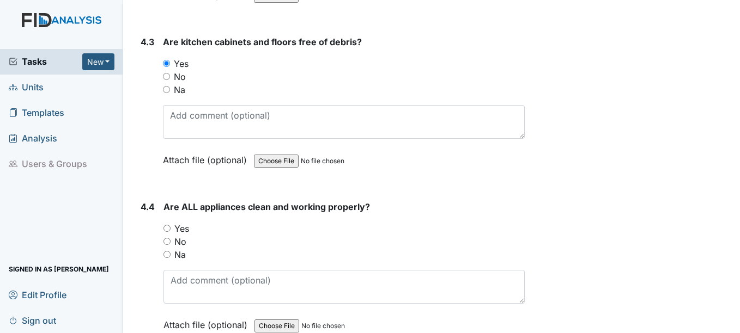
scroll to position [4140, 0]
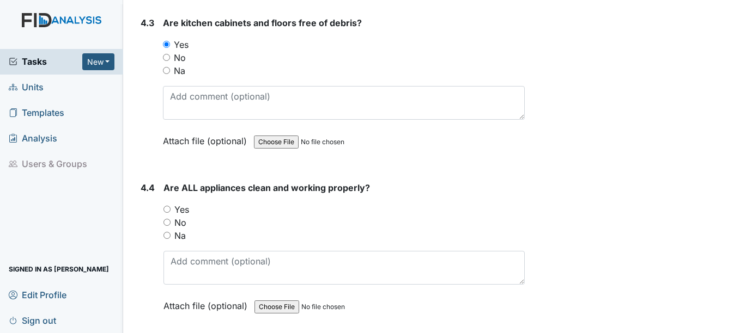
click at [169, 210] on input "Yes" at bounding box center [166, 209] width 7 height 7
radio input "true"
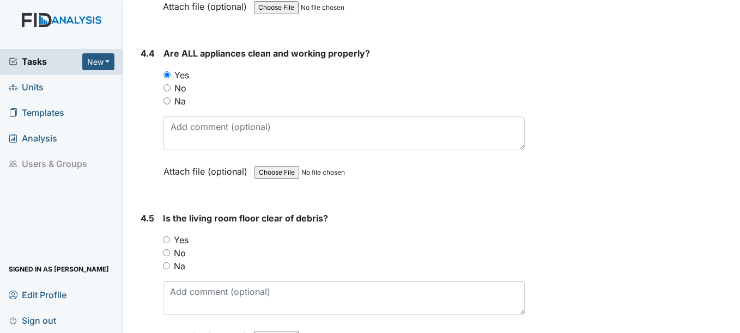
scroll to position [4304, 0]
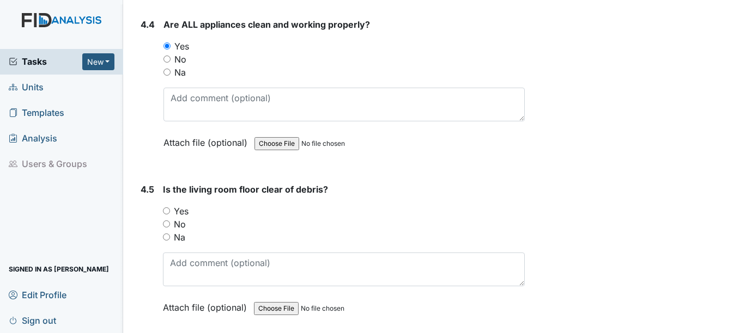
click at [167, 212] on input "Yes" at bounding box center [166, 211] width 7 height 7
radio input "true"
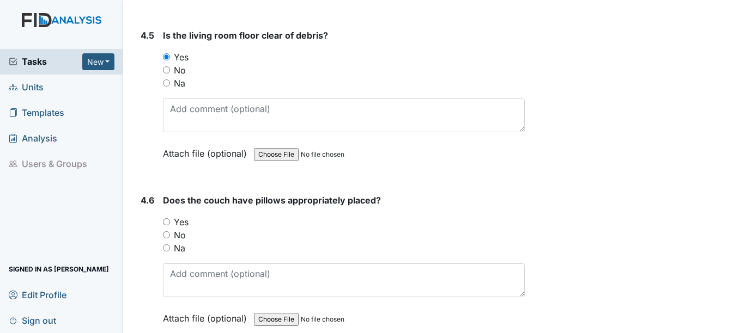
scroll to position [4467, 0]
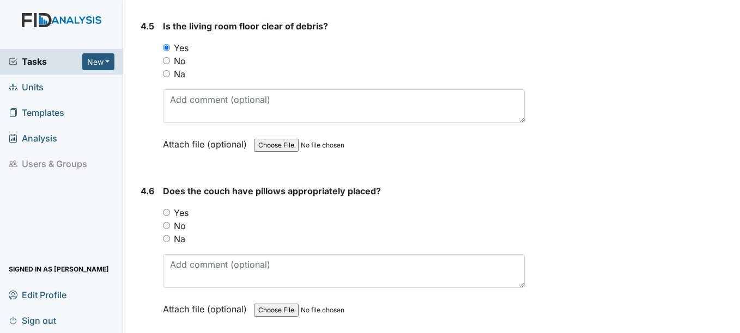
click at [167, 214] on input "Yes" at bounding box center [166, 212] width 7 height 7
radio input "true"
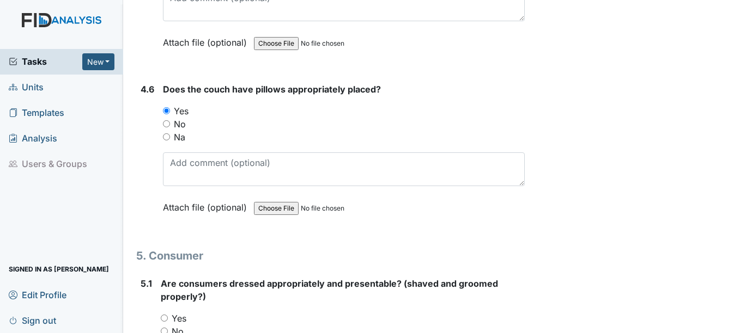
scroll to position [4631, 0]
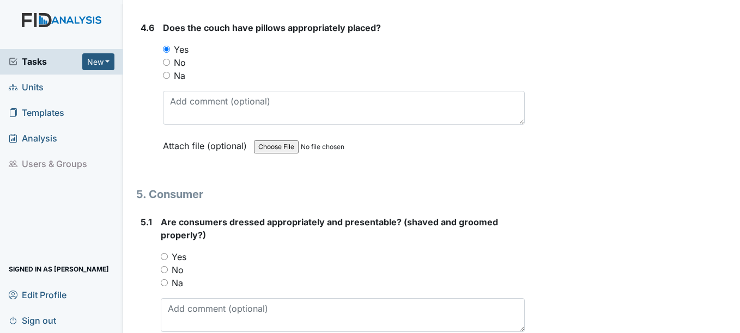
click at [165, 258] on input "Yes" at bounding box center [164, 256] width 7 height 7
radio input "true"
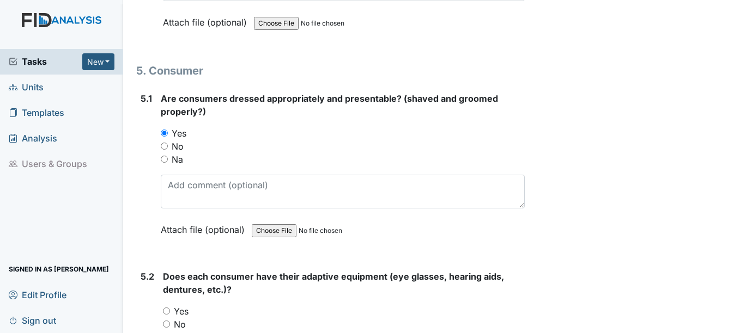
scroll to position [4794, 0]
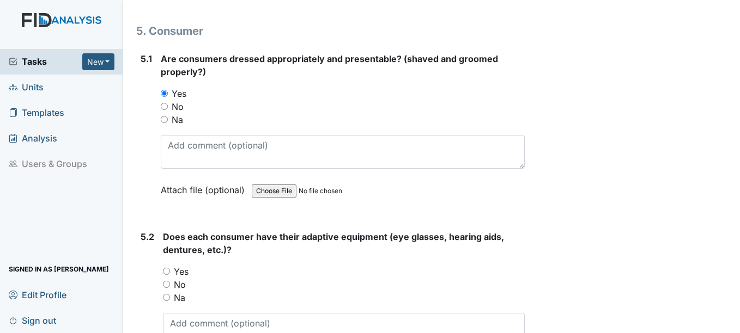
click at [166, 271] on input "Yes" at bounding box center [166, 271] width 7 height 7
radio input "true"
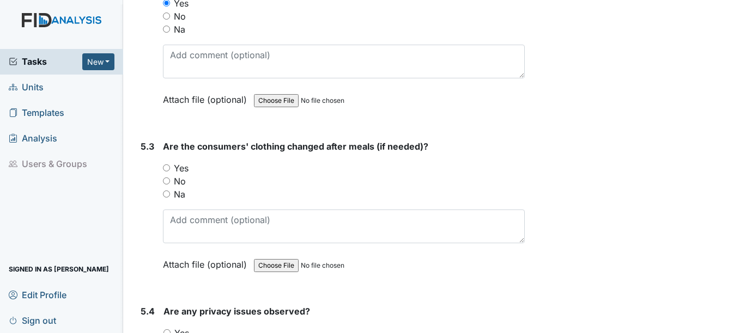
scroll to position [5066, 0]
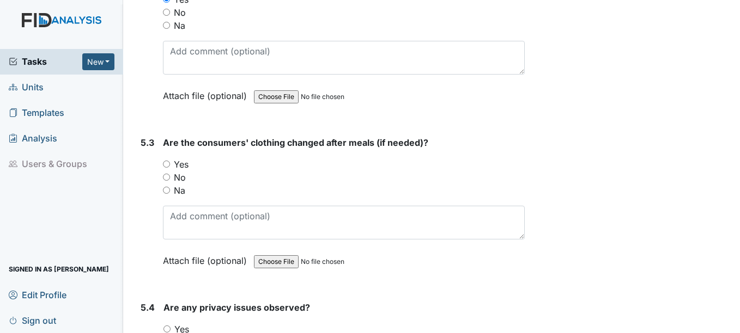
click at [167, 164] on input "Yes" at bounding box center [166, 164] width 7 height 7
radio input "true"
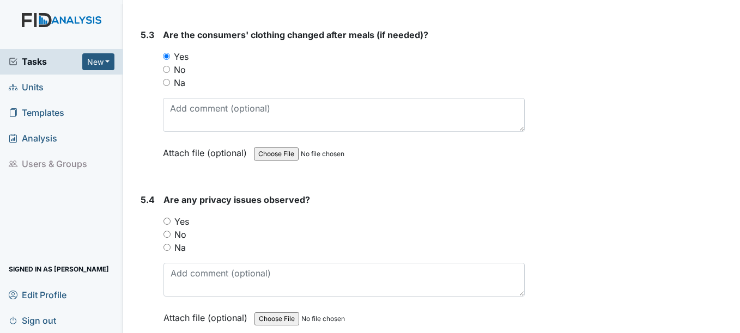
scroll to position [5175, 0]
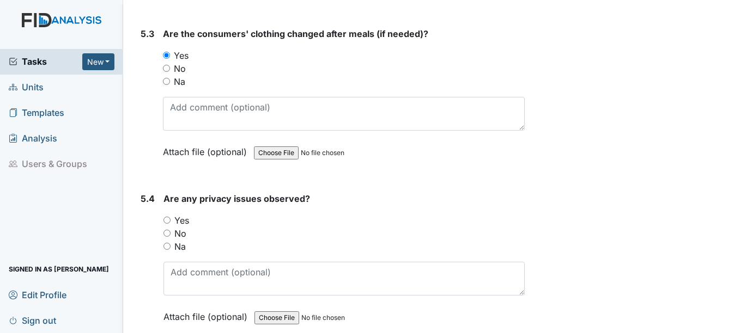
click at [166, 234] on input "No" at bounding box center [166, 233] width 7 height 7
radio input "true"
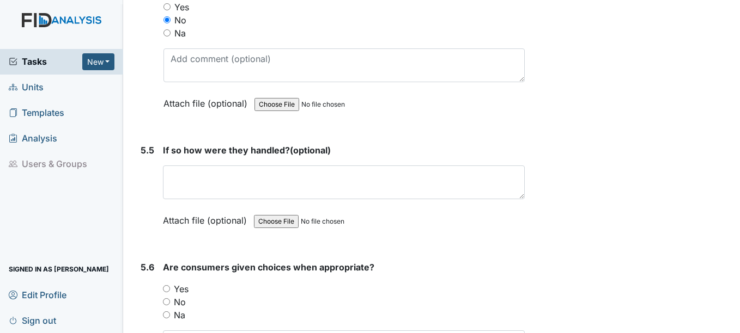
scroll to position [5393, 0]
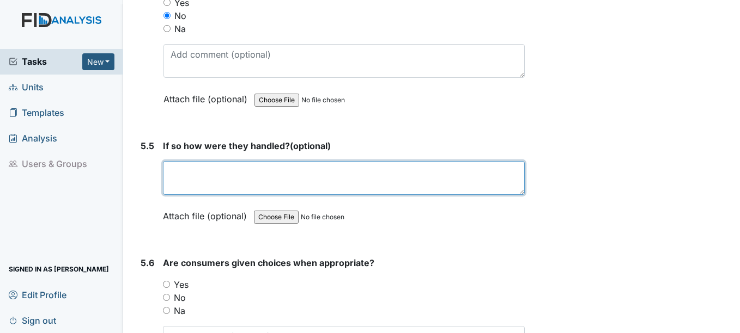
click at [191, 188] on textarea at bounding box center [343, 178] width 361 height 34
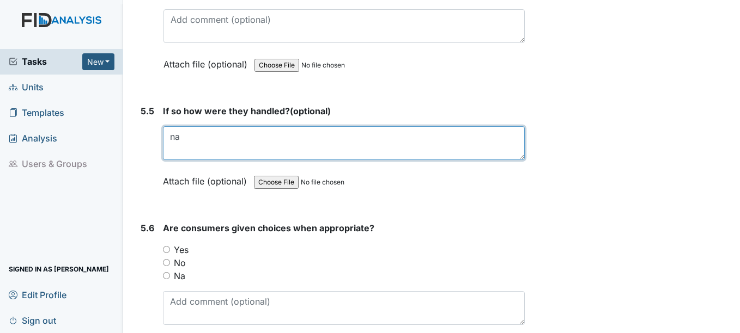
scroll to position [5557, 0]
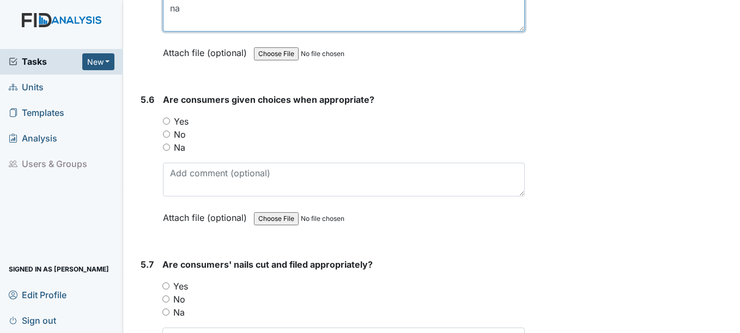
type textarea "na"
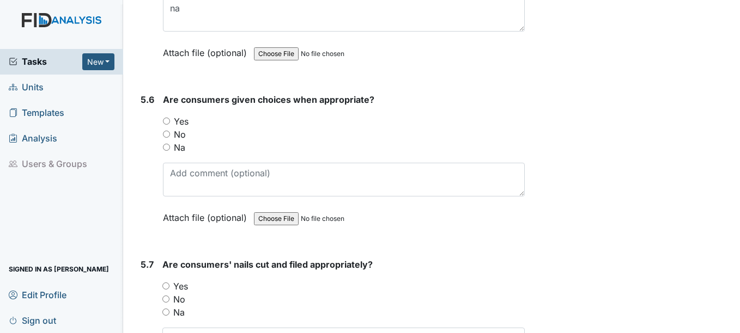
click at [165, 121] on input "Yes" at bounding box center [166, 121] width 7 height 7
radio input "true"
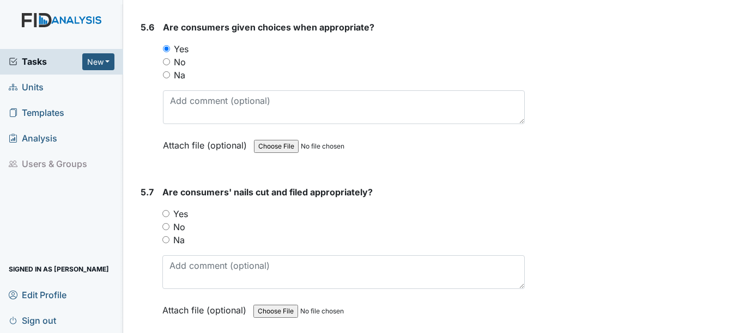
scroll to position [5666, 0]
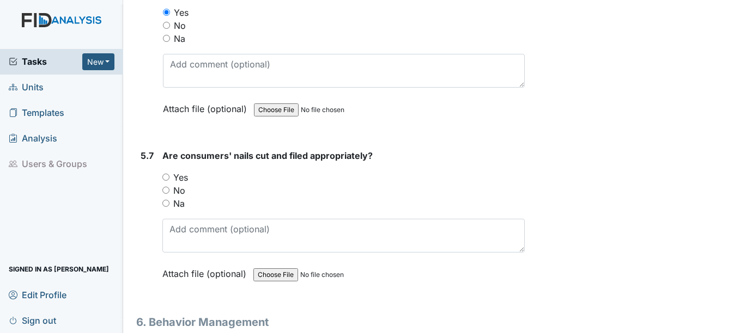
click at [167, 178] on input "Yes" at bounding box center [165, 177] width 7 height 7
radio input "true"
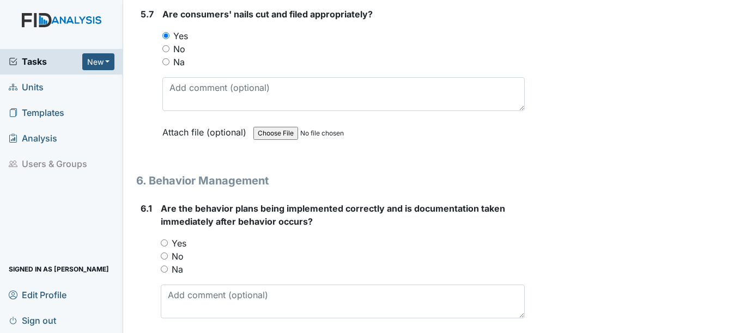
scroll to position [5829, 0]
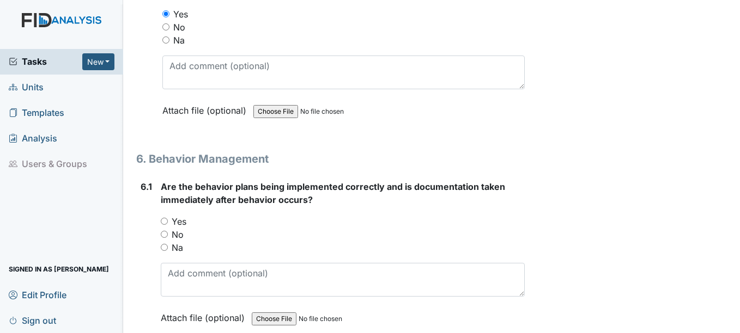
click at [164, 248] on input "Na" at bounding box center [164, 247] width 7 height 7
radio input "true"
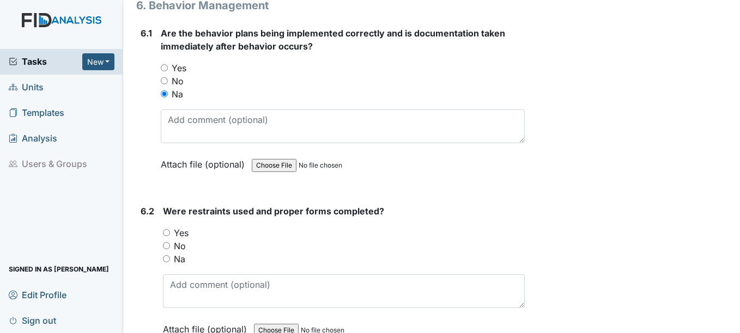
scroll to position [6047, 0]
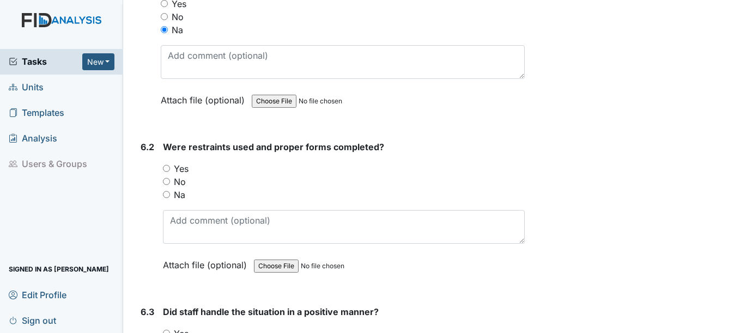
click at [167, 192] on input "Na" at bounding box center [166, 194] width 7 height 7
radio input "true"
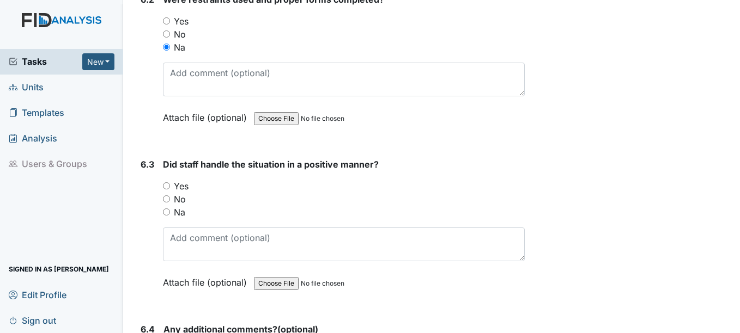
scroll to position [6210, 0]
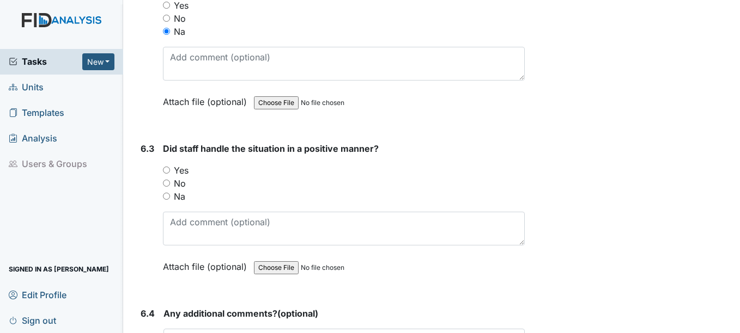
click at [169, 196] on input "Na" at bounding box center [166, 196] width 7 height 7
radio input "true"
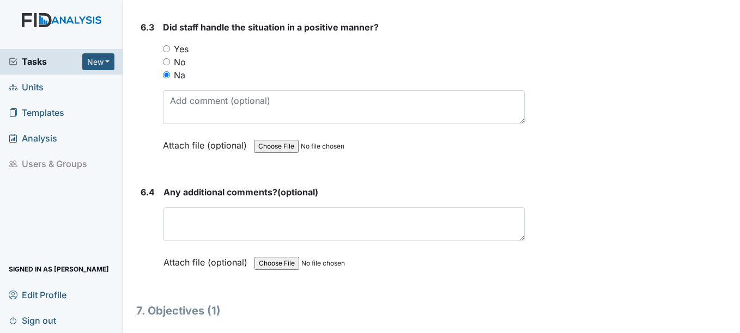
scroll to position [6374, 0]
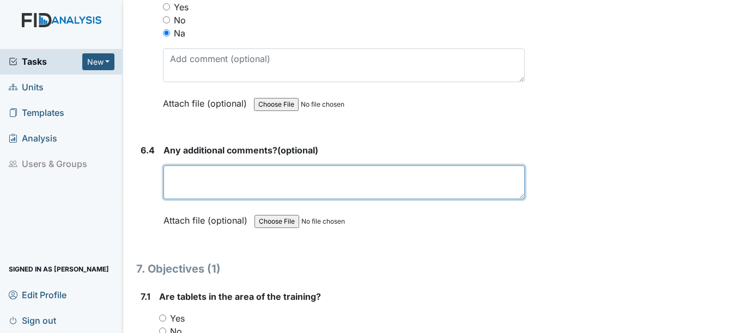
click at [179, 187] on textarea at bounding box center [343, 183] width 361 height 34
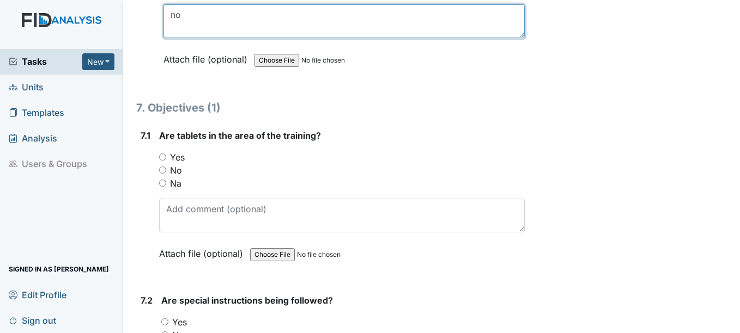
scroll to position [6592, 0]
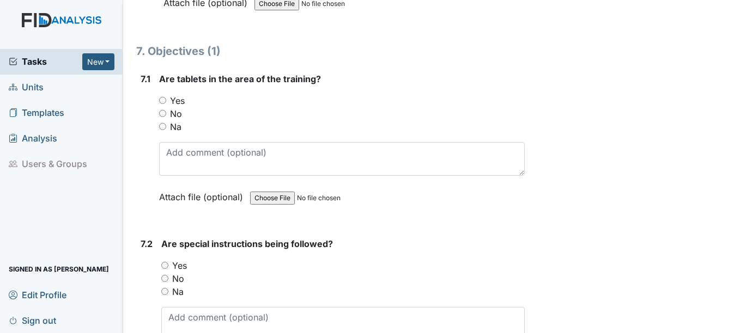
type textarea "no"
click at [163, 125] on input "Na" at bounding box center [162, 126] width 7 height 7
radio input "true"
click at [168, 289] on input "Na" at bounding box center [164, 291] width 7 height 7
radio input "true"
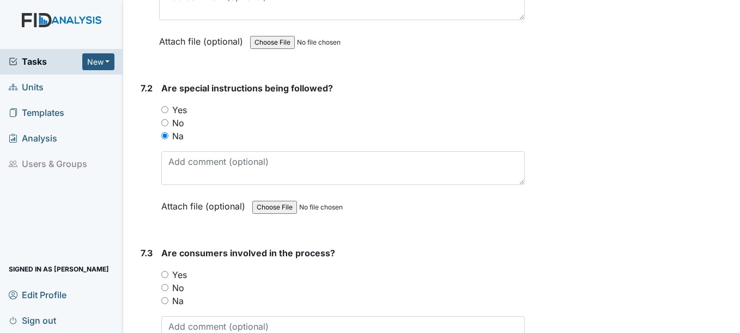
scroll to position [6810, 0]
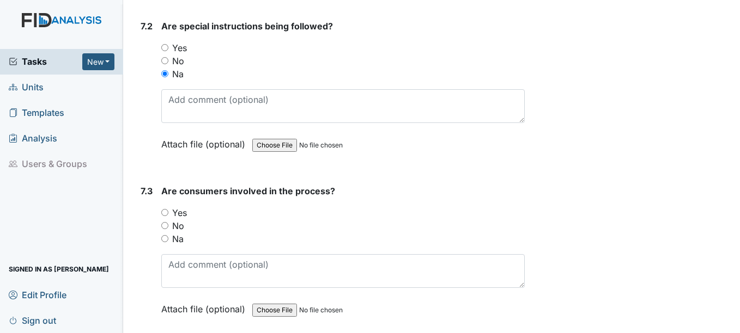
click at [165, 240] on input "Na" at bounding box center [164, 238] width 7 height 7
radio input "true"
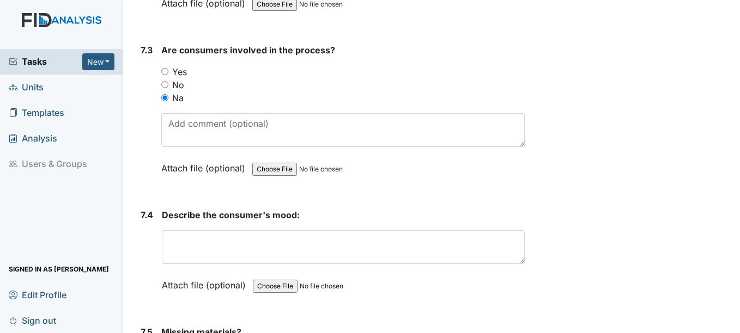
scroll to position [6973, 0]
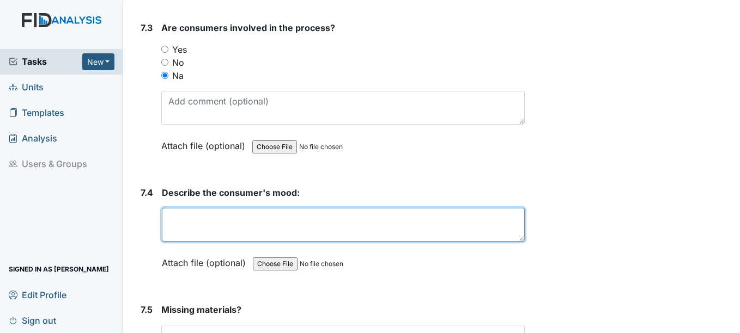
click at [193, 223] on textarea at bounding box center [343, 225] width 362 height 34
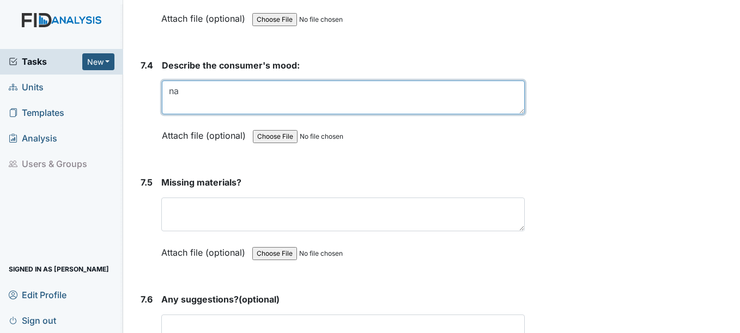
scroll to position [7137, 0]
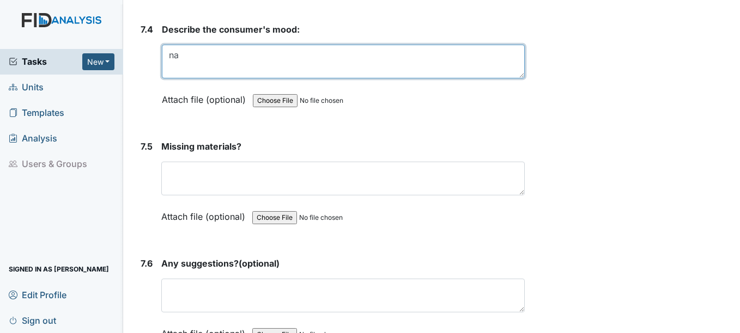
type textarea "na"
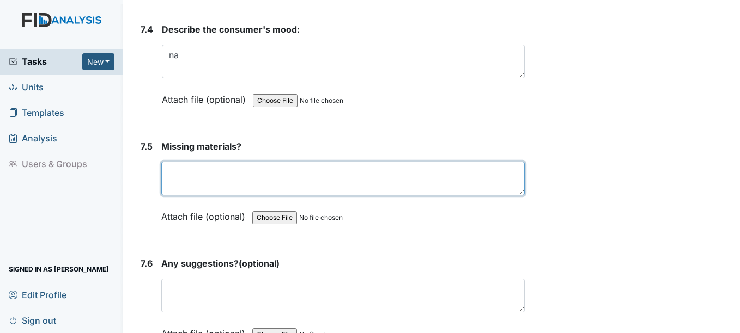
click at [190, 179] on textarea at bounding box center [342, 179] width 363 height 34
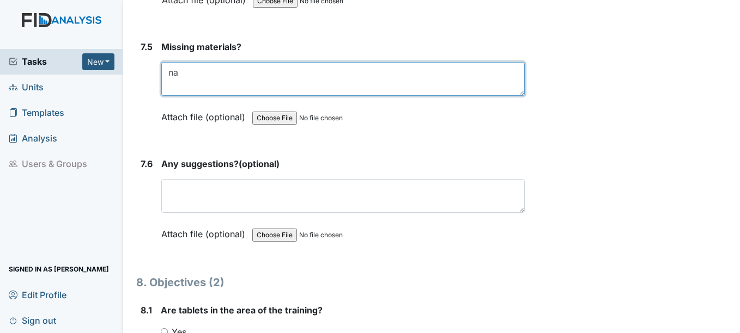
scroll to position [7246, 0]
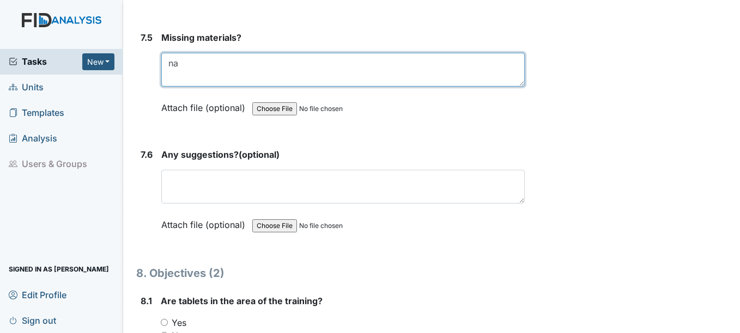
type textarea "na"
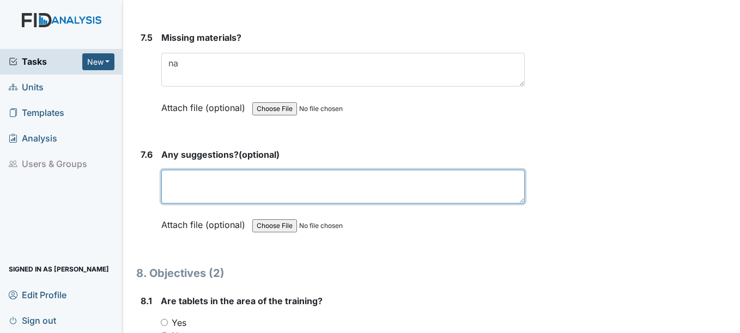
click at [190, 180] on textarea at bounding box center [342, 187] width 363 height 34
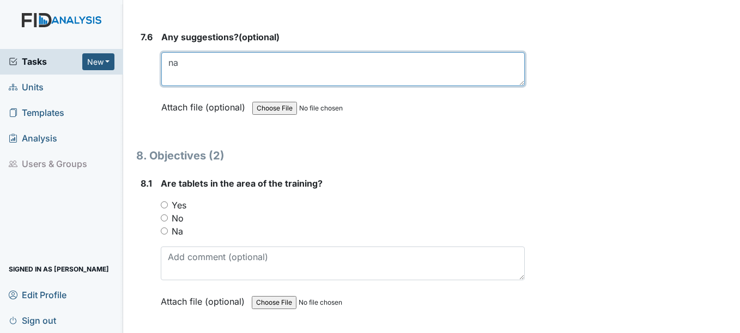
scroll to position [7409, 0]
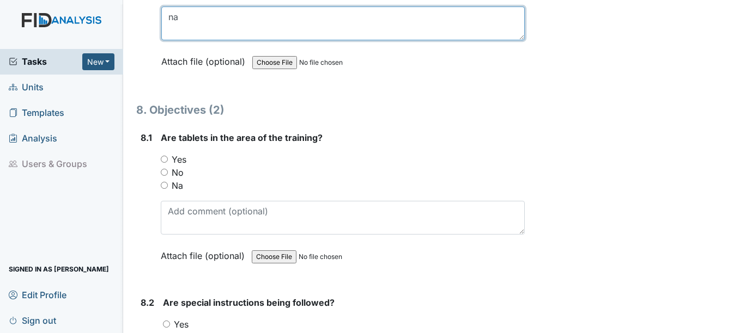
type textarea "na"
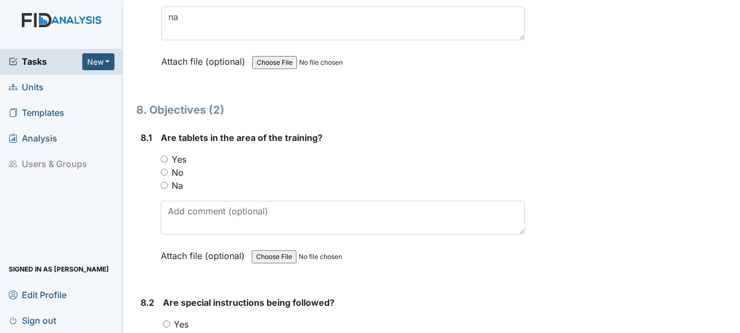
click at [163, 184] on input "Na" at bounding box center [164, 185] width 7 height 7
radio input "true"
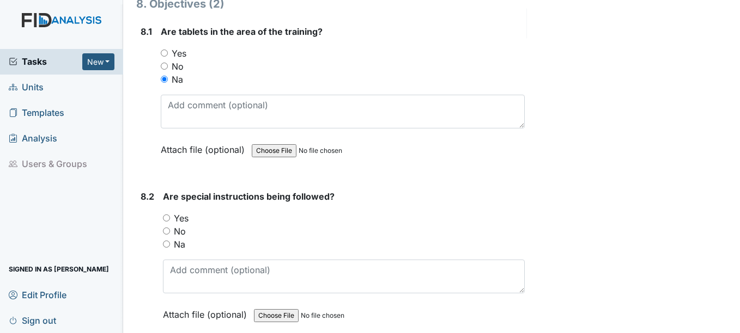
scroll to position [7518, 0]
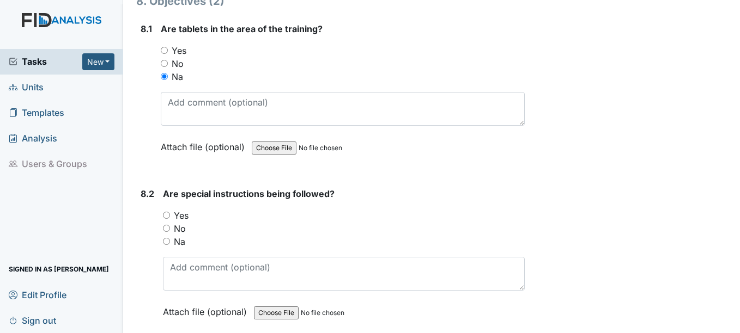
click at [166, 241] on input "Na" at bounding box center [166, 241] width 7 height 7
radio input "true"
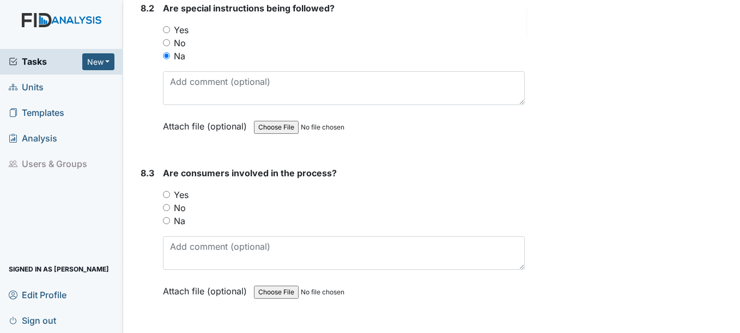
scroll to position [7736, 0]
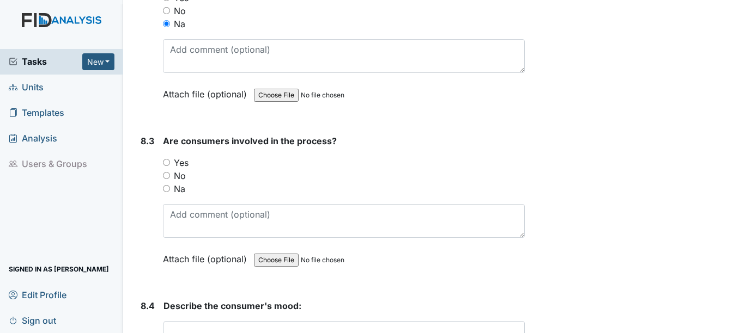
click at [166, 190] on input "Na" at bounding box center [166, 188] width 7 height 7
radio input "true"
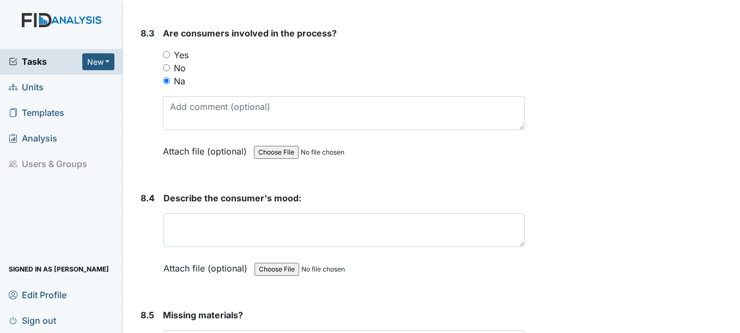
scroll to position [7845, 0]
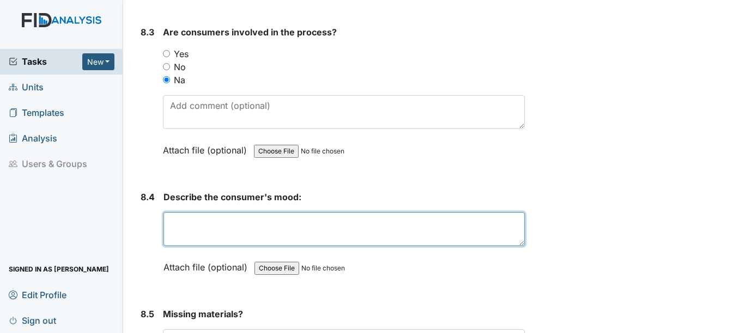
click at [178, 223] on textarea at bounding box center [343, 229] width 361 height 34
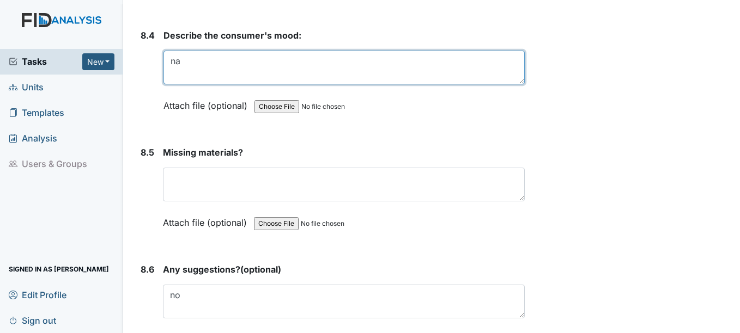
scroll to position [8008, 0]
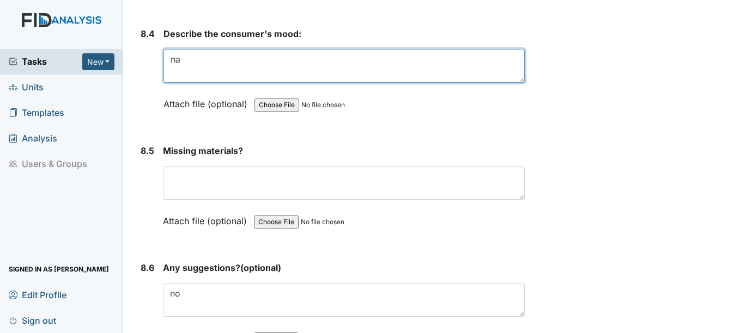
type textarea "na"
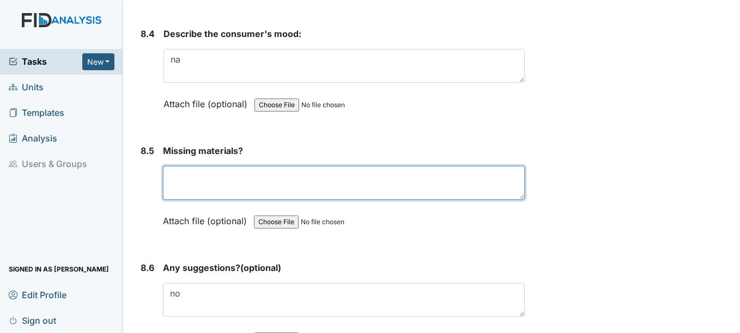
click at [191, 184] on textarea at bounding box center [343, 183] width 361 height 34
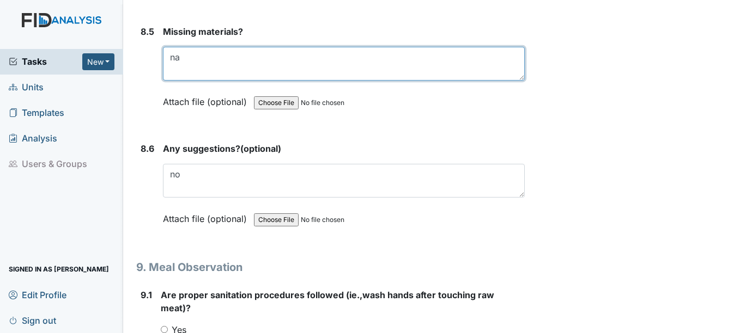
scroll to position [8172, 0]
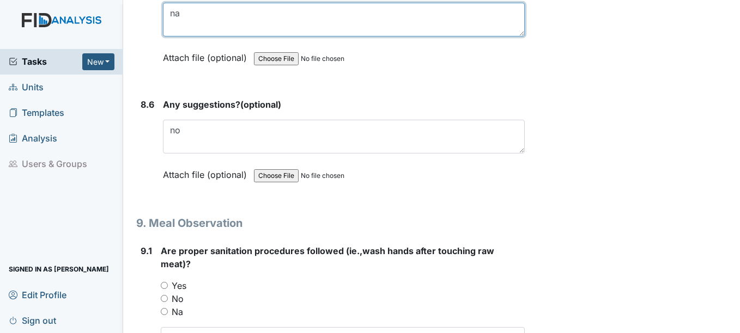
type textarea "na"
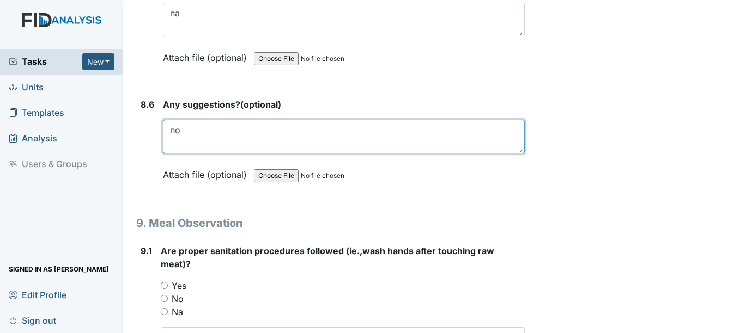
click at [188, 133] on textarea "no" at bounding box center [343, 137] width 361 height 34
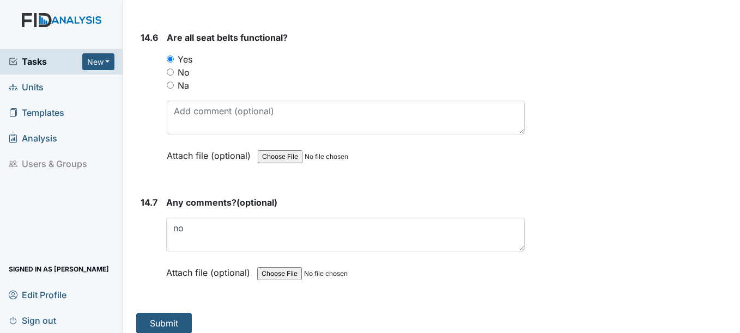
scroll to position [21000, 0]
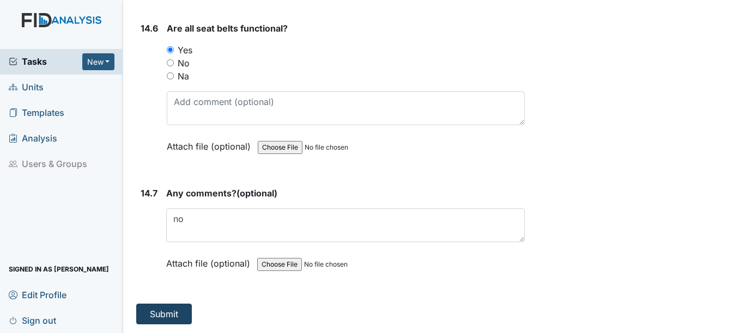
type textarea "na"
click at [172, 317] on button "Submit" at bounding box center [164, 314] width 56 height 21
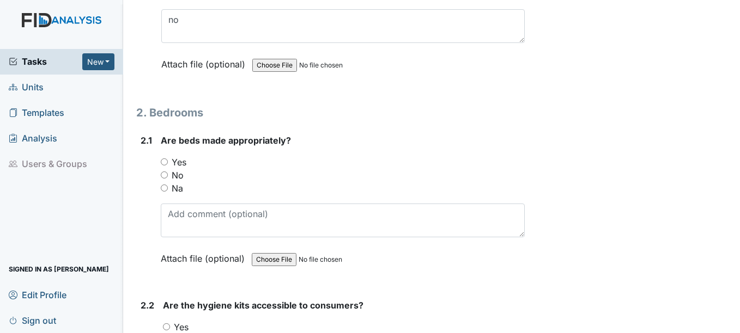
scroll to position [981, 0]
click at [163, 161] on input "Yes" at bounding box center [164, 160] width 7 height 7
radio input "true"
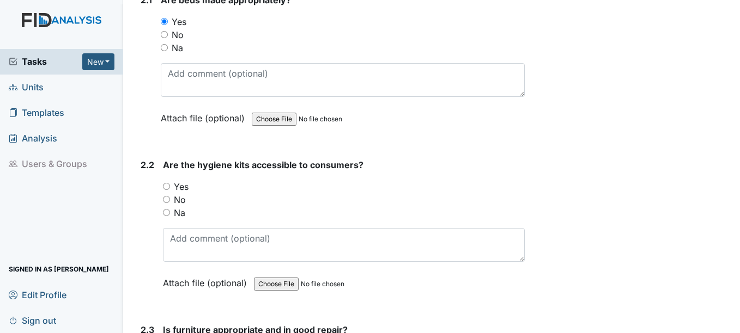
scroll to position [1144, 0]
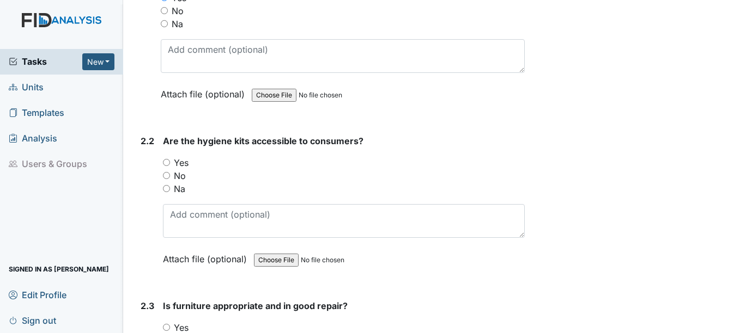
click at [169, 163] on input "Yes" at bounding box center [166, 162] width 7 height 7
radio input "true"
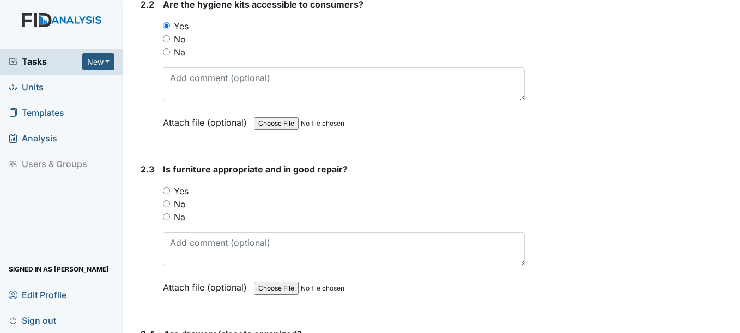
scroll to position [1307, 0]
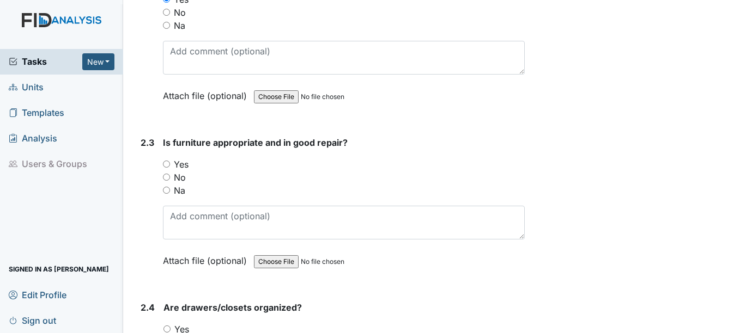
click at [168, 163] on input "Yes" at bounding box center [166, 164] width 7 height 7
radio input "true"
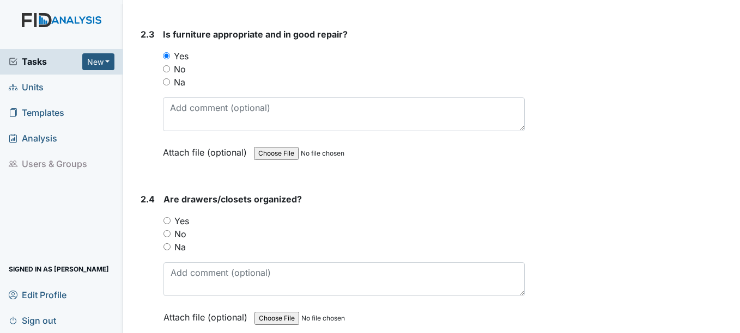
scroll to position [1416, 0]
click at [165, 219] on input "Yes" at bounding box center [166, 220] width 7 height 7
radio input "true"
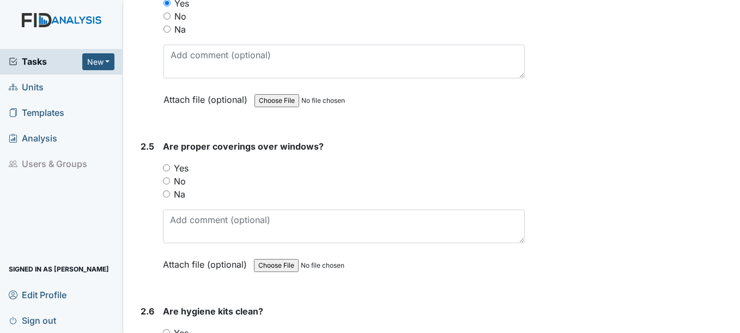
scroll to position [1634, 0]
click at [167, 166] on input "Yes" at bounding box center [166, 167] width 7 height 7
radio input "true"
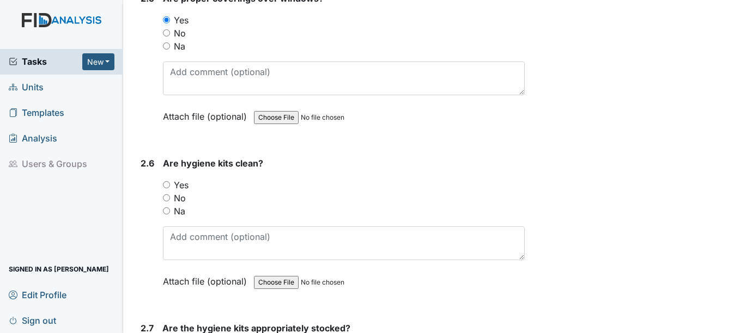
scroll to position [1798, 0]
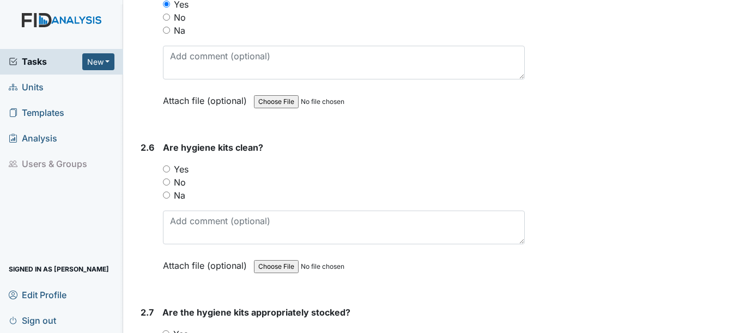
click at [167, 168] on input "Yes" at bounding box center [166, 169] width 7 height 7
radio input "true"
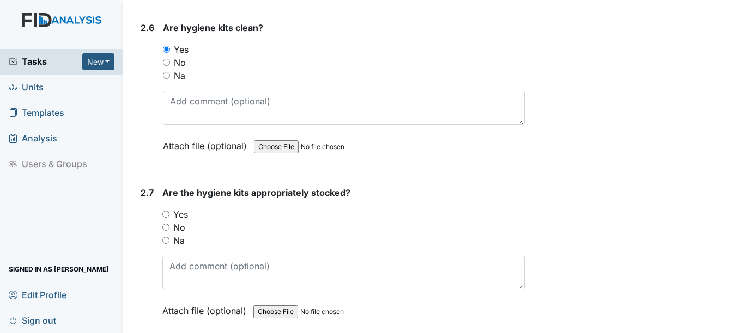
scroll to position [1961, 0]
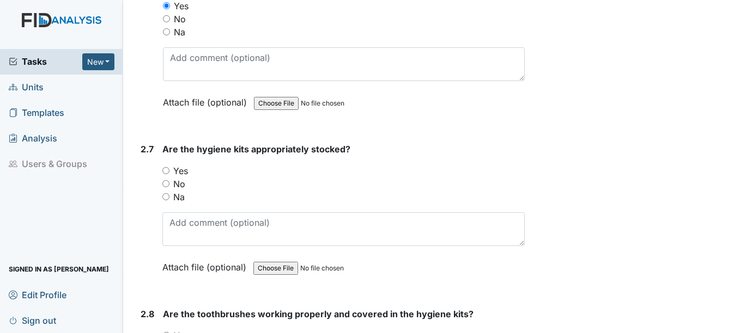
click at [166, 171] on input "Yes" at bounding box center [165, 170] width 7 height 7
radio input "true"
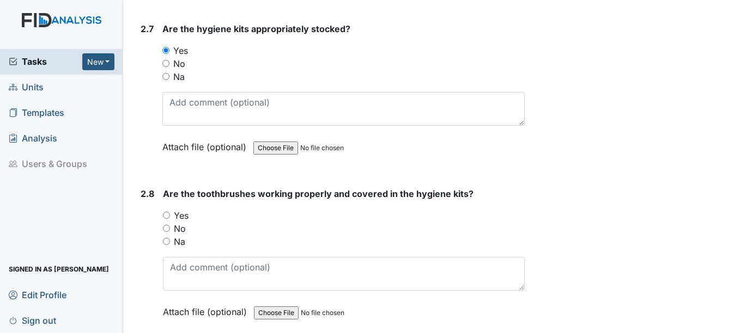
scroll to position [2125, 0]
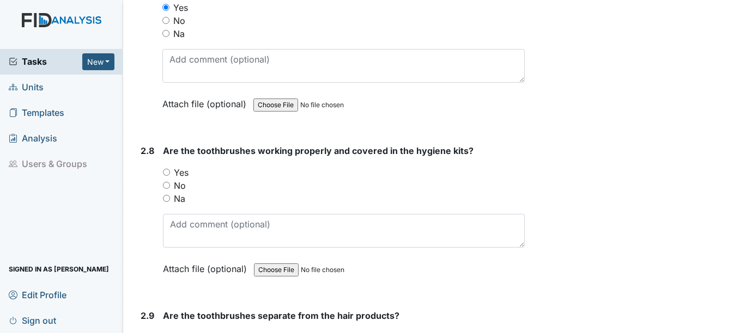
click at [168, 173] on input "Yes" at bounding box center [166, 172] width 7 height 7
radio input "true"
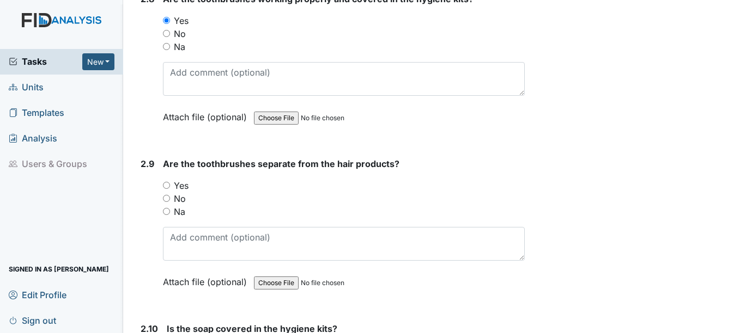
scroll to position [2288, 0]
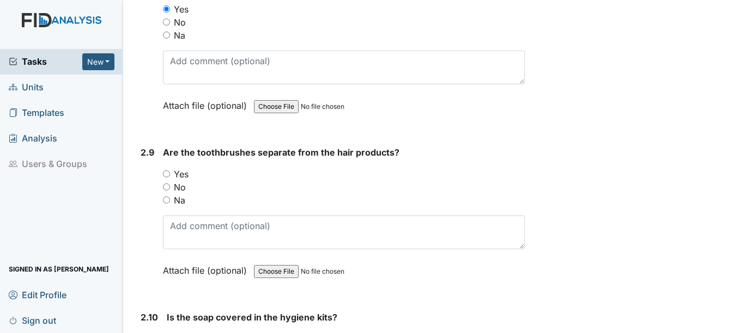
click at [166, 175] on input "Yes" at bounding box center [166, 174] width 7 height 7
radio input "true"
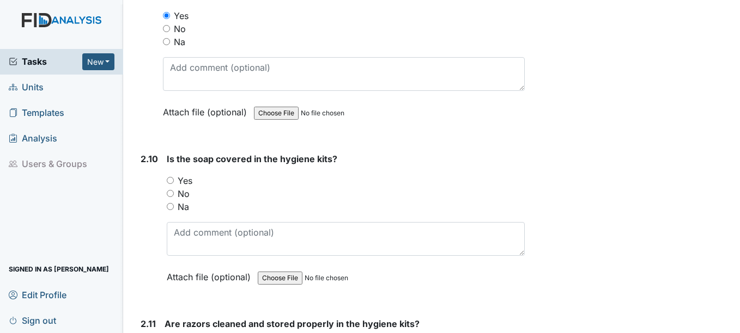
scroll to position [2452, 0]
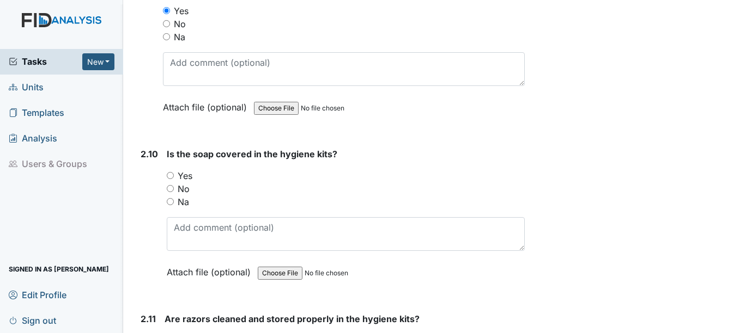
click at [171, 177] on input "Yes" at bounding box center [170, 175] width 7 height 7
radio input "true"
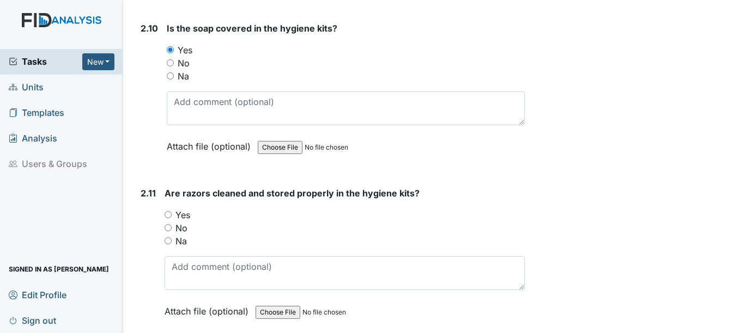
scroll to position [2615, 0]
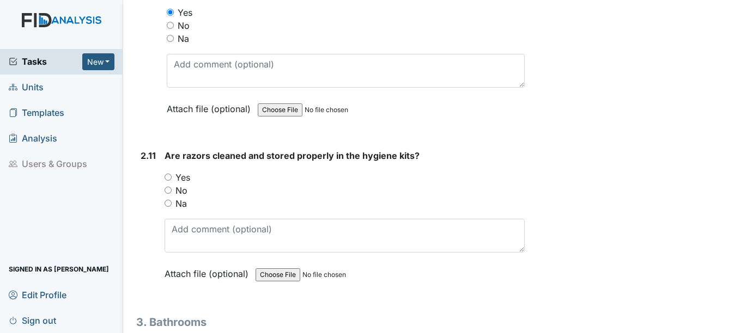
click at [168, 175] on input "Yes" at bounding box center [168, 177] width 7 height 7
radio input "true"
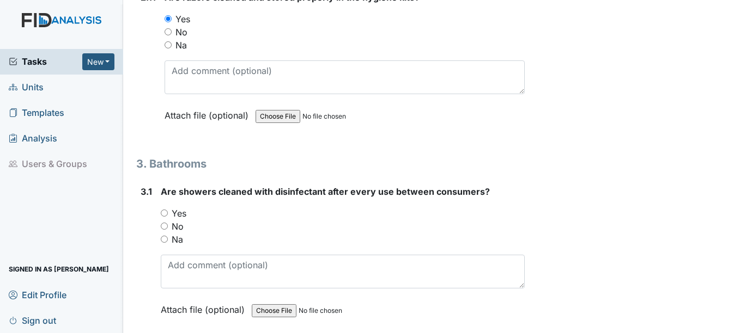
scroll to position [2778, 0]
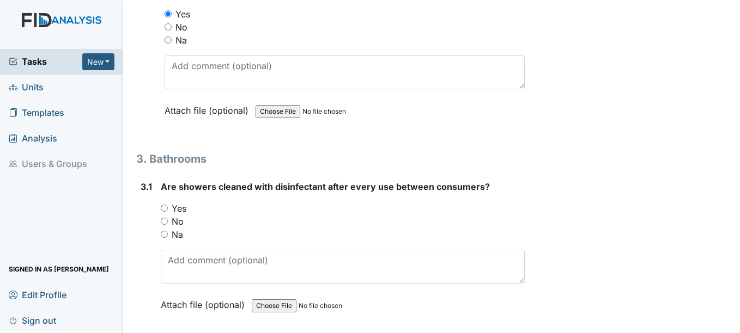
click at [165, 206] on input "Yes" at bounding box center [164, 208] width 7 height 7
radio input "true"
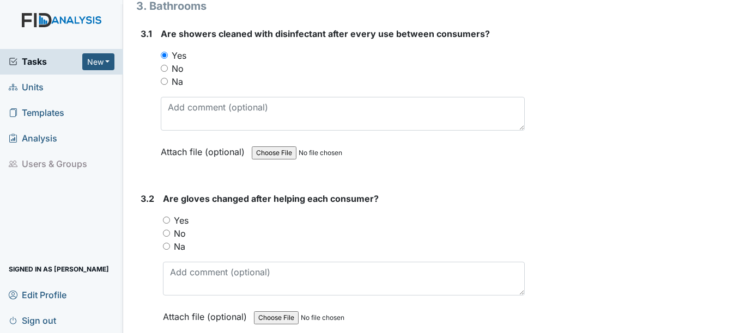
scroll to position [2942, 0]
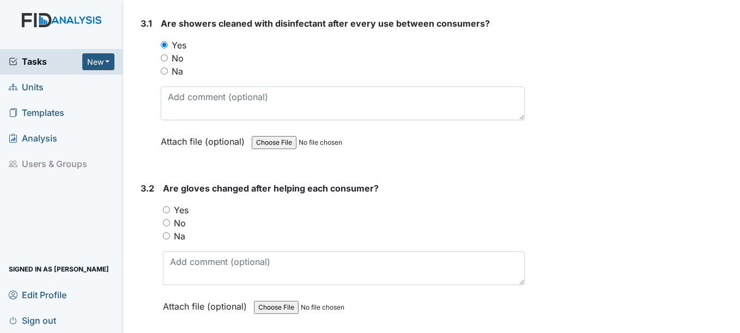
click at [165, 208] on input "Yes" at bounding box center [166, 209] width 7 height 7
radio input "true"
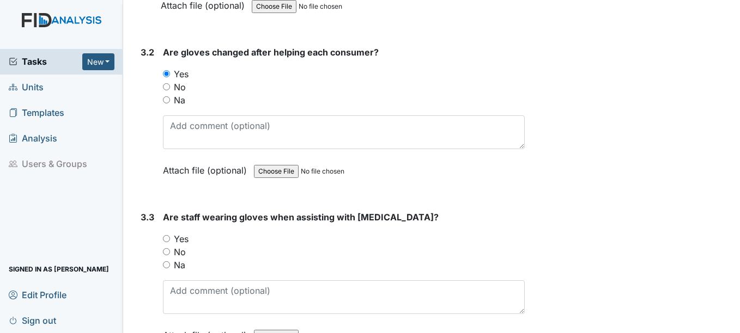
scroll to position [3105, 0]
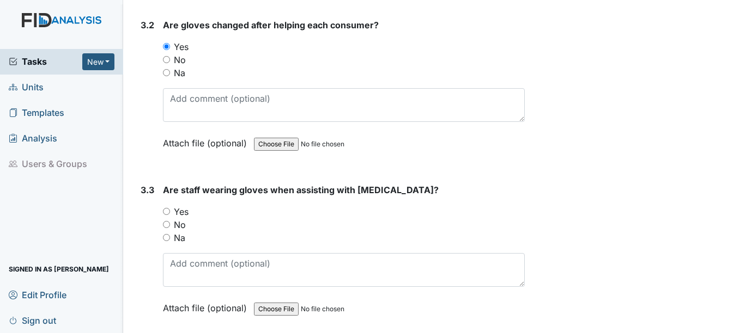
click at [168, 210] on input "Yes" at bounding box center [166, 211] width 7 height 7
radio input "true"
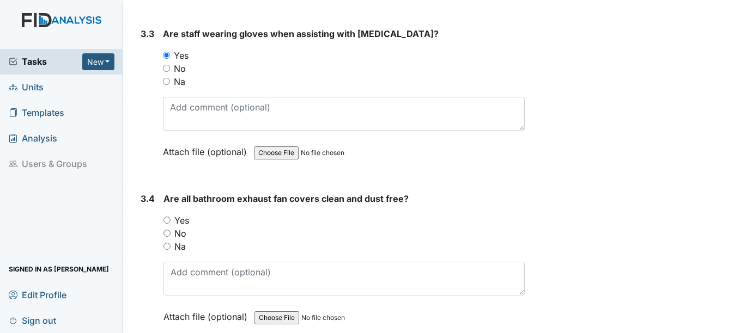
scroll to position [3269, 0]
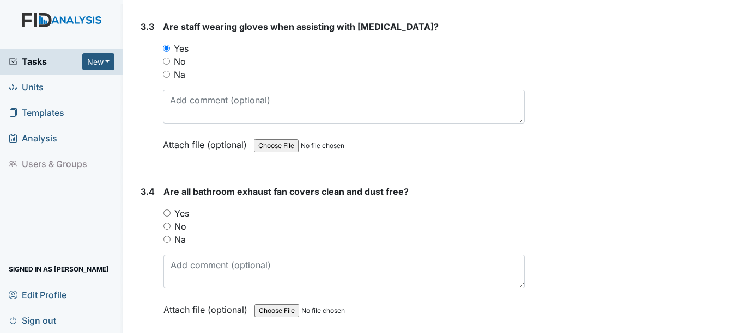
click at [168, 213] on input "Yes" at bounding box center [166, 213] width 7 height 7
radio input "true"
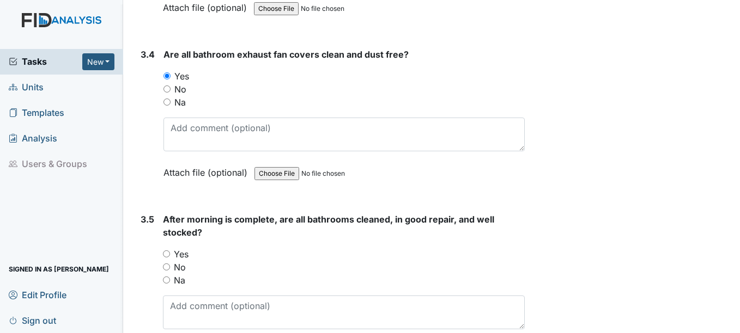
scroll to position [3432, 0]
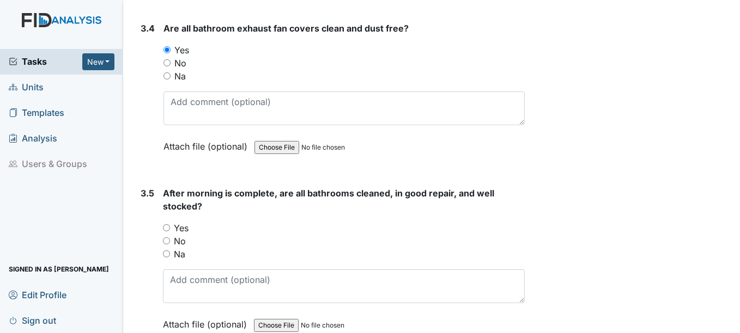
click at [168, 229] on input "Yes" at bounding box center [166, 227] width 7 height 7
radio input "true"
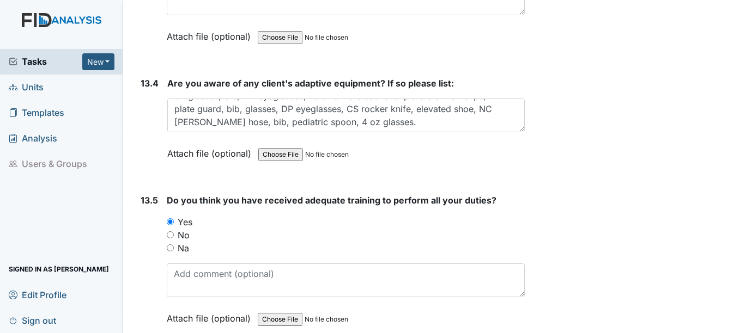
scroll to position [21012, 0]
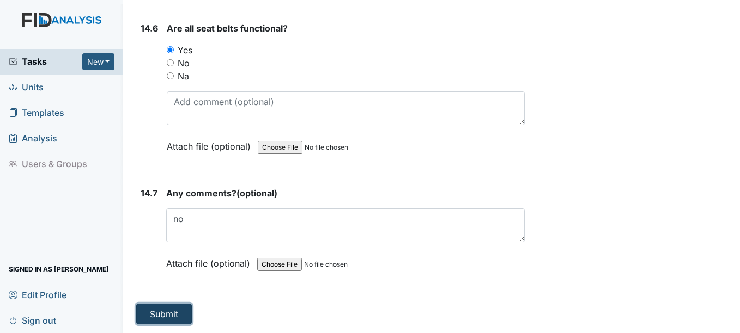
click at [164, 312] on button "Submit" at bounding box center [164, 314] width 56 height 21
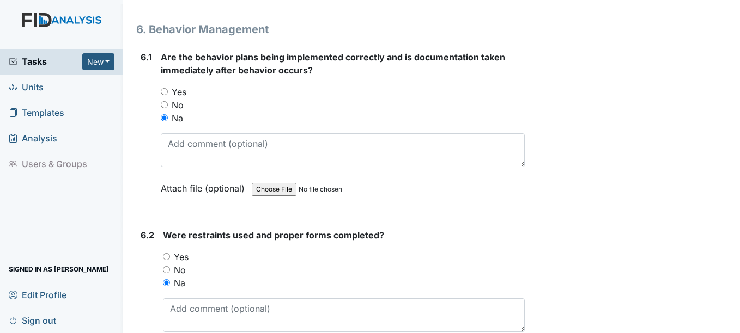
scroll to position [5993, 0]
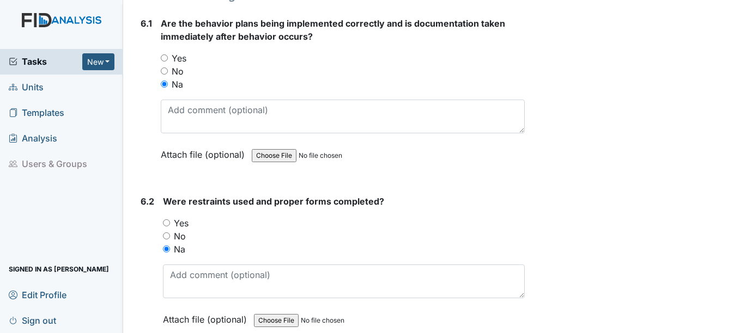
click at [165, 71] on input "No" at bounding box center [164, 71] width 7 height 7
radio input "true"
click at [167, 238] on input "No" at bounding box center [166, 236] width 7 height 7
radio input "true"
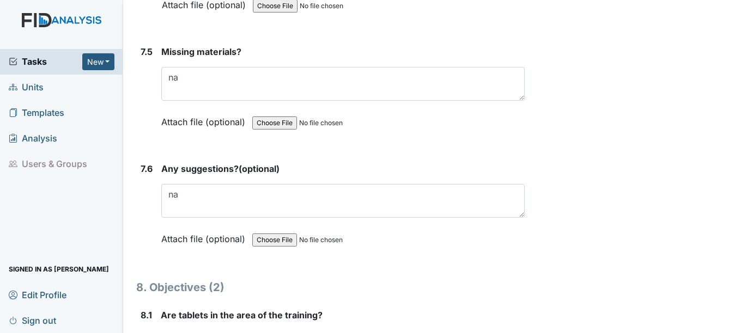
scroll to position [7246, 0]
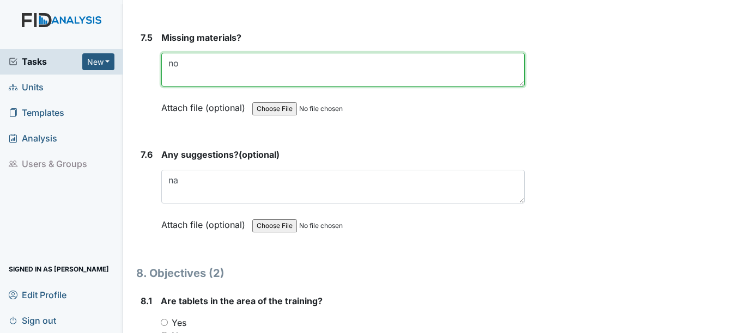
type textarea "no"
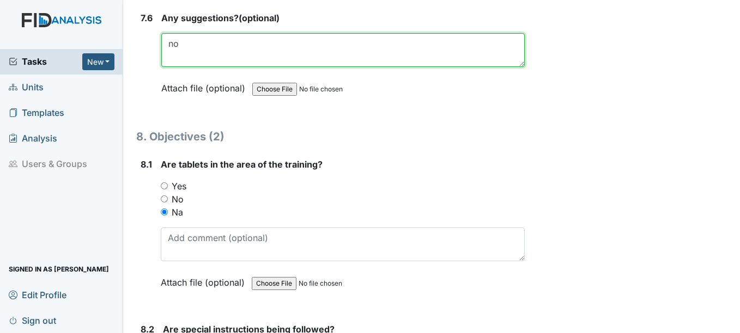
scroll to position [7409, 0]
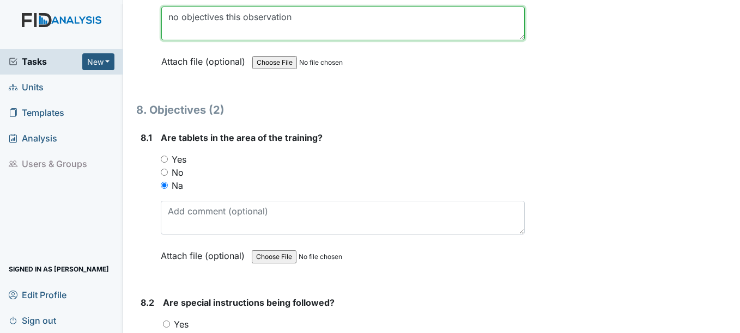
drag, startPoint x: 296, startPoint y: 17, endPoint x: 206, endPoint y: 19, distance: 89.4
click at [163, 34] on textarea "no objectives this observation" at bounding box center [342, 24] width 363 height 34
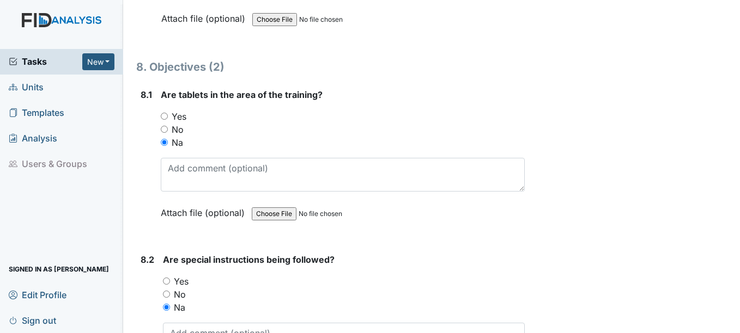
scroll to position [7572, 0]
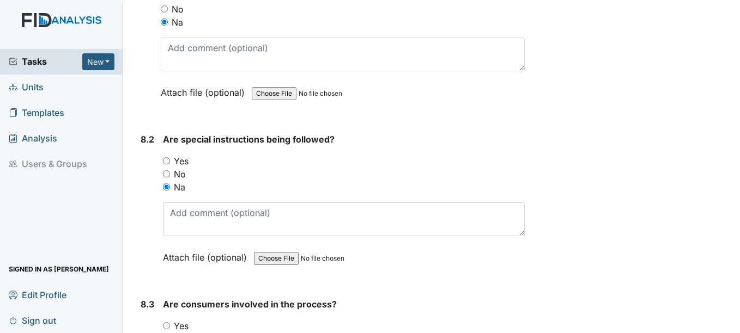
type textarea "no objectives this observation"
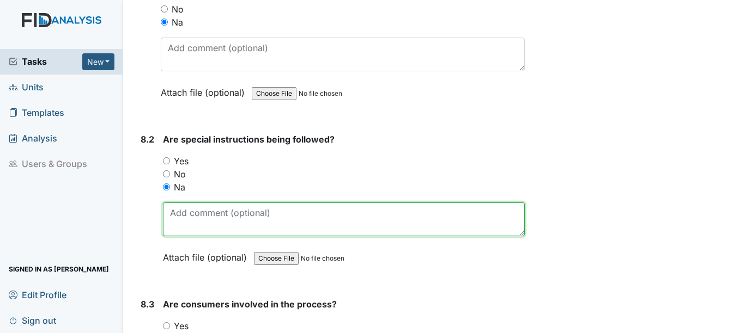
click at [223, 220] on textarea at bounding box center [343, 220] width 361 height 34
paste textarea "no objectives this observation"
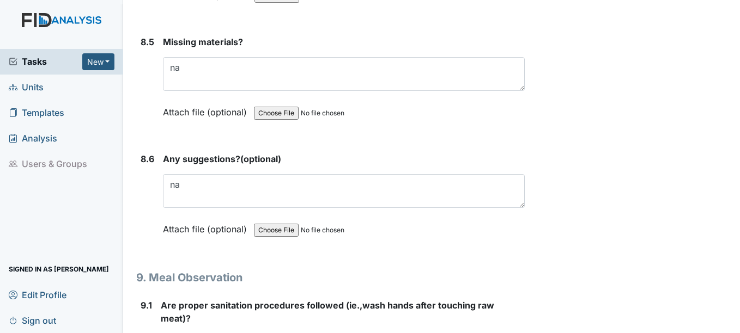
scroll to position [8172, 0]
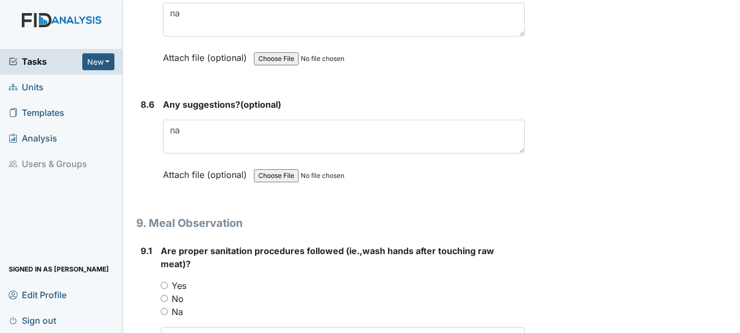
type textarea "no objectives this observation"
click at [450, 281] on div "Yes" at bounding box center [342, 285] width 363 height 13
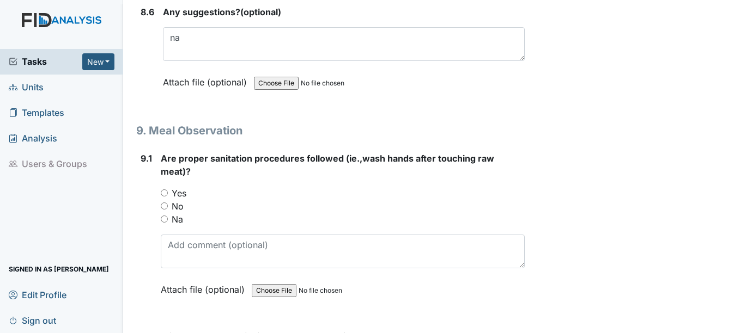
scroll to position [8281, 0]
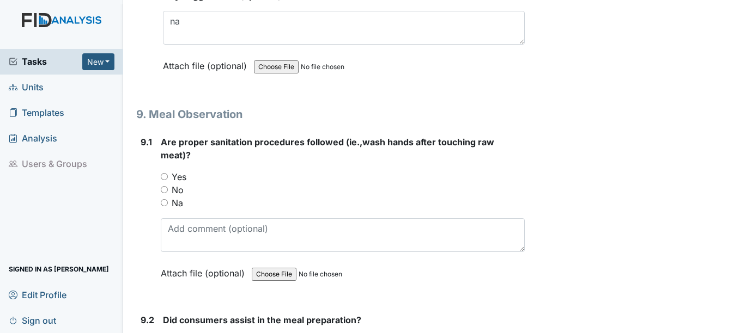
click at [166, 175] on input "Yes" at bounding box center [164, 176] width 7 height 7
radio input "true"
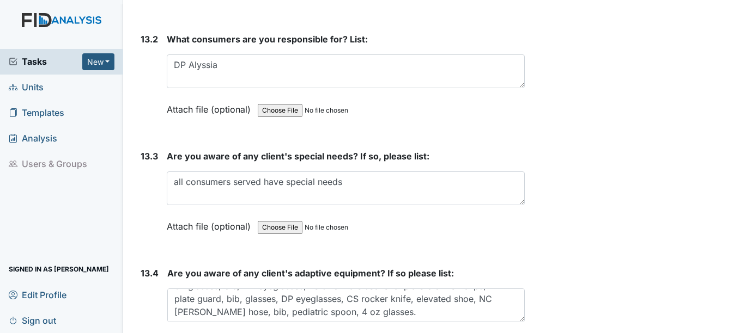
scroll to position [19067, 0]
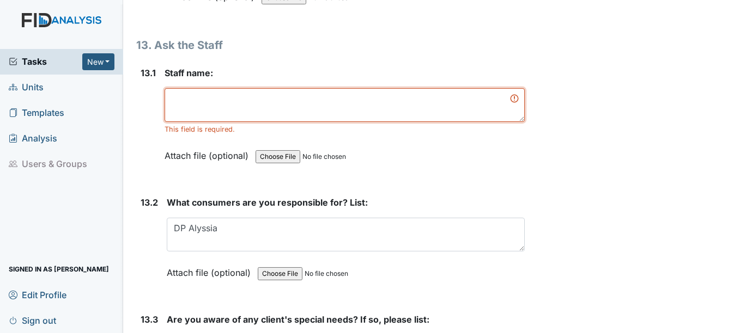
click at [192, 106] on textarea at bounding box center [345, 105] width 360 height 34
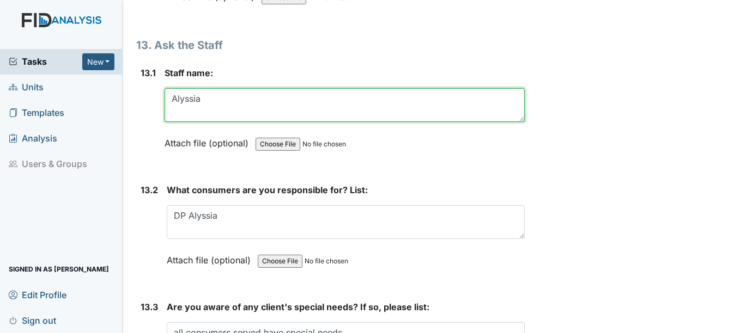
type textarea "Alyssia"
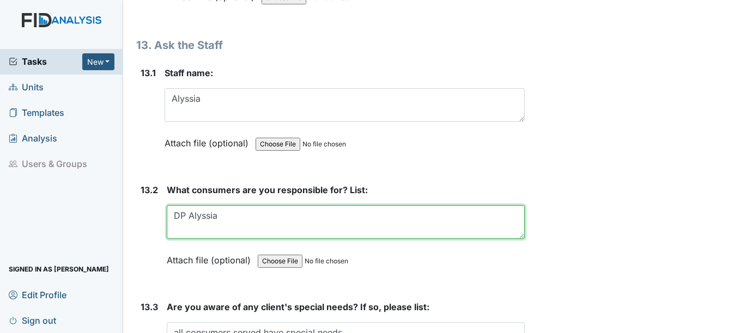
click at [222, 218] on textarea "DP Alyssia" at bounding box center [345, 222] width 357 height 34
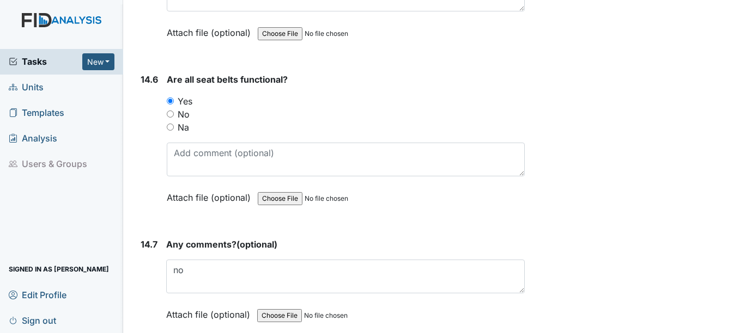
scroll to position [21000, 0]
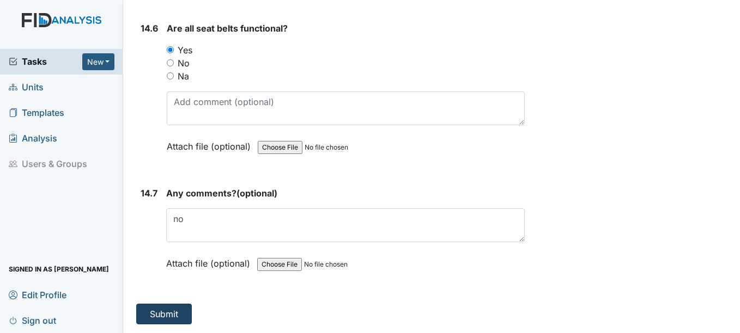
type textarea "DP 1/1"
click at [168, 310] on button "Submit" at bounding box center [164, 314] width 56 height 21
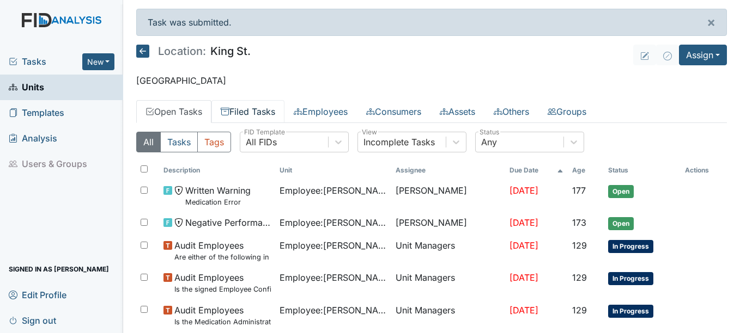
click at [273, 110] on link "Filed Tasks" at bounding box center [247, 111] width 73 height 23
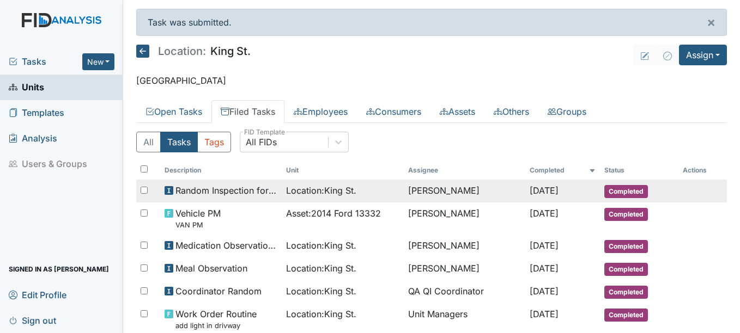
click at [636, 187] on span "Completed" at bounding box center [626, 191] width 44 height 13
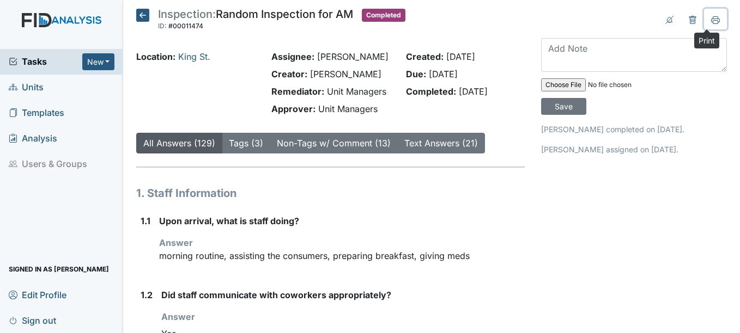
click at [711, 19] on icon at bounding box center [715, 20] width 9 height 9
